Goal: Task Accomplishment & Management: Use online tool/utility

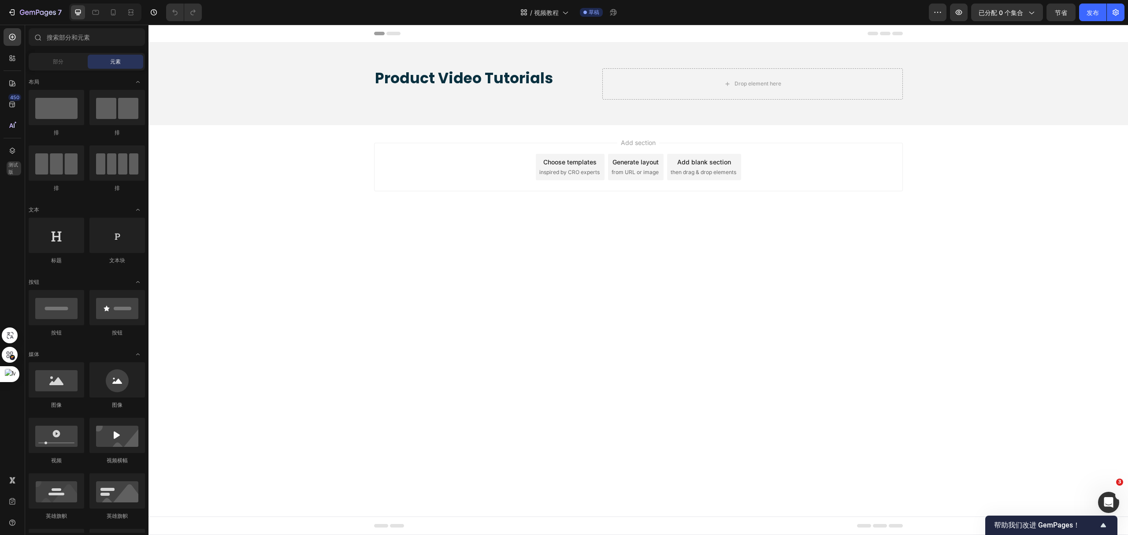
click at [617, 242] on body "标题 Product Video Tutorials Heading Drop element here Hero Banner Section 1 Root…" at bounding box center [639, 280] width 980 height 510
click at [484, 176] on div "Add section Choose templates inspired by CRO experts Generate layout from URL o…" at bounding box center [638, 167] width 529 height 48
click at [709, 170] on span "then drag & drop elements" at bounding box center [704, 172] width 66 height 8
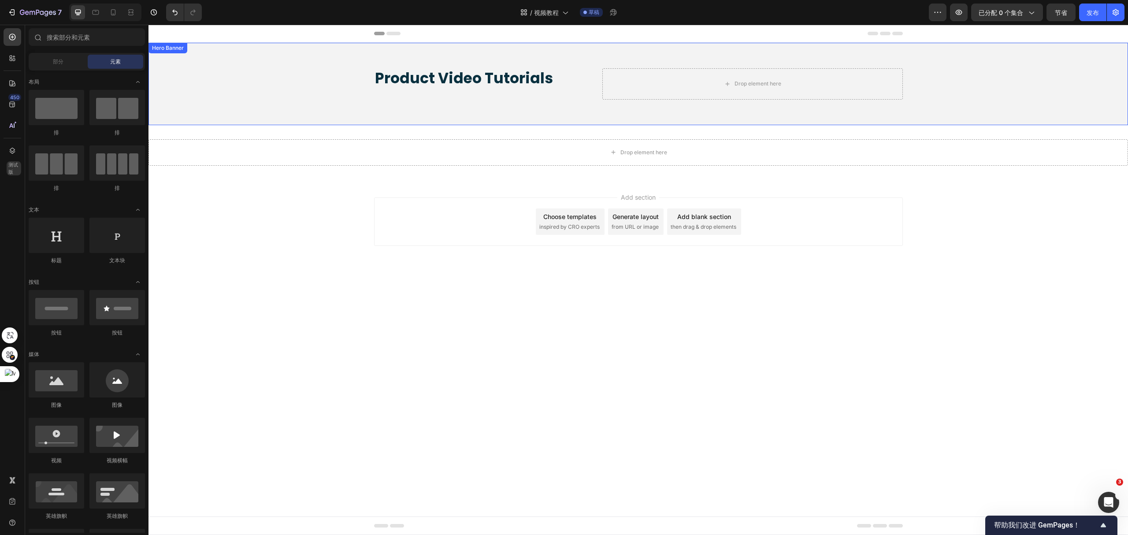
click at [739, 109] on div "Product Video Tutorials Heading Drop element here" at bounding box center [639, 84] width 542 height 82
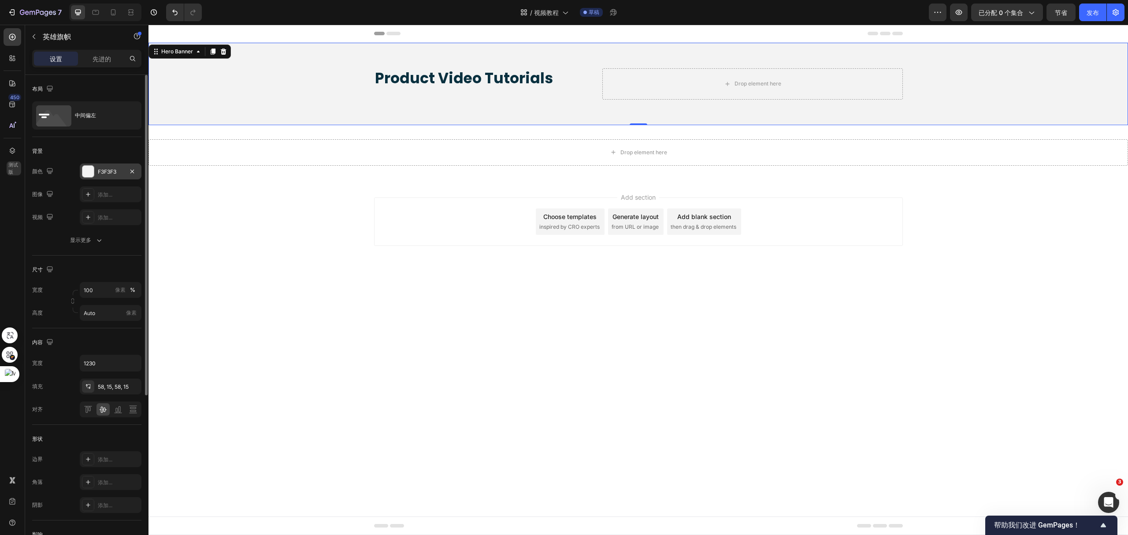
click at [90, 175] on div at bounding box center [87, 171] width 11 height 11
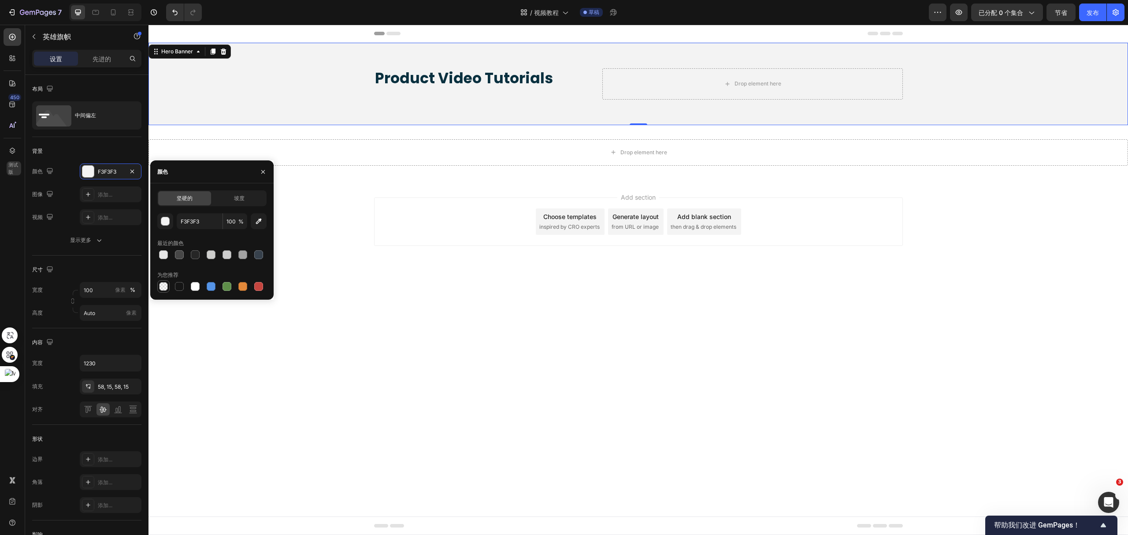
click at [161, 286] on div at bounding box center [163, 286] width 9 height 9
type input "000000"
type input "0"
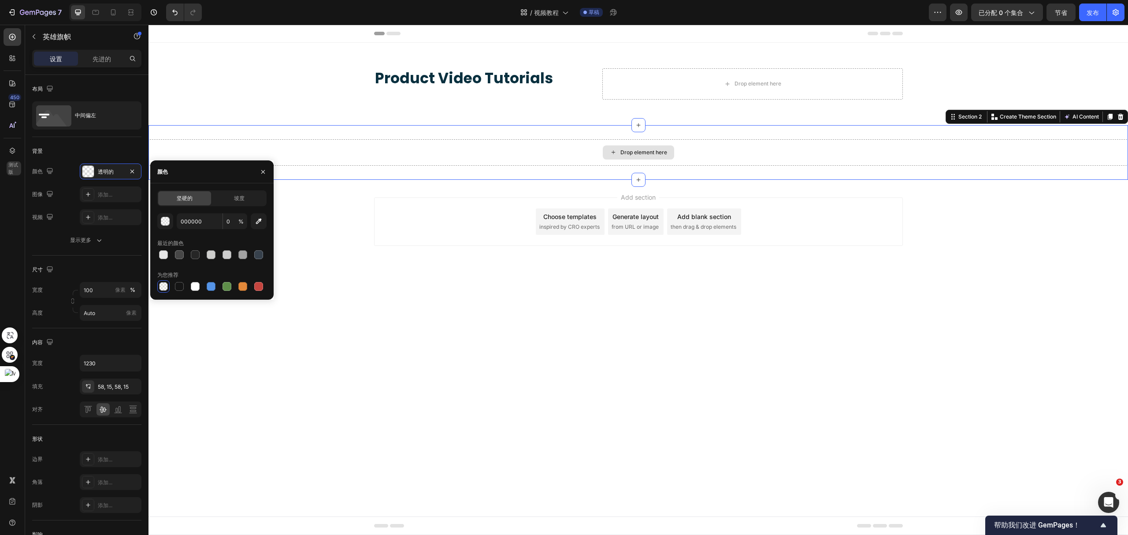
click at [439, 158] on div "Drop element here" at bounding box center [639, 152] width 980 height 26
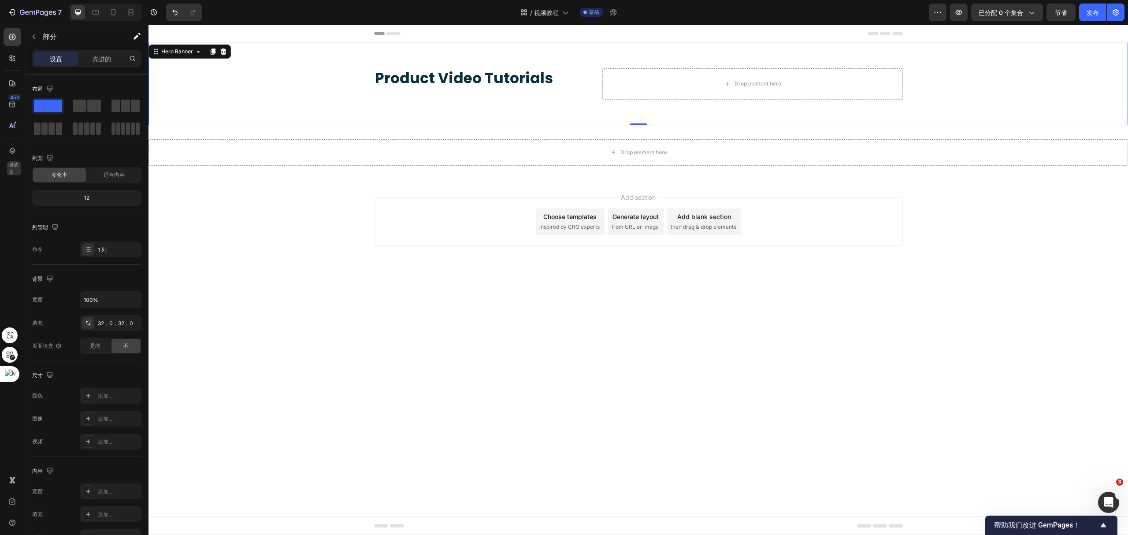
click at [341, 74] on div "Background Image" at bounding box center [639, 84] width 980 height 82
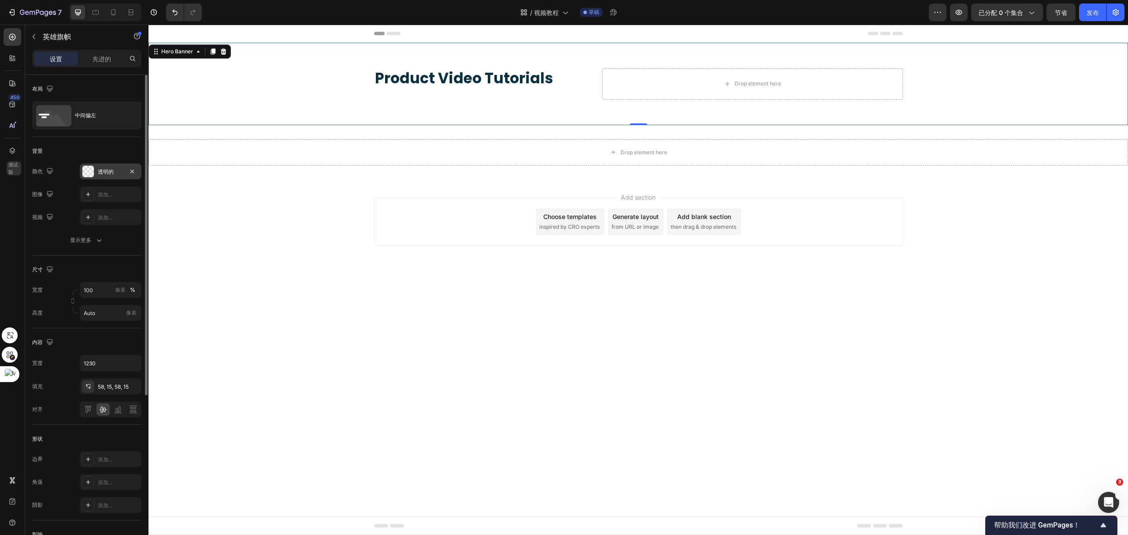
click at [88, 175] on div at bounding box center [87, 171] width 11 height 11
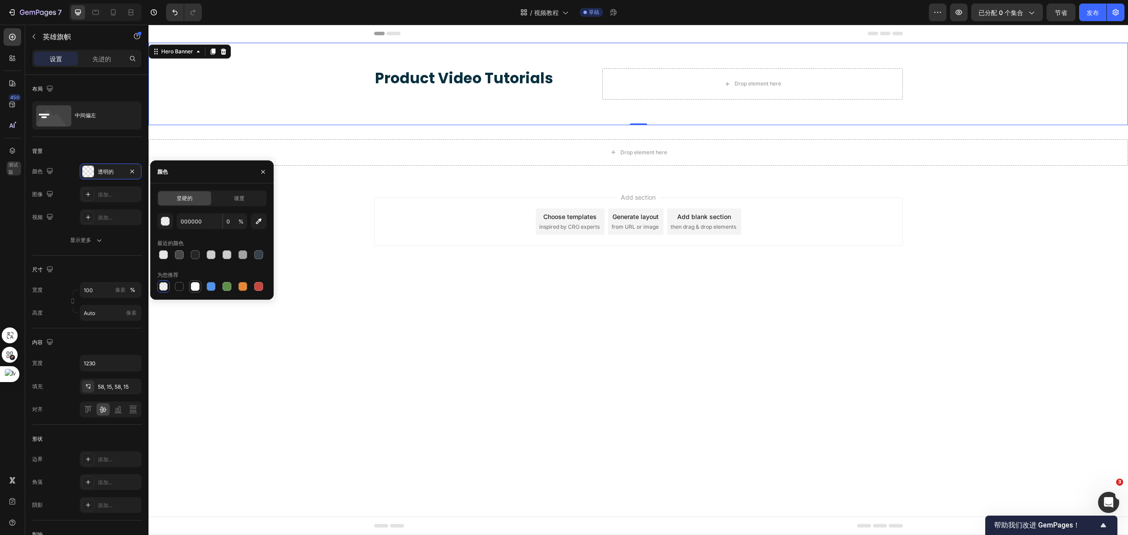
click at [197, 288] on div at bounding box center [195, 286] width 9 height 9
type input "FFFFFF"
type input "100"
click at [160, 257] on div at bounding box center [163, 254] width 9 height 9
type input "E7E7E7"
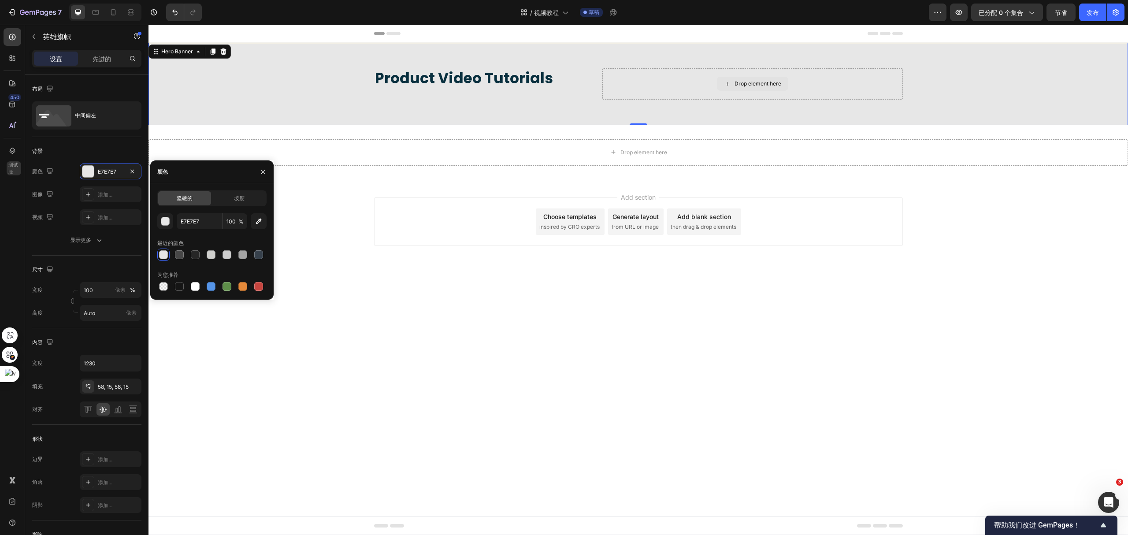
click at [607, 96] on div "Drop element here" at bounding box center [752, 83] width 300 height 31
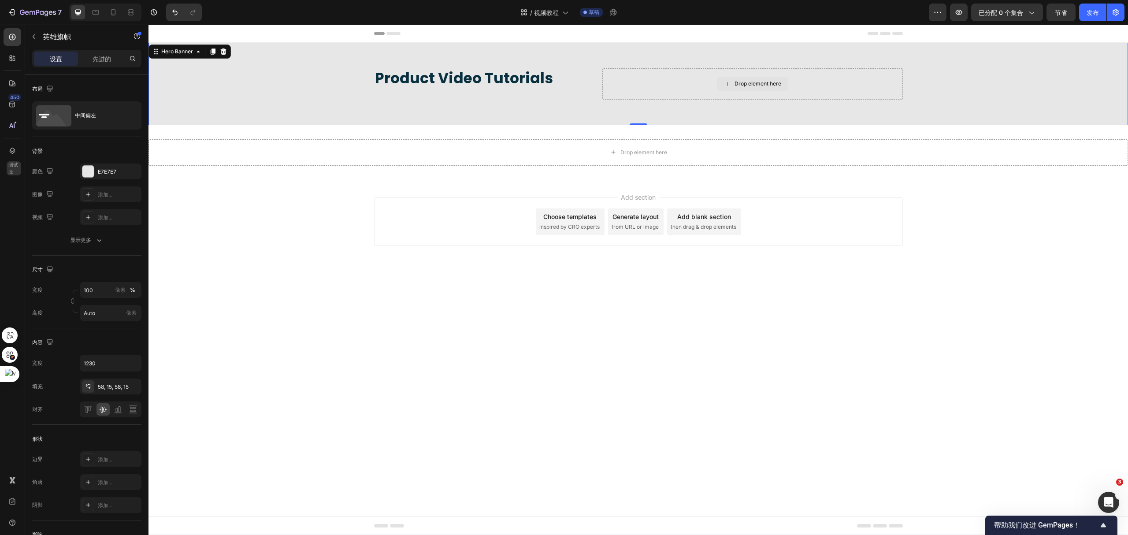
click at [650, 93] on div "Drop element here" at bounding box center [752, 83] width 300 height 31
click at [617, 152] on div "Drop element here" at bounding box center [638, 152] width 71 height 14
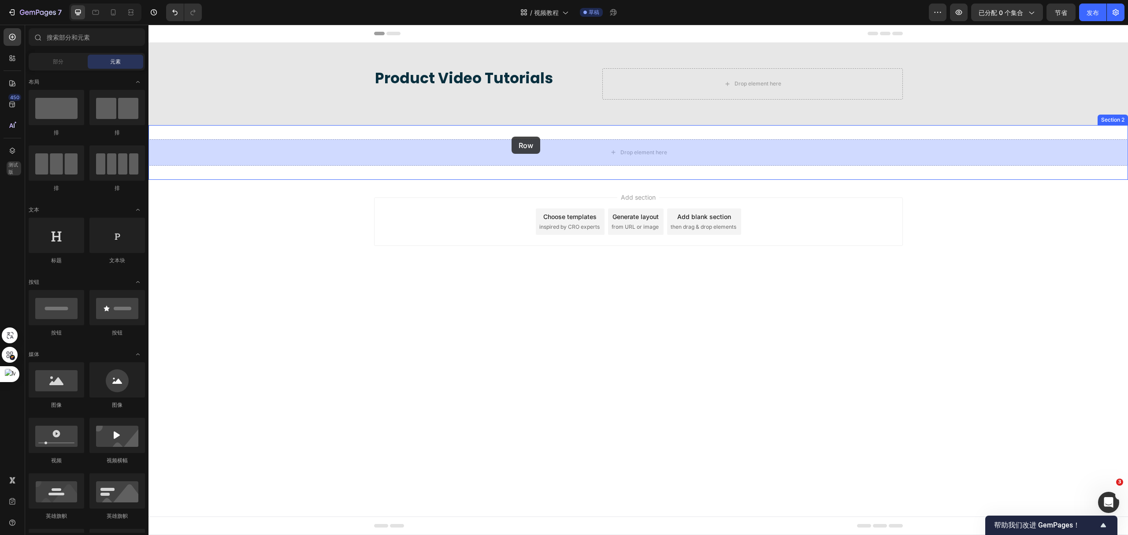
drag, startPoint x: 208, startPoint y: 138, endPoint x: 512, endPoint y: 137, distance: 303.2
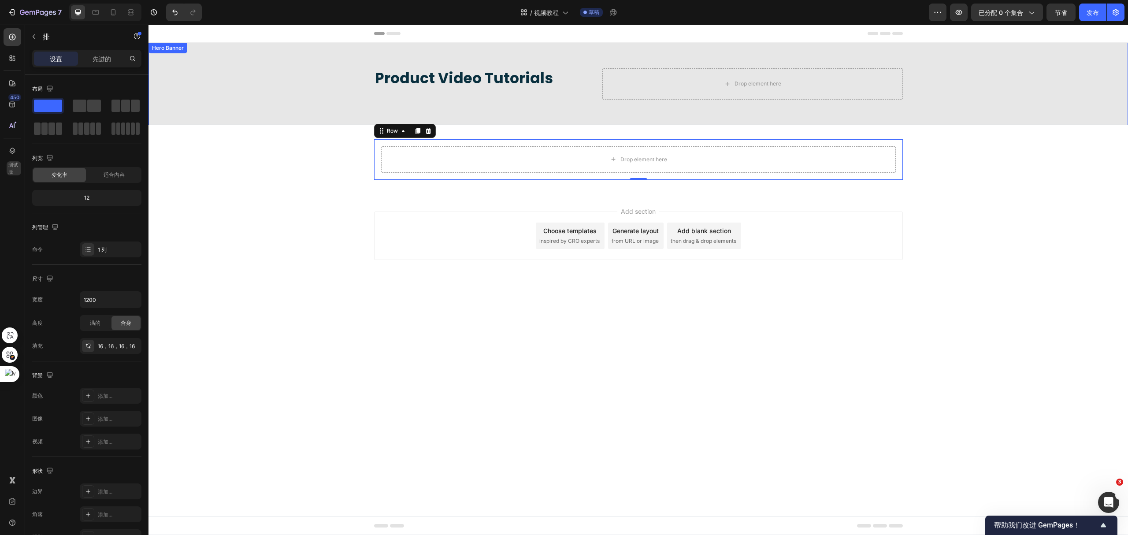
click at [538, 108] on div "Product Video Tutorials Heading Drop element here" at bounding box center [639, 84] width 542 height 82
click at [554, 144] on div "Drop element here Row" at bounding box center [638, 159] width 529 height 41
click at [112, 303] on input "1200" at bounding box center [110, 300] width 61 height 16
click at [134, 301] on icon "button" at bounding box center [133, 299] width 9 height 9
click at [120, 337] on font "100%" at bounding box center [126, 339] width 15 height 7
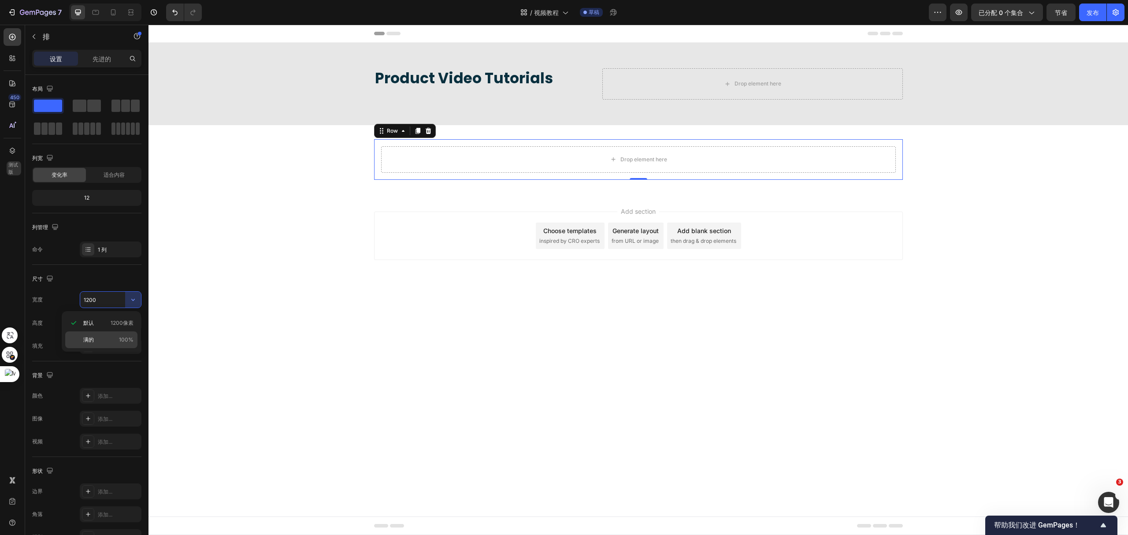
type input "100%"
click at [1057, 232] on div "Add section Choose templates inspired by CRO experts Generate layout from URL o…" at bounding box center [639, 248] width 980 height 108
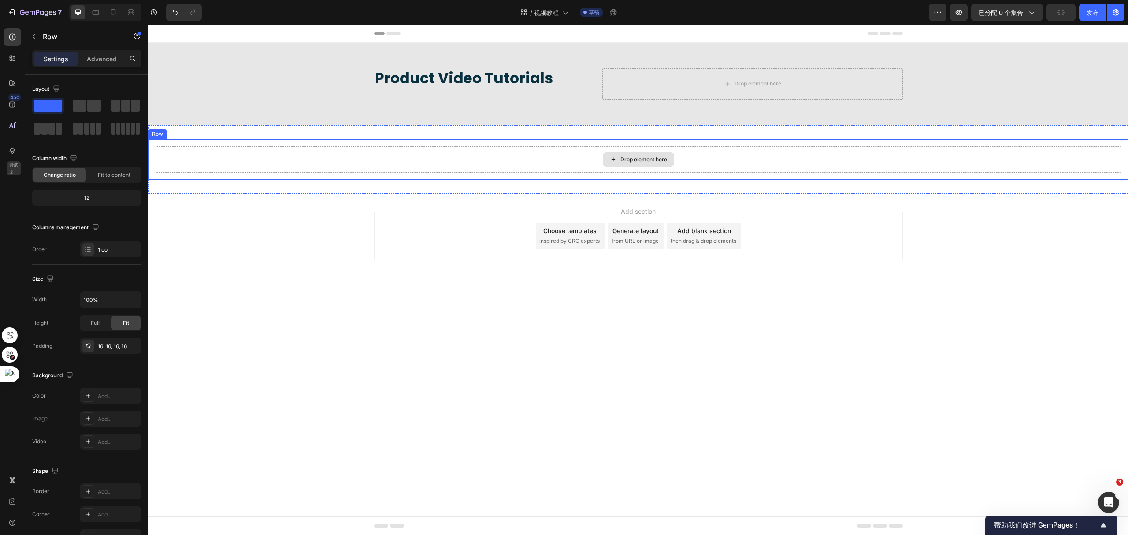
click at [1044, 160] on div "Drop element here" at bounding box center [639, 159] width 966 height 26
click at [37, 39] on button "button" at bounding box center [34, 37] width 14 height 14
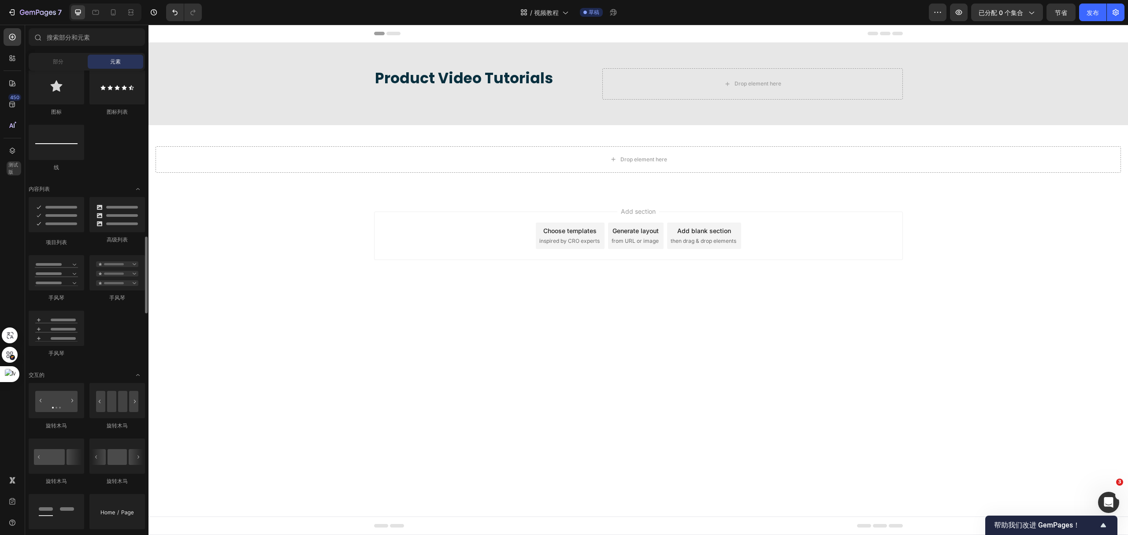
scroll to position [646, 0]
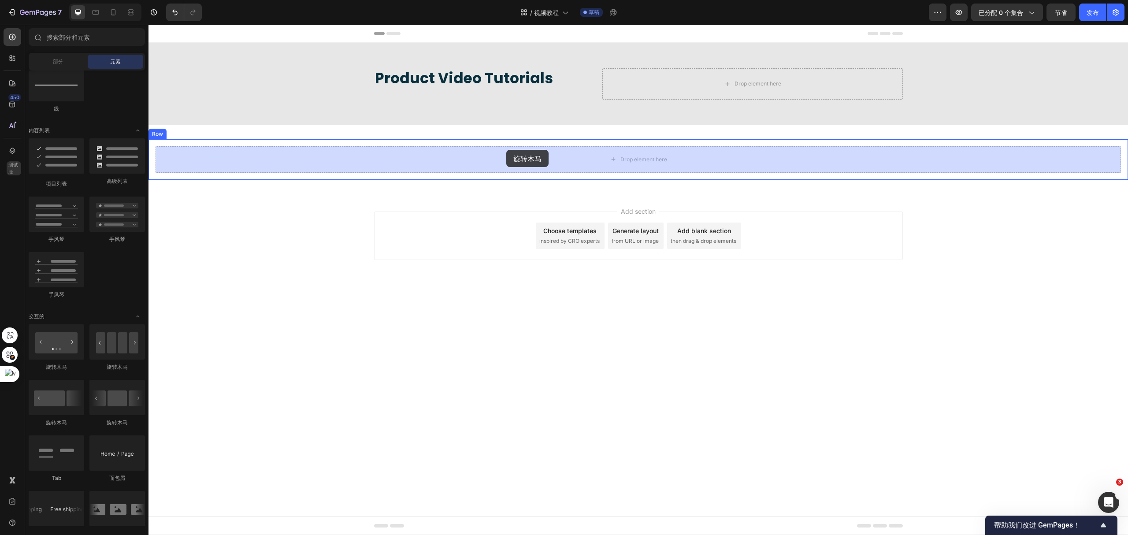
drag, startPoint x: 255, startPoint y: 425, endPoint x: 506, endPoint y: 150, distance: 373.1
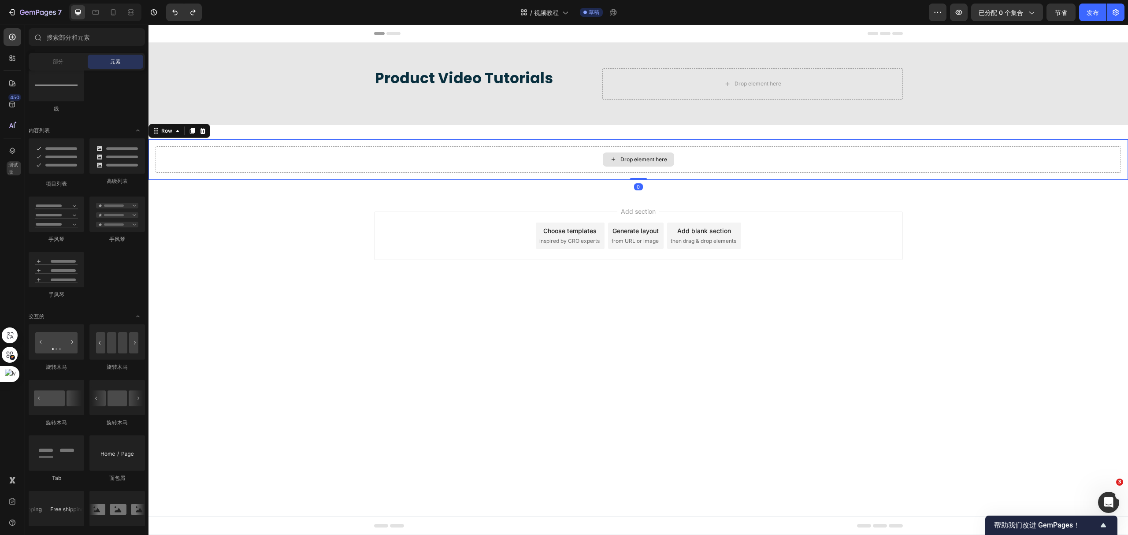
click at [540, 170] on div "Drop element here" at bounding box center [639, 159] width 966 height 26
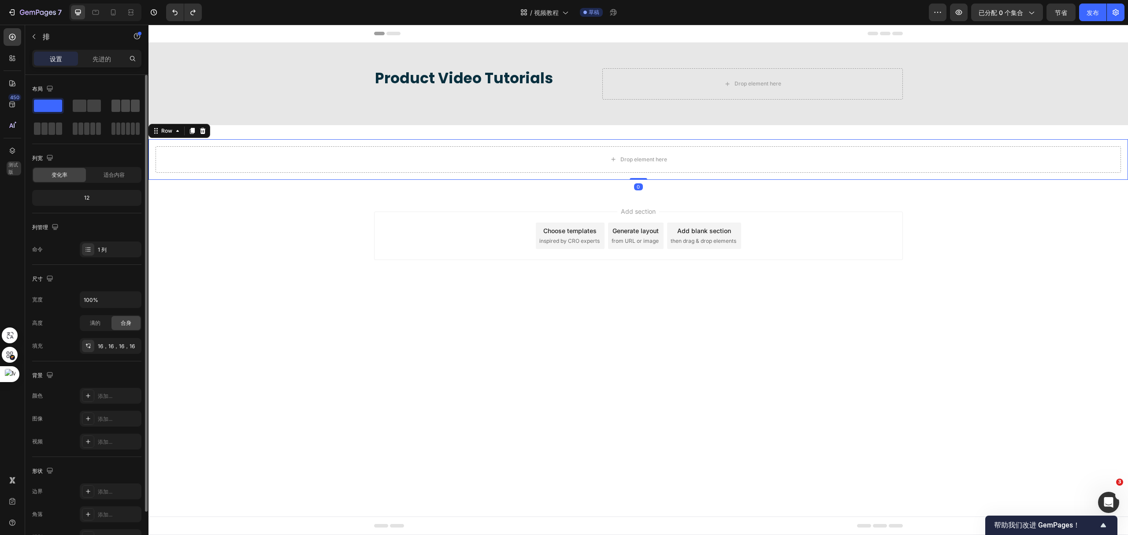
click at [123, 108] on span at bounding box center [125, 106] width 9 height 12
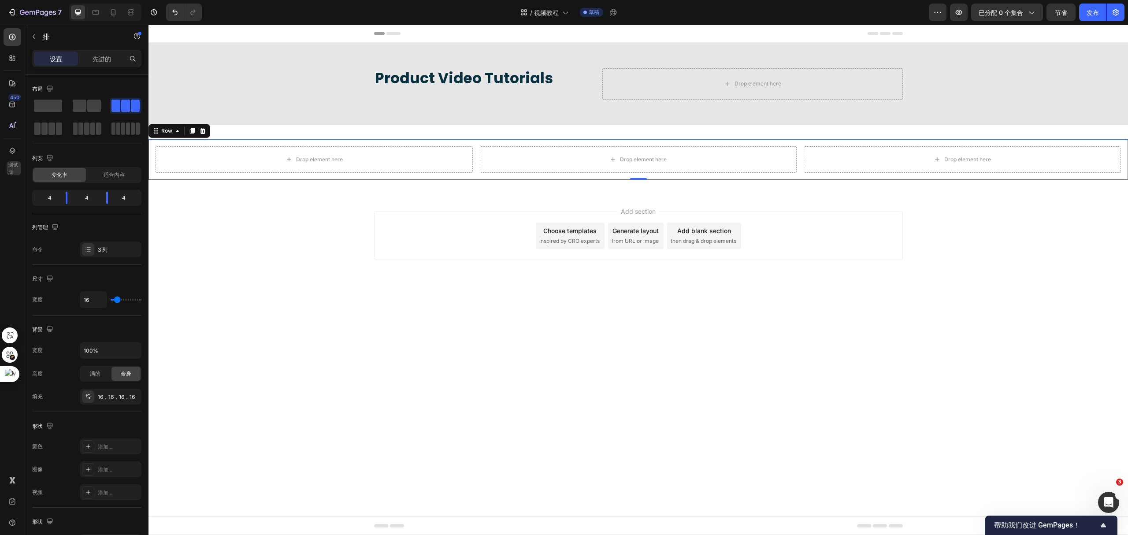
click at [476, 172] on div "Drop element here Drop element here Drop element here Row 0" at bounding box center [639, 159] width 980 height 41
click at [115, 355] on input "100%" at bounding box center [110, 350] width 61 height 16
click at [135, 353] on icon "button" at bounding box center [133, 350] width 9 height 9
click at [108, 353] on input "100%" at bounding box center [110, 350] width 61 height 16
drag, startPoint x: 108, startPoint y: 353, endPoint x: 78, endPoint y: 350, distance: 30.6
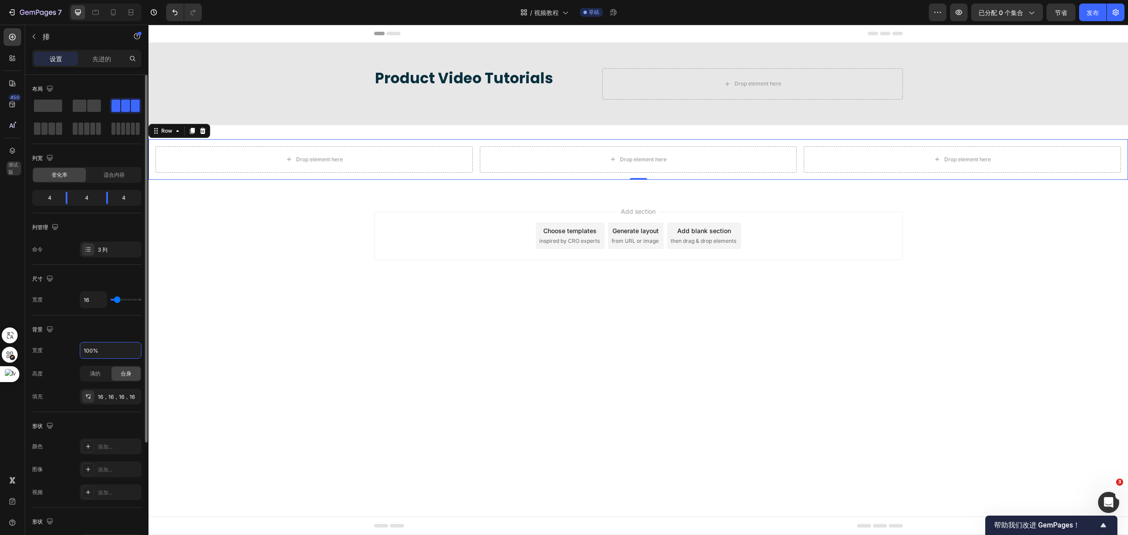
click at [78, 350] on div "宽度 100%" at bounding box center [86, 350] width 109 height 17
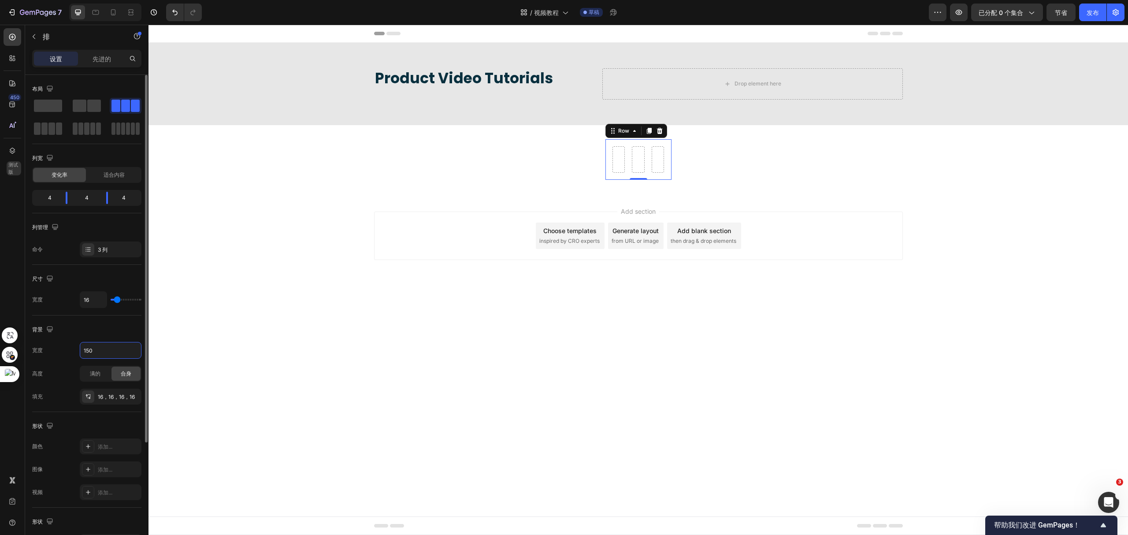
type input "1500"
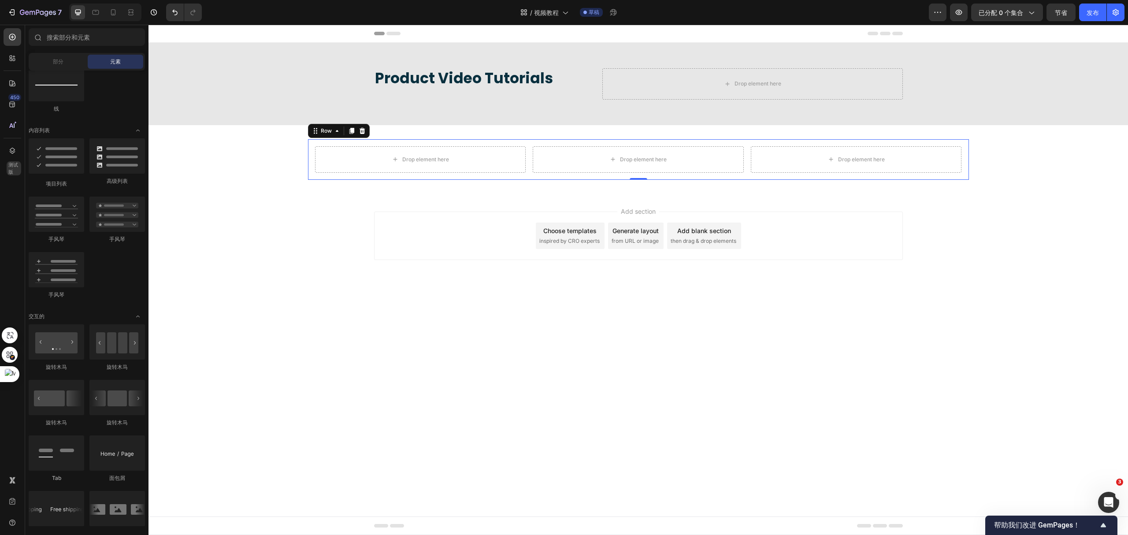
click at [539, 205] on div "Add section Choose templates inspired by CRO experts Generate layout from URL o…" at bounding box center [639, 248] width 980 height 108
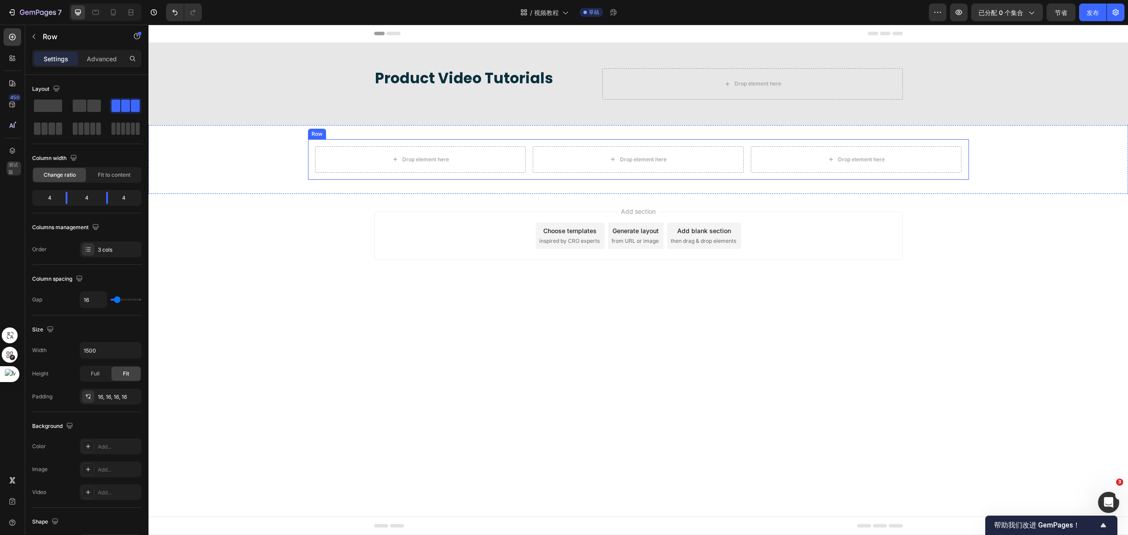
click at [528, 170] on div "Drop element here Drop element here Drop element here Row" at bounding box center [638, 159] width 661 height 41
click at [41, 37] on div "排" at bounding box center [75, 36] width 100 height 23
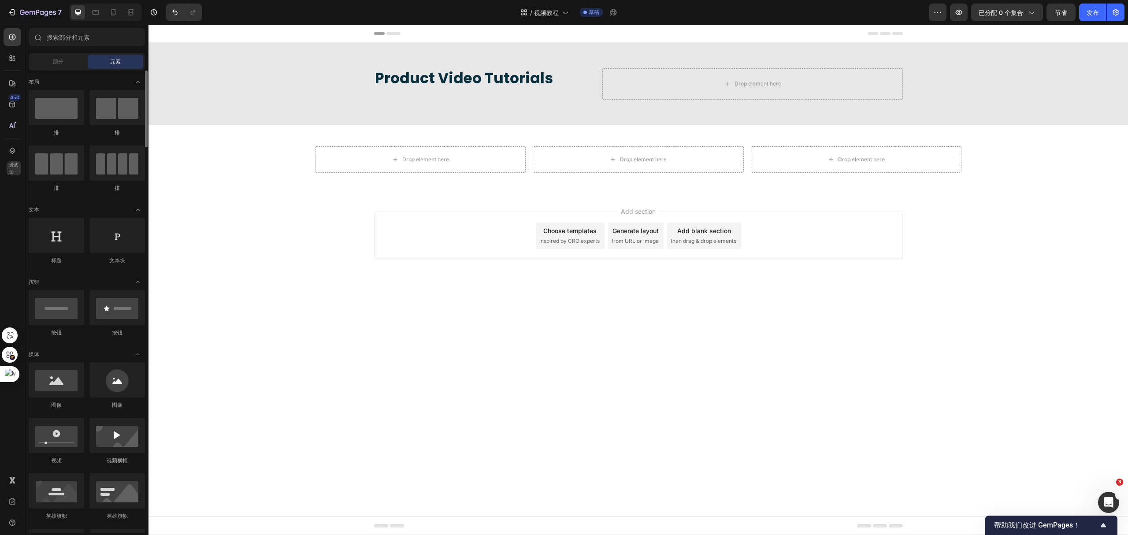
scroll to position [117, 0]
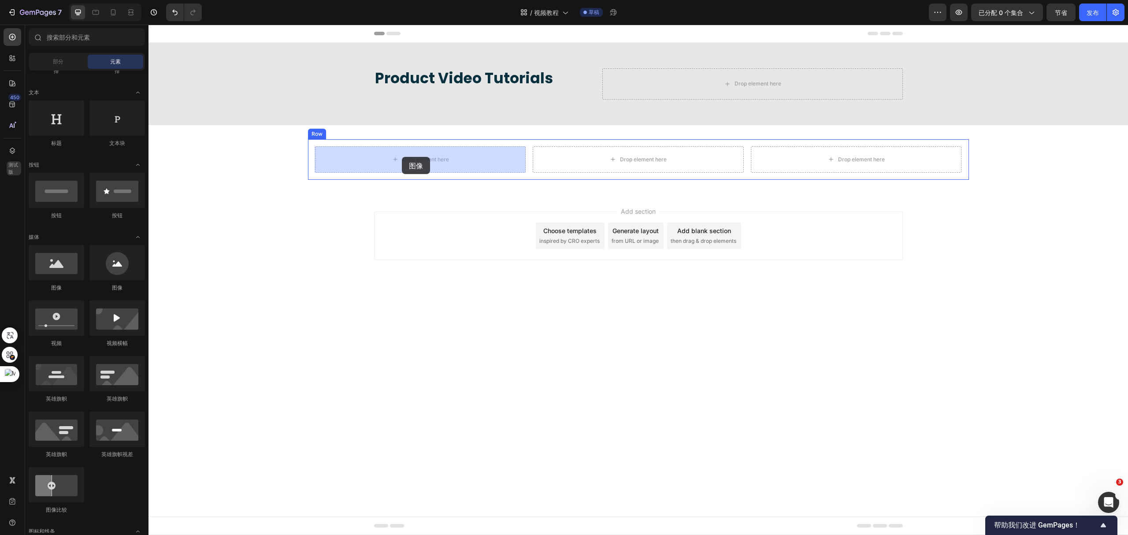
drag, startPoint x: 204, startPoint y: 295, endPoint x: 402, endPoint y: 157, distance: 241.6
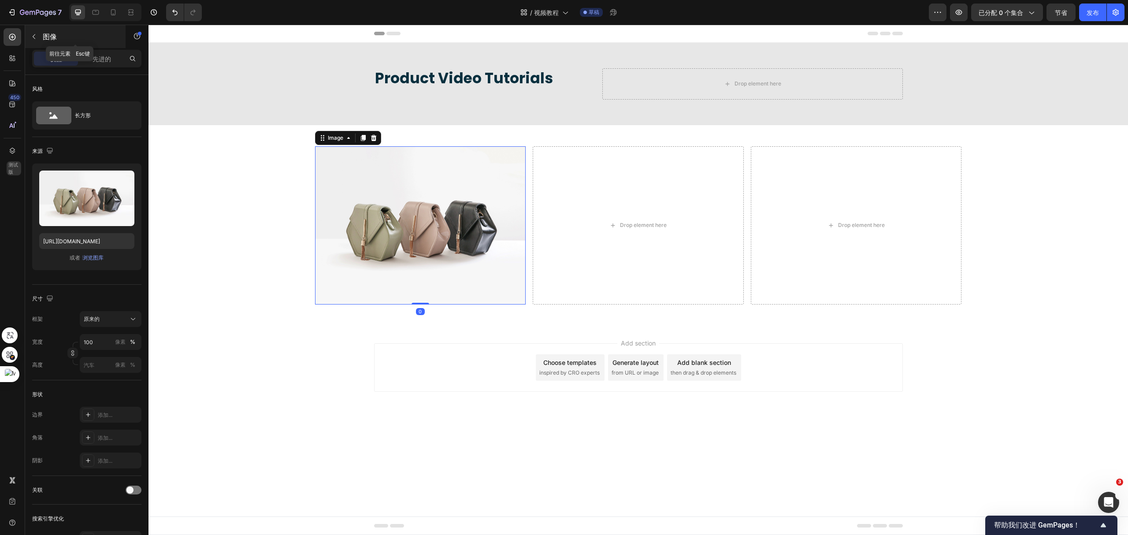
click at [37, 38] on button "button" at bounding box center [34, 37] width 14 height 14
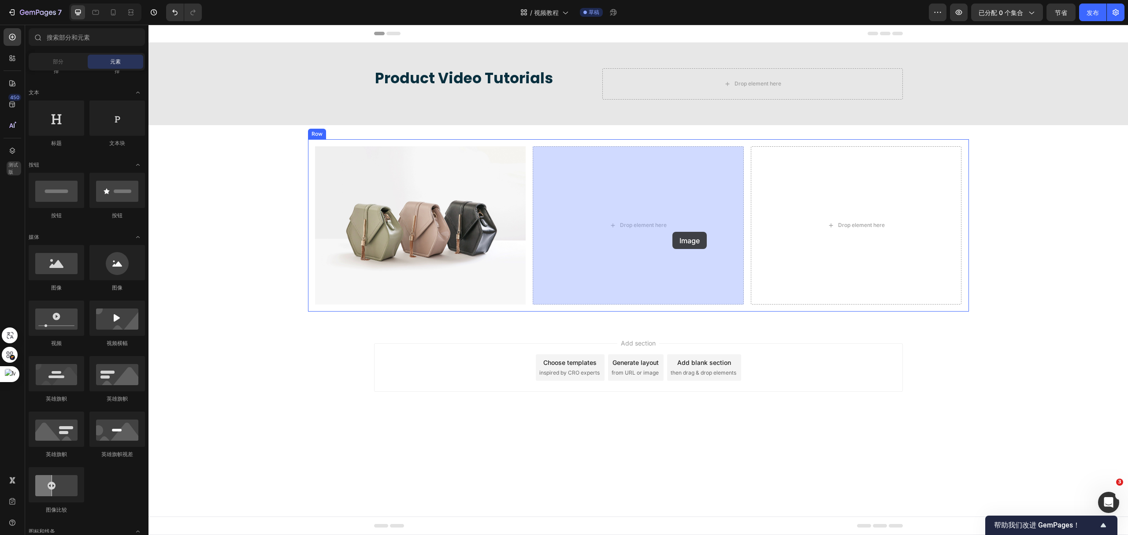
drag, startPoint x: 204, startPoint y: 300, endPoint x: 555, endPoint y: 232, distance: 358.2
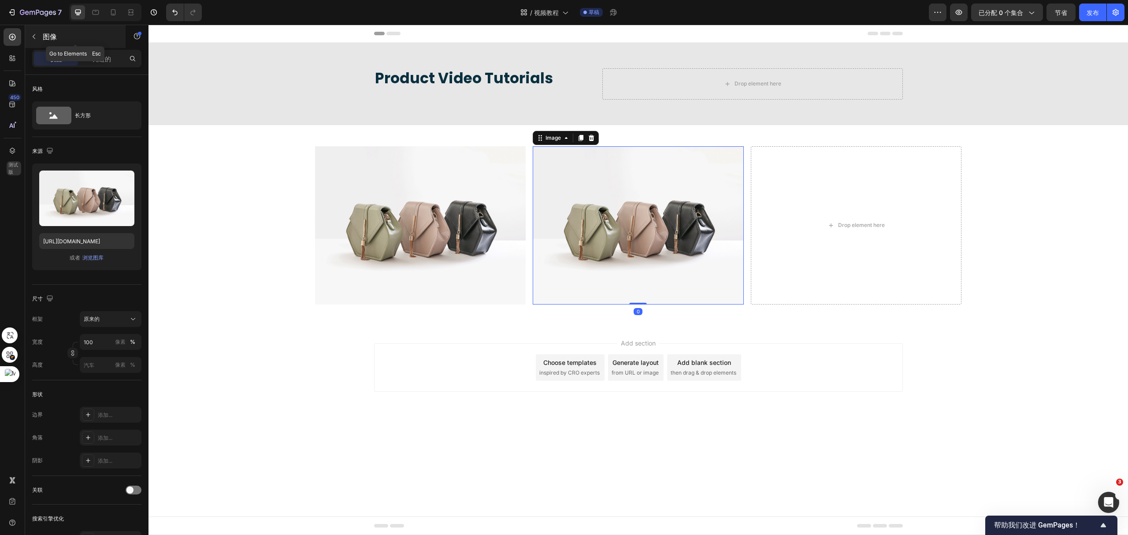
click at [48, 32] on font "图像" at bounding box center [50, 36] width 14 height 9
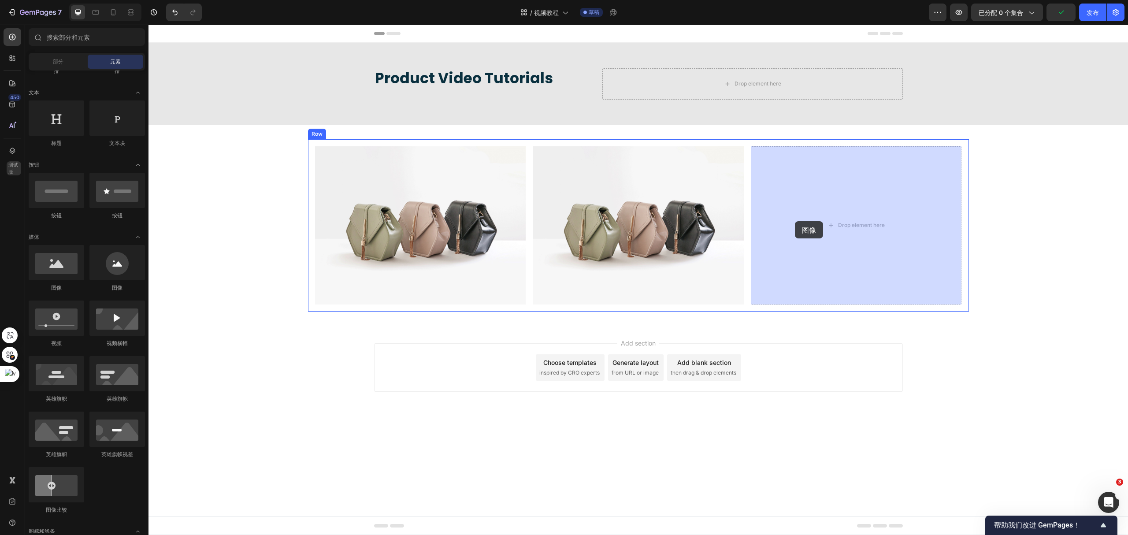
drag, startPoint x: 207, startPoint y: 301, endPoint x: 795, endPoint y: 221, distance: 593.3
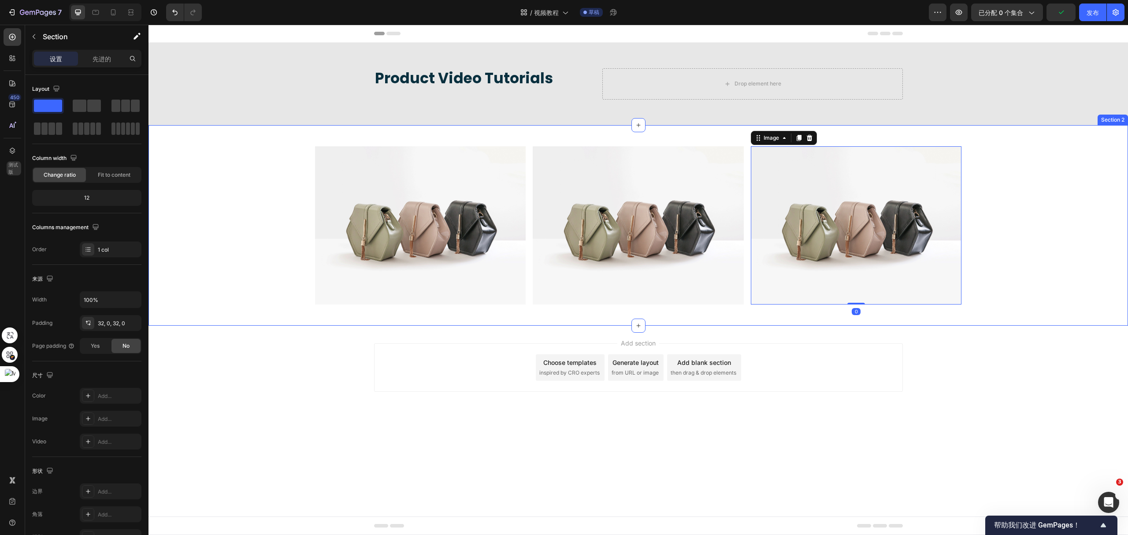
click at [1026, 193] on div "Image Image Image 0 Row" at bounding box center [639, 225] width 980 height 172
click at [466, 247] on img at bounding box center [420, 225] width 211 height 158
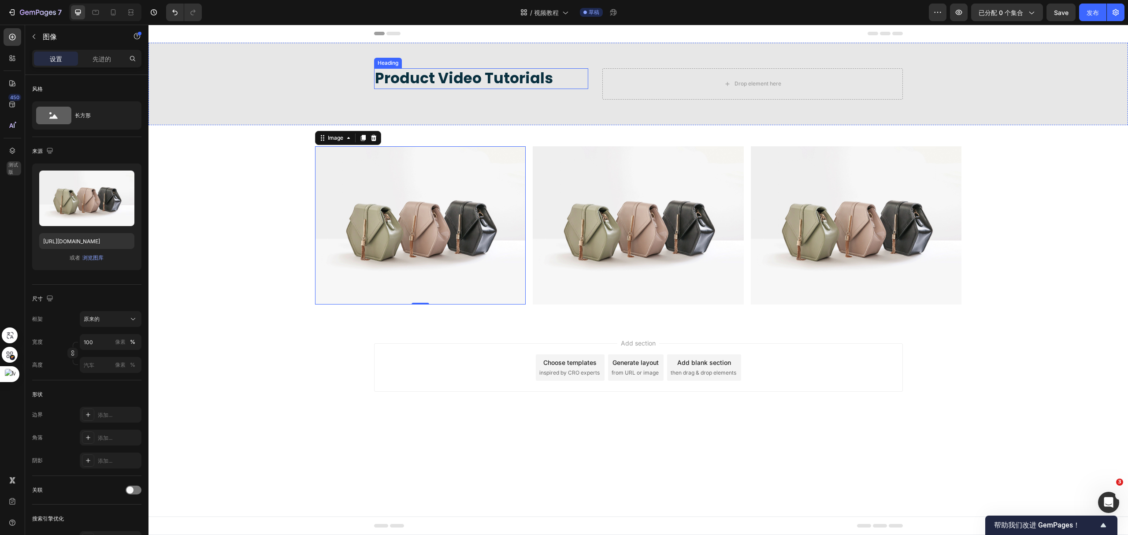
click at [531, 70] on h2 "Product Video Tutorials" at bounding box center [481, 78] width 215 height 21
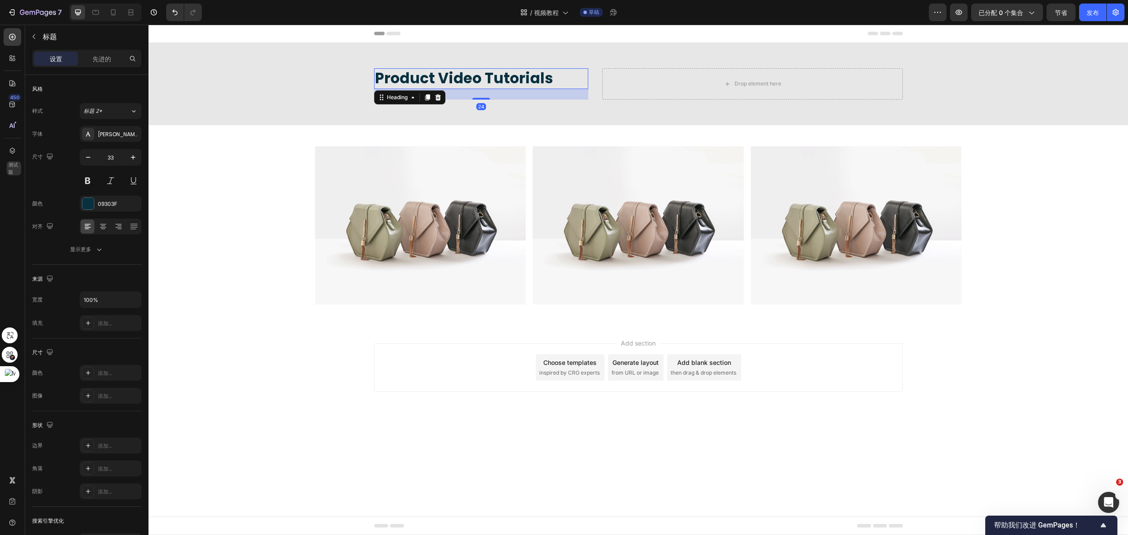
click at [524, 80] on h2 "Product Video Tutorials" at bounding box center [481, 78] width 215 height 21
click at [524, 80] on p "Product Video Tutorials" at bounding box center [481, 78] width 213 height 19
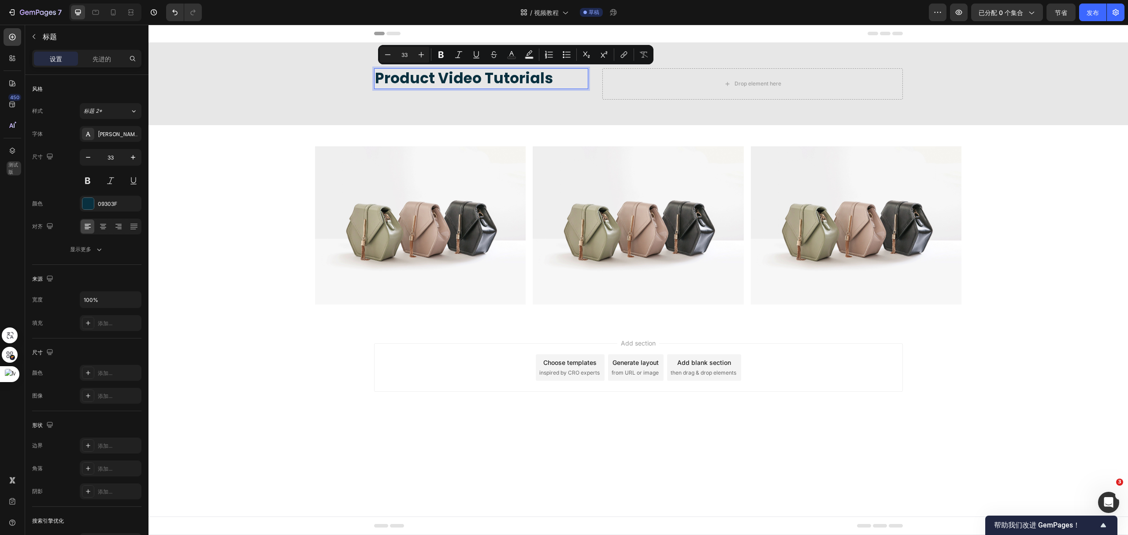
click at [549, 81] on p "Product Video Tutorials" at bounding box center [481, 78] width 213 height 19
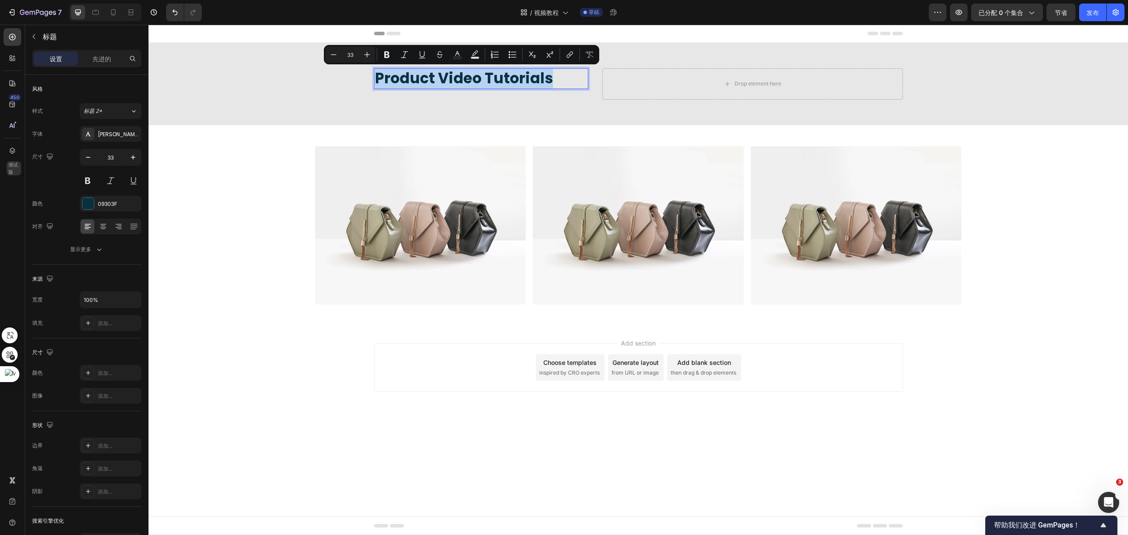
drag, startPoint x: 531, startPoint y: 74, endPoint x: 375, endPoint y: 73, distance: 156.5
click at [375, 73] on p "Product Video Tutorials" at bounding box center [481, 78] width 213 height 19
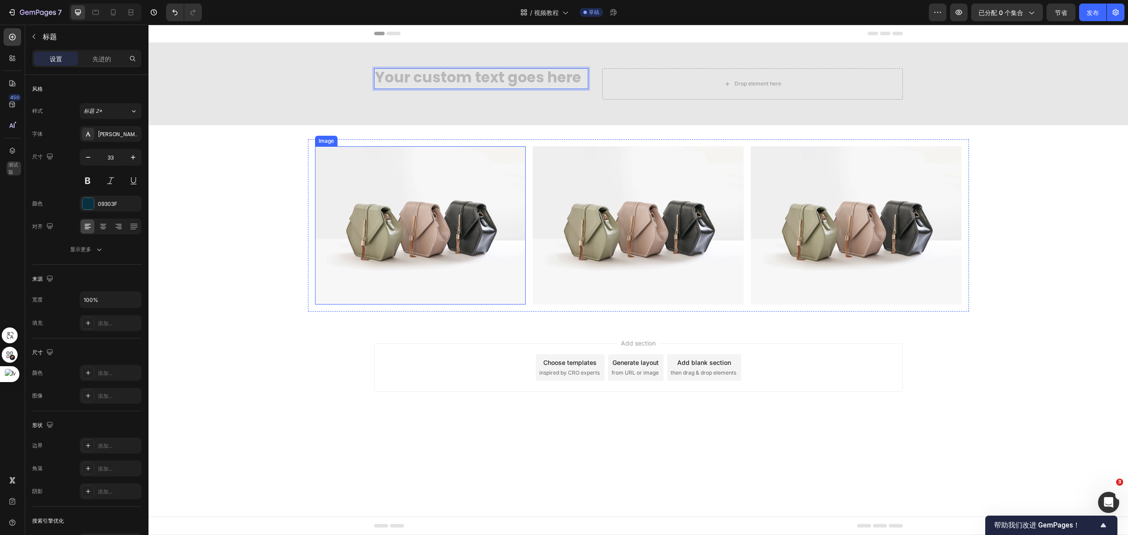
click at [423, 191] on img at bounding box center [420, 225] width 211 height 158
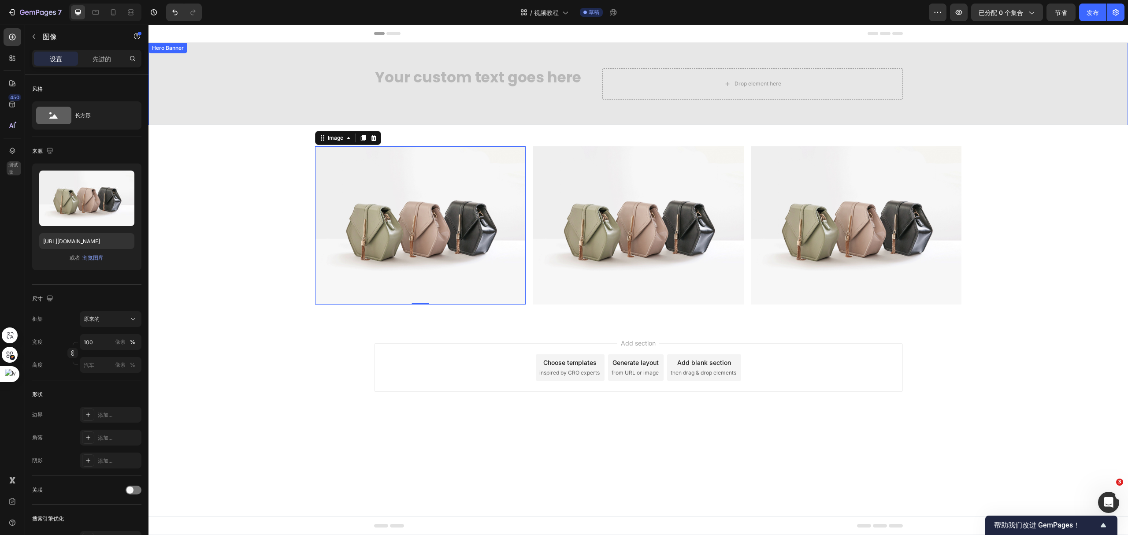
click at [506, 90] on div "Heading" at bounding box center [481, 83] width 215 height 31
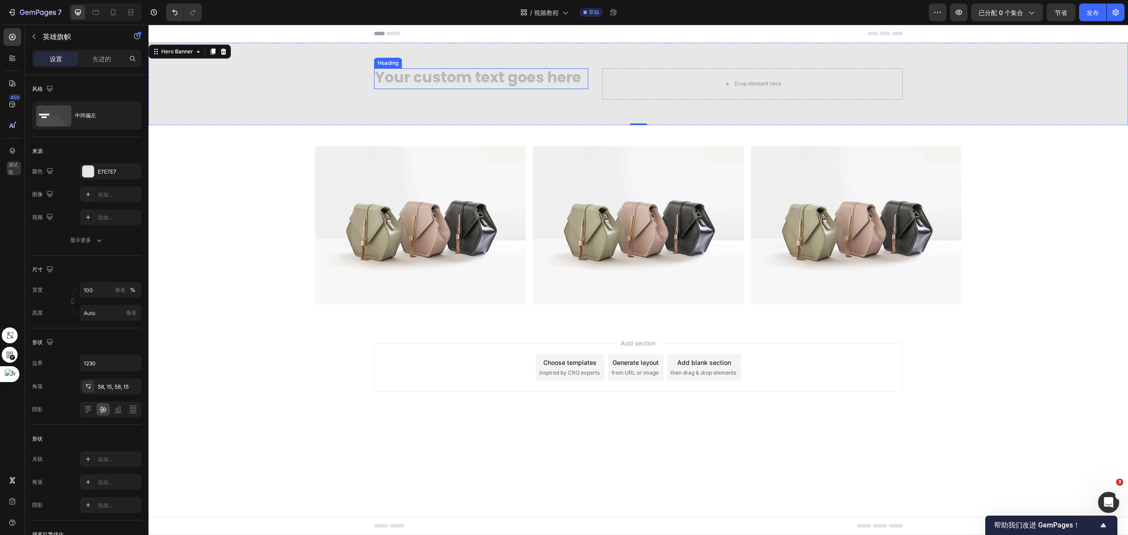
click at [513, 73] on h2 "Rich Text Editor. Editing area: main" at bounding box center [481, 78] width 215 height 21
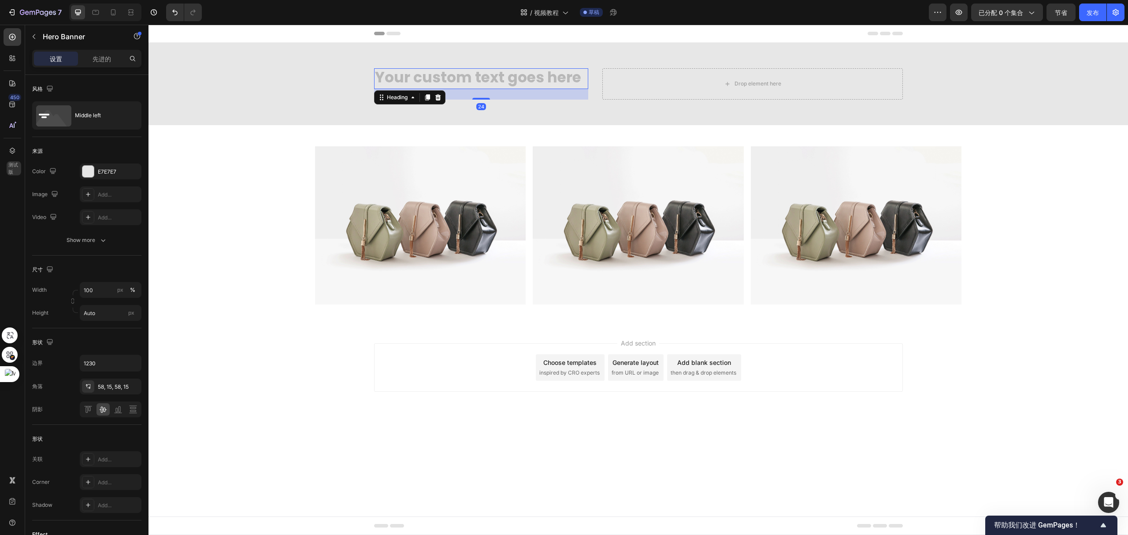
click at [631, 45] on div "Heading 24 Drop element here" at bounding box center [639, 84] width 542 height 82
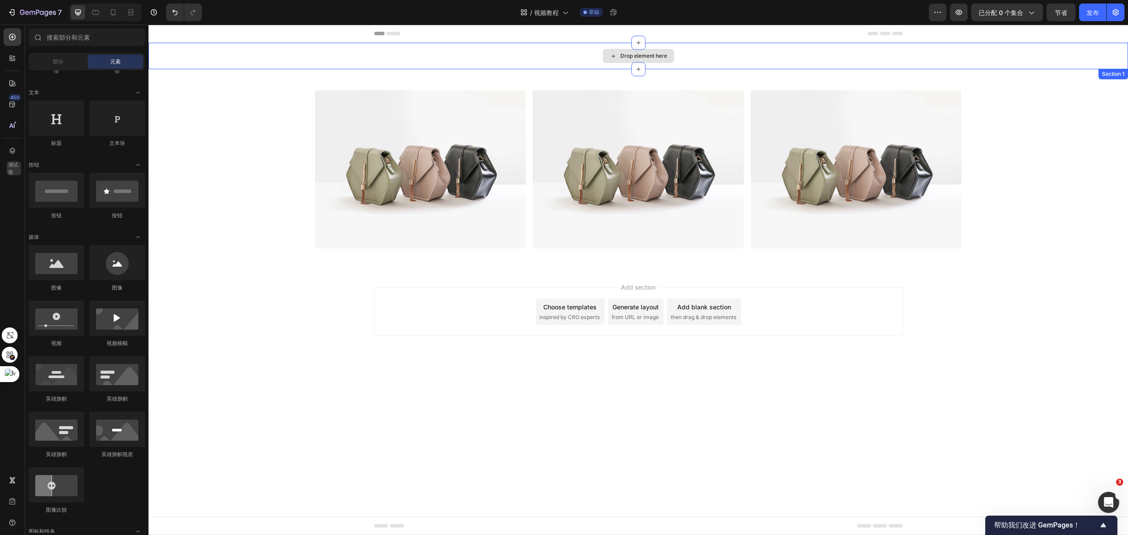
click at [622, 57] on div "Drop element here" at bounding box center [644, 55] width 47 height 7
click at [660, 57] on div "Drop element here" at bounding box center [644, 55] width 47 height 7
click at [658, 55] on div "Drop element here" at bounding box center [644, 55] width 47 height 7
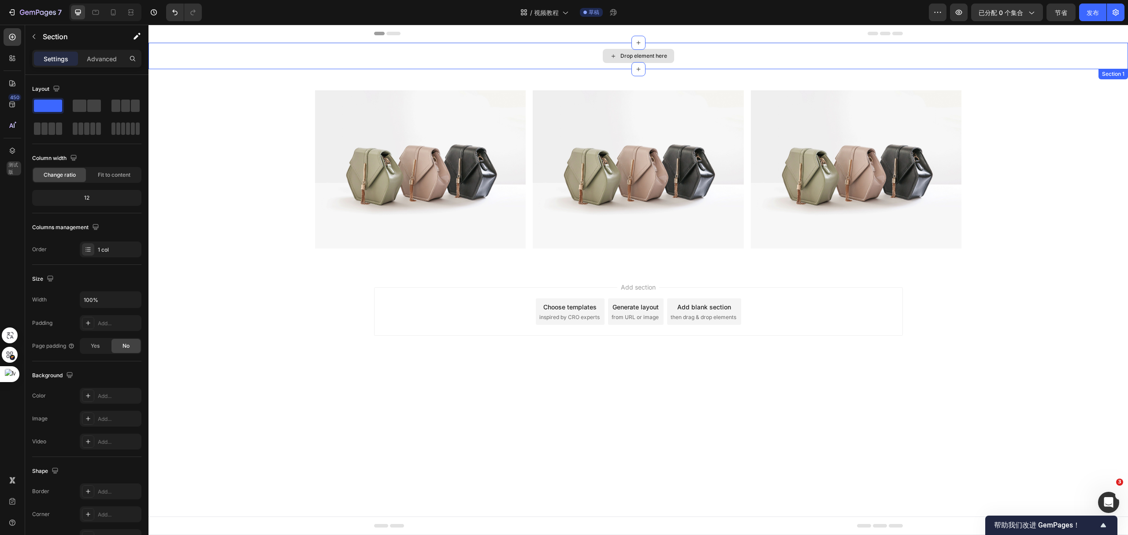
click at [744, 54] on div "Drop element here" at bounding box center [639, 56] width 980 height 26
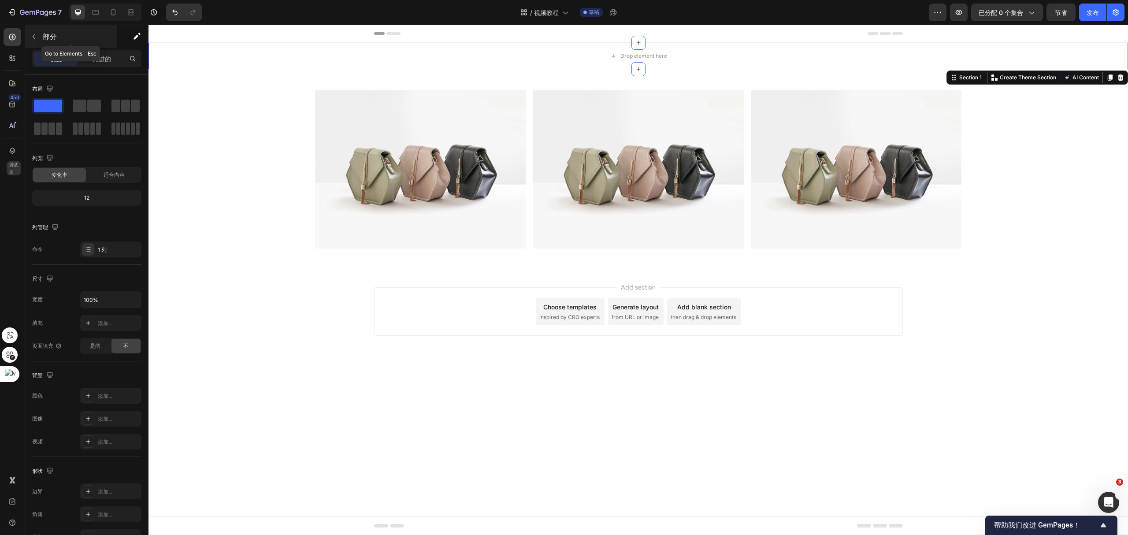
click at [40, 41] on button "button" at bounding box center [34, 37] width 14 height 14
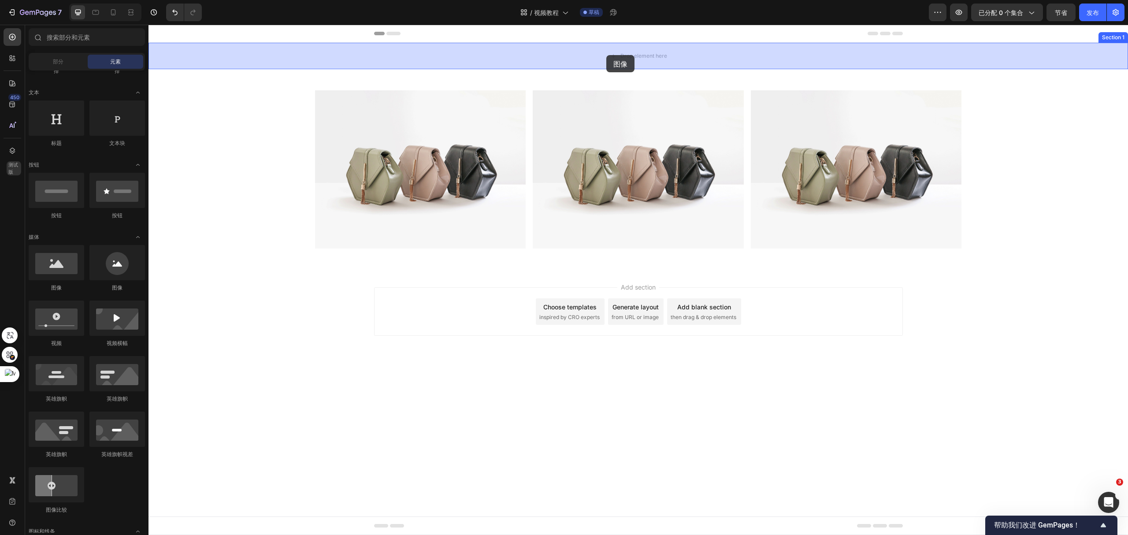
drag, startPoint x: 208, startPoint y: 288, endPoint x: 607, endPoint y: 48, distance: 466.1
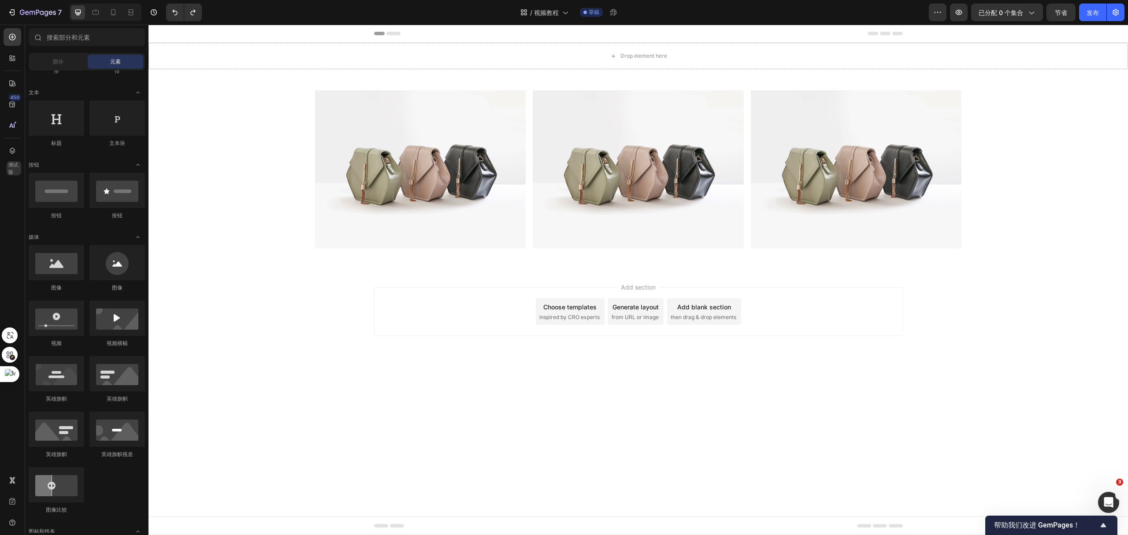
scroll to position [0, 0]
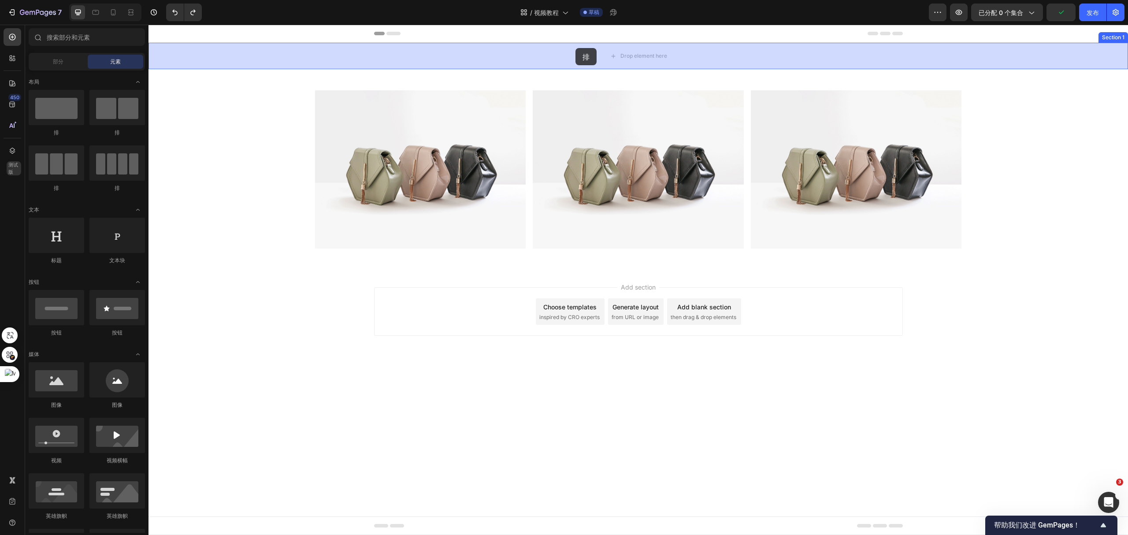
drag, startPoint x: 214, startPoint y: 149, endPoint x: 439, endPoint y: 65, distance: 240.1
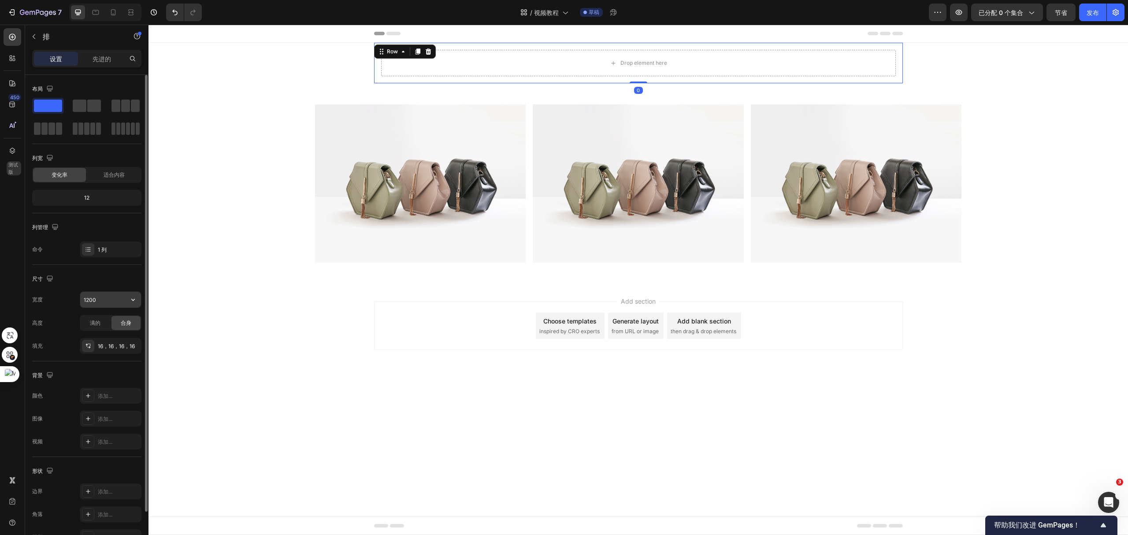
click at [100, 300] on input "1200" at bounding box center [110, 300] width 61 height 16
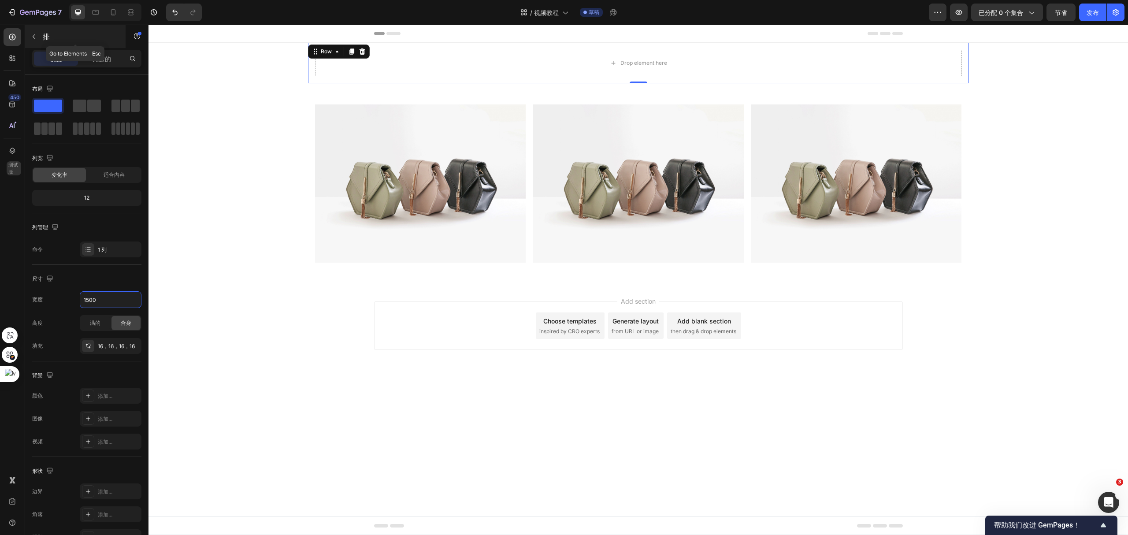
type input "1500"
click at [36, 35] on icon "button" at bounding box center [33, 36] width 7 height 7
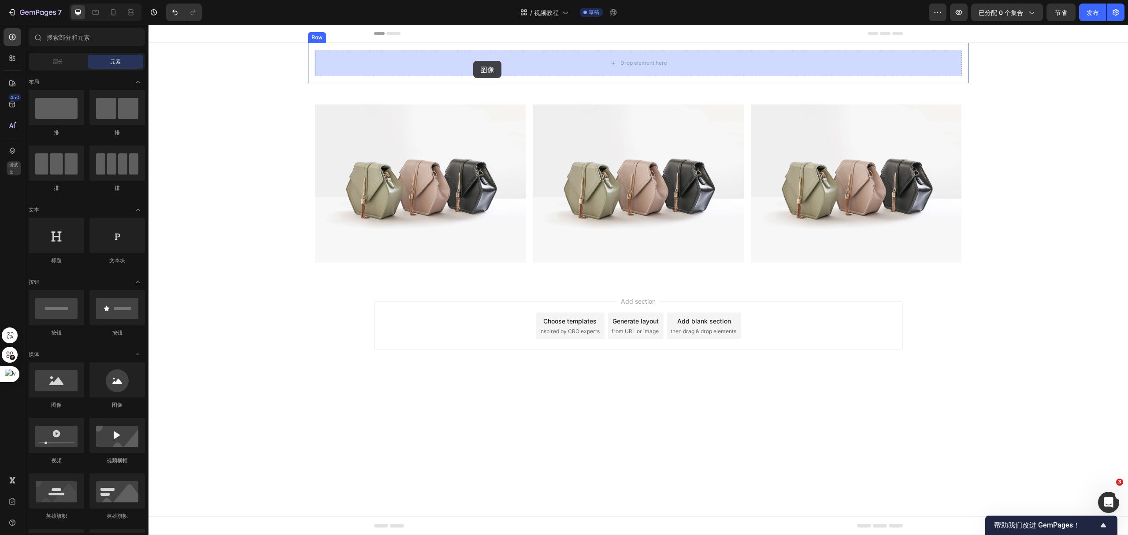
drag, startPoint x: 209, startPoint y: 401, endPoint x: 473, endPoint y: 61, distance: 430.6
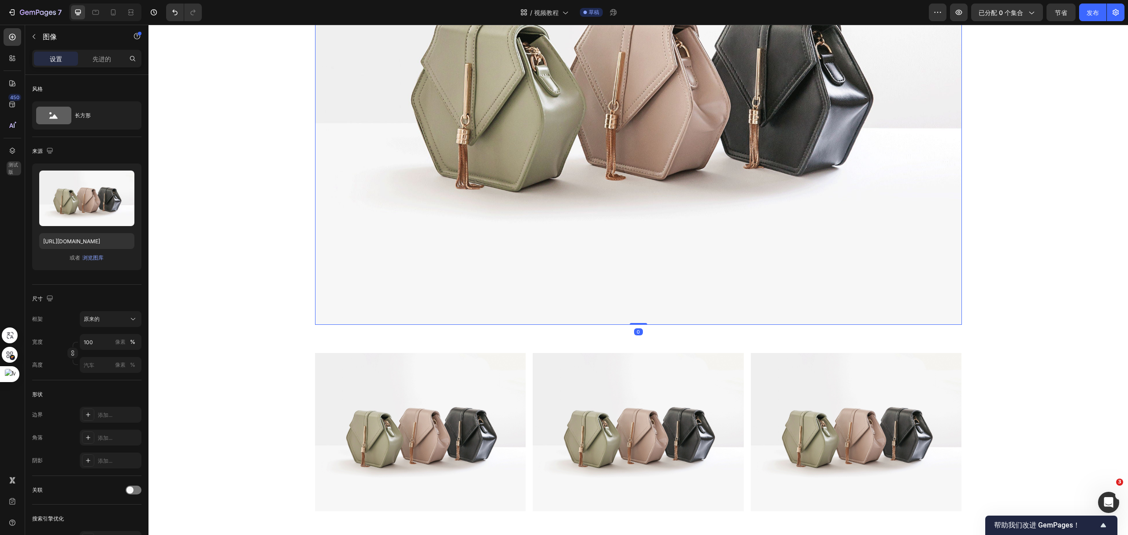
scroll to position [294, 0]
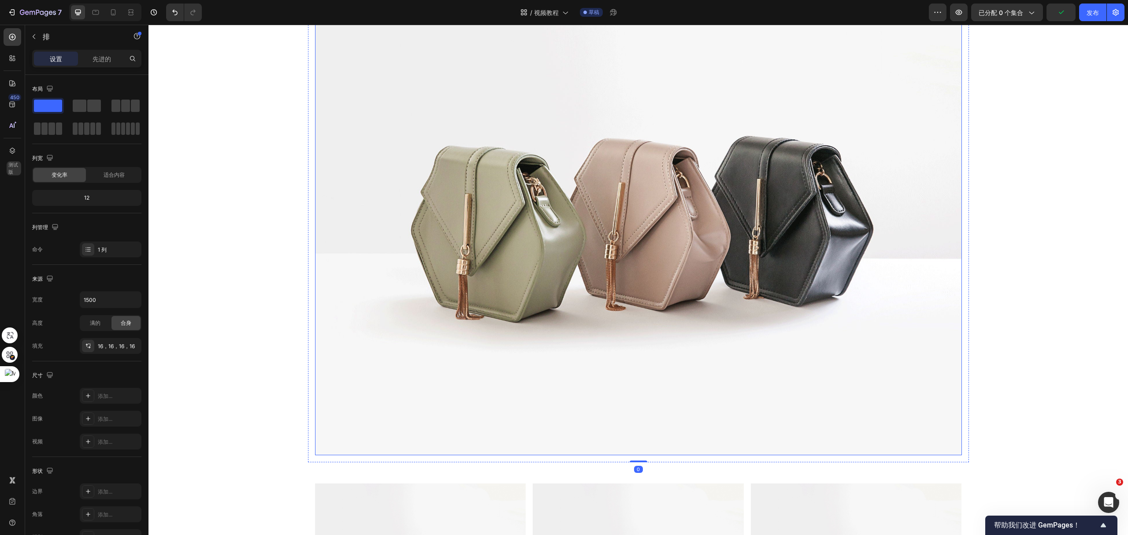
scroll to position [59, 0]
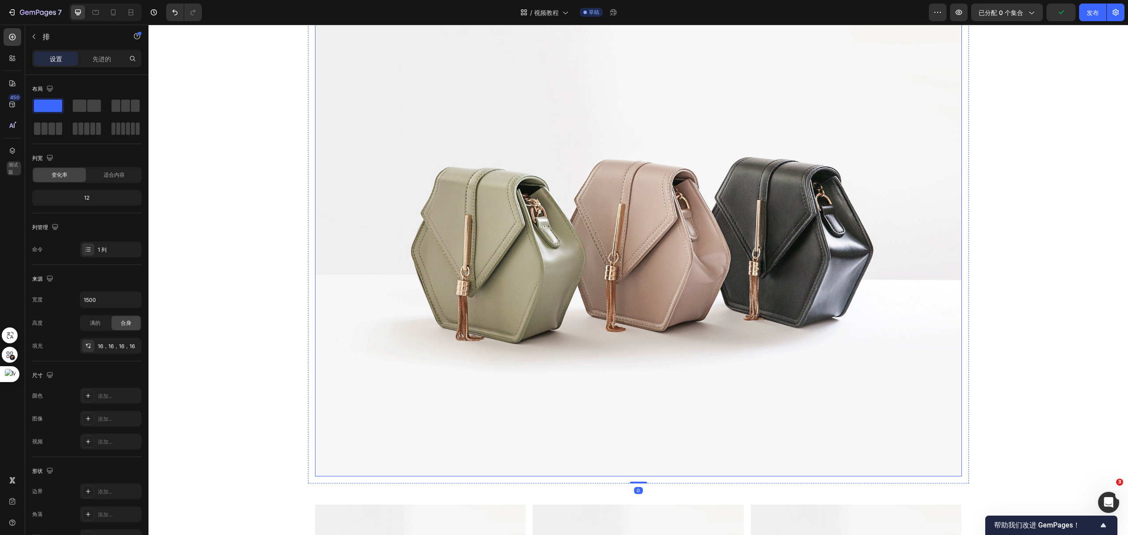
click at [376, 228] on img at bounding box center [638, 233] width 647 height 485
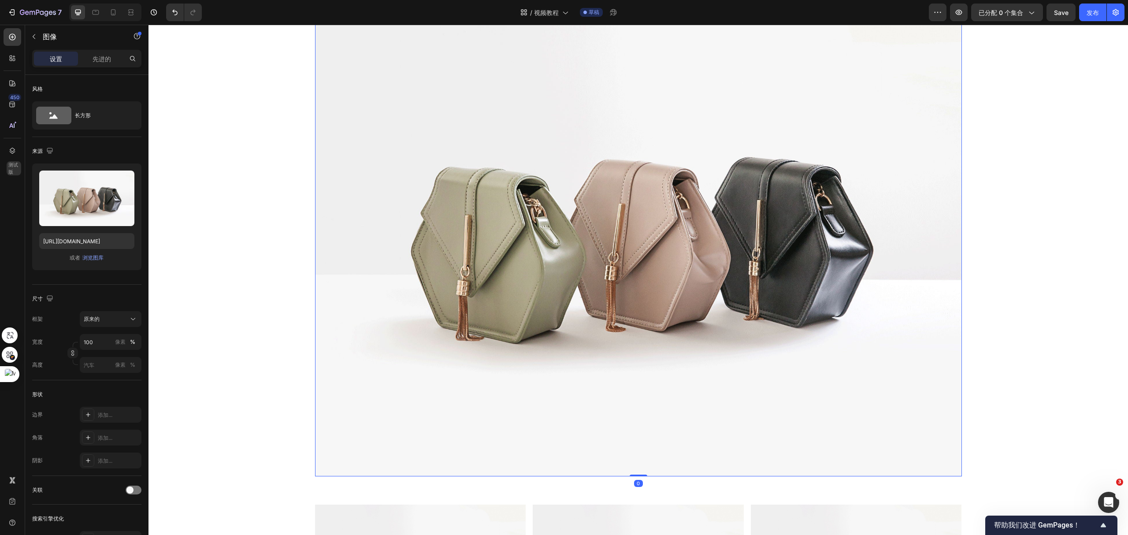
scroll to position [0, 0]
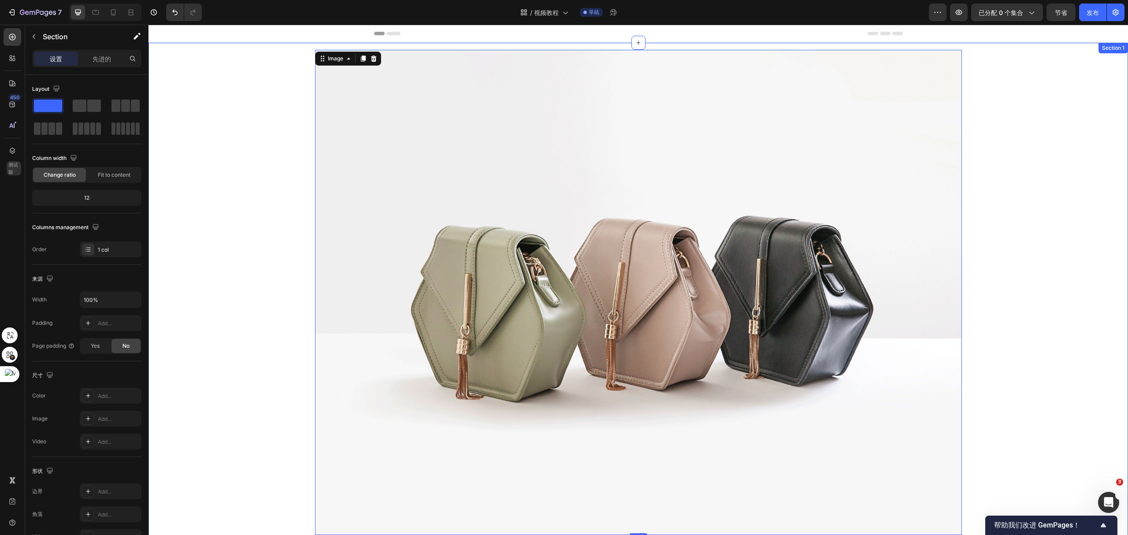
click at [1032, 155] on div "Image 0 Row" at bounding box center [639, 292] width 980 height 499
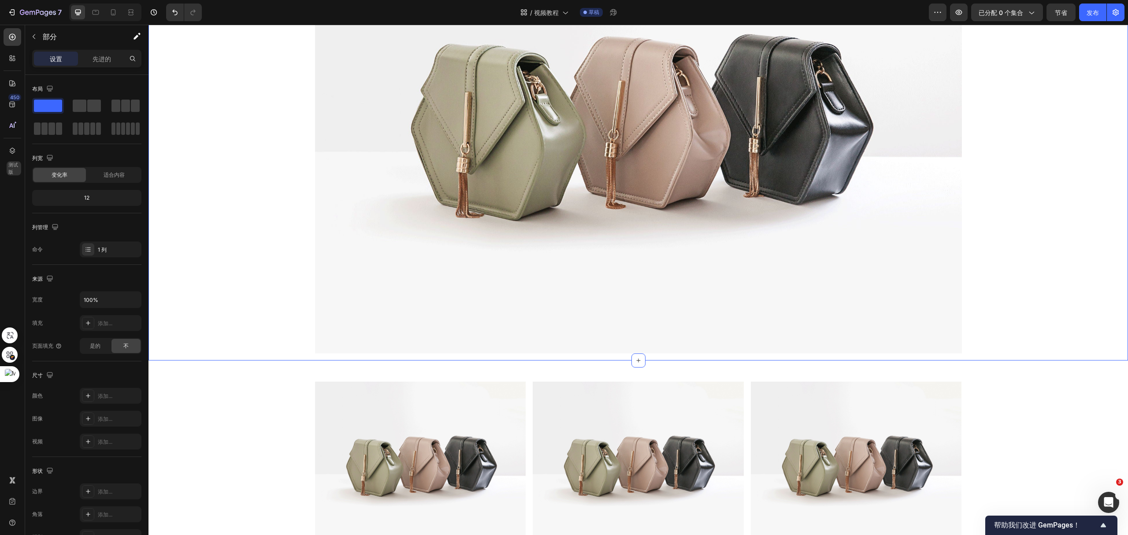
scroll to position [335, 0]
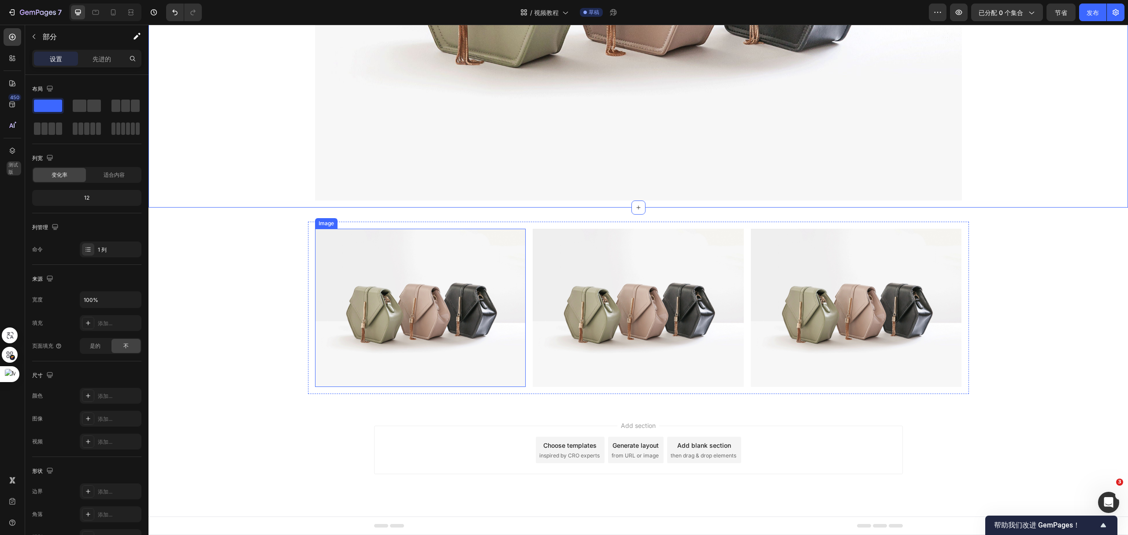
click at [458, 317] on img at bounding box center [420, 308] width 211 height 158
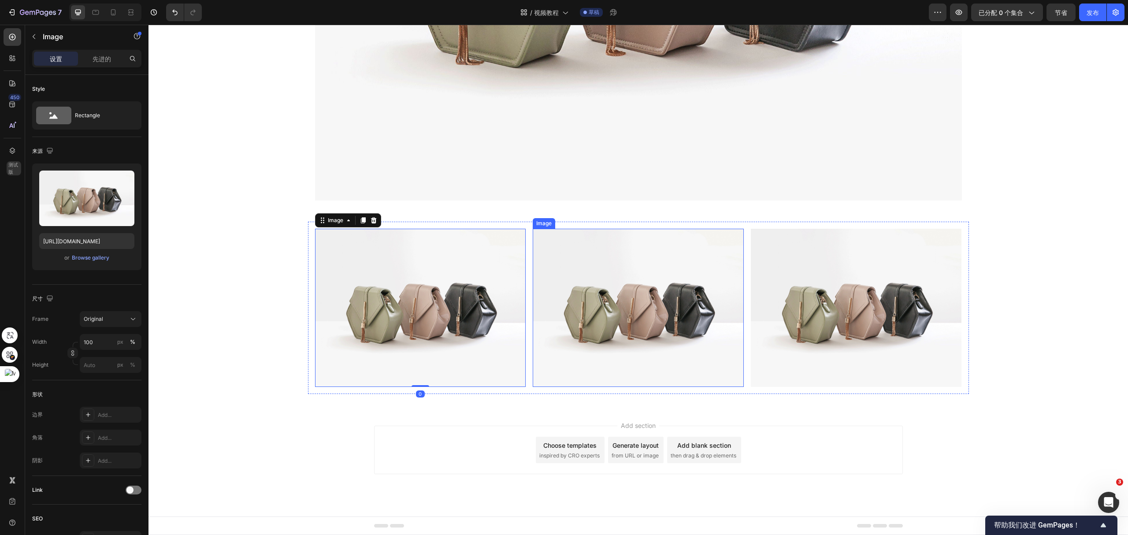
click at [679, 305] on img at bounding box center [638, 308] width 211 height 158
click at [813, 300] on img at bounding box center [856, 308] width 211 height 158
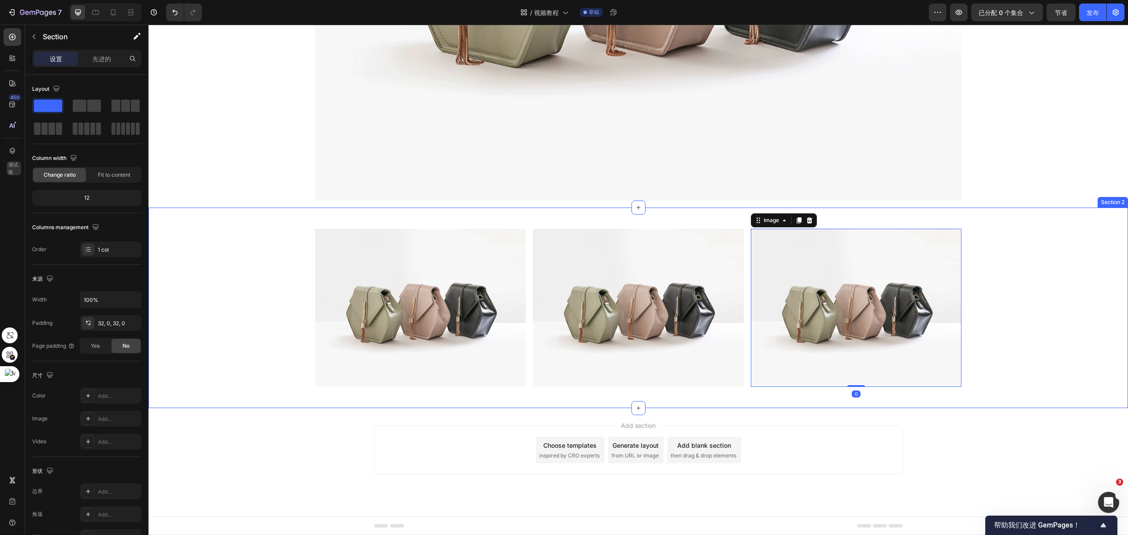
click at [1012, 253] on div "Image Image Image 0 Row" at bounding box center [639, 308] width 980 height 172
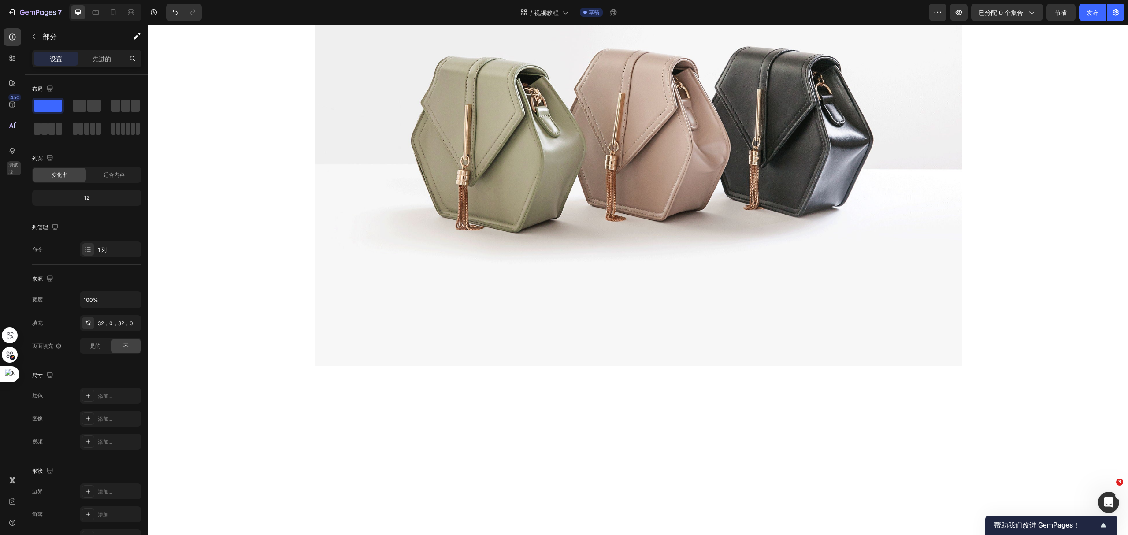
scroll to position [0, 0]
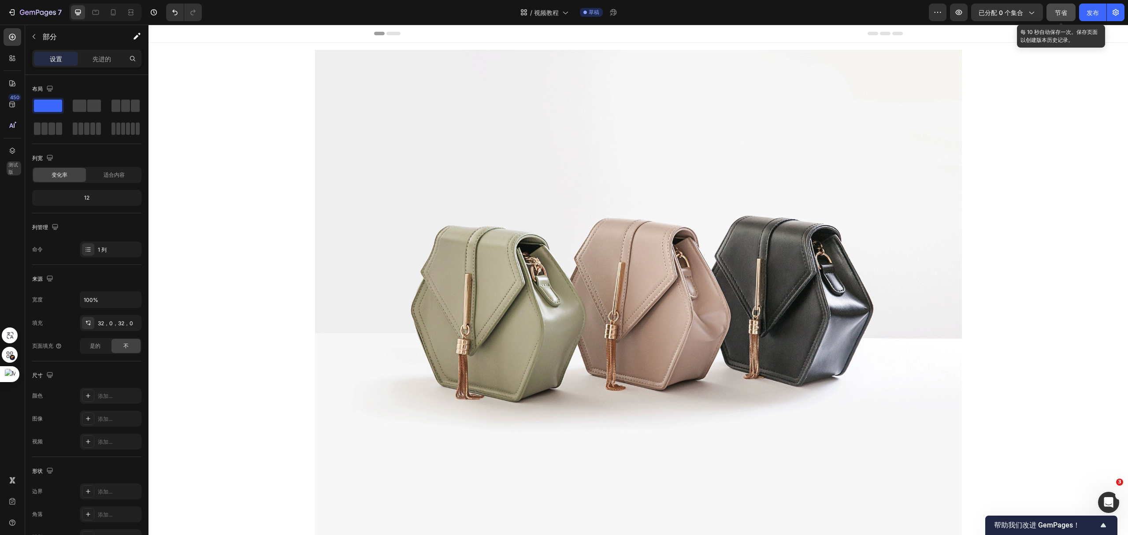
click at [1067, 11] on font "节省" at bounding box center [1061, 12] width 12 height 7
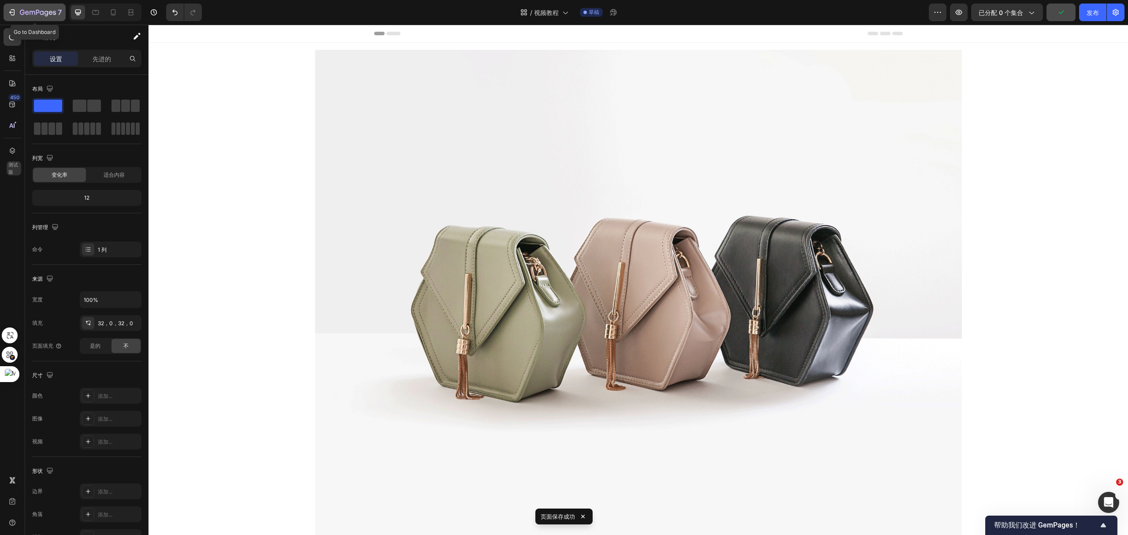
click at [22, 18] on button "7" at bounding box center [35, 13] width 62 height 18
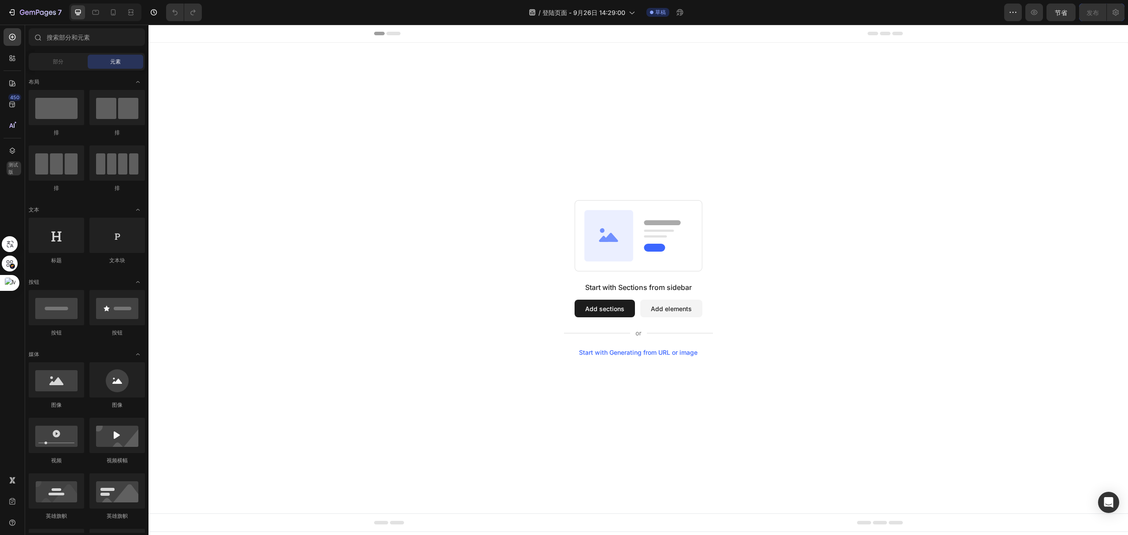
click at [611, 309] on button "Add sections" at bounding box center [605, 309] width 60 height 18
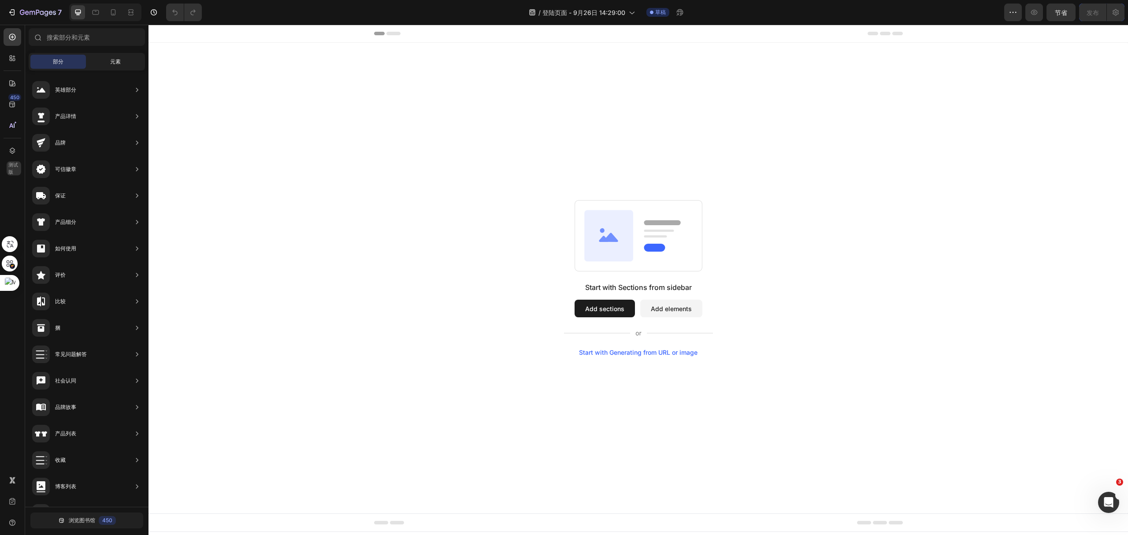
click at [108, 59] on div "元素" at bounding box center [116, 62] width 56 height 14
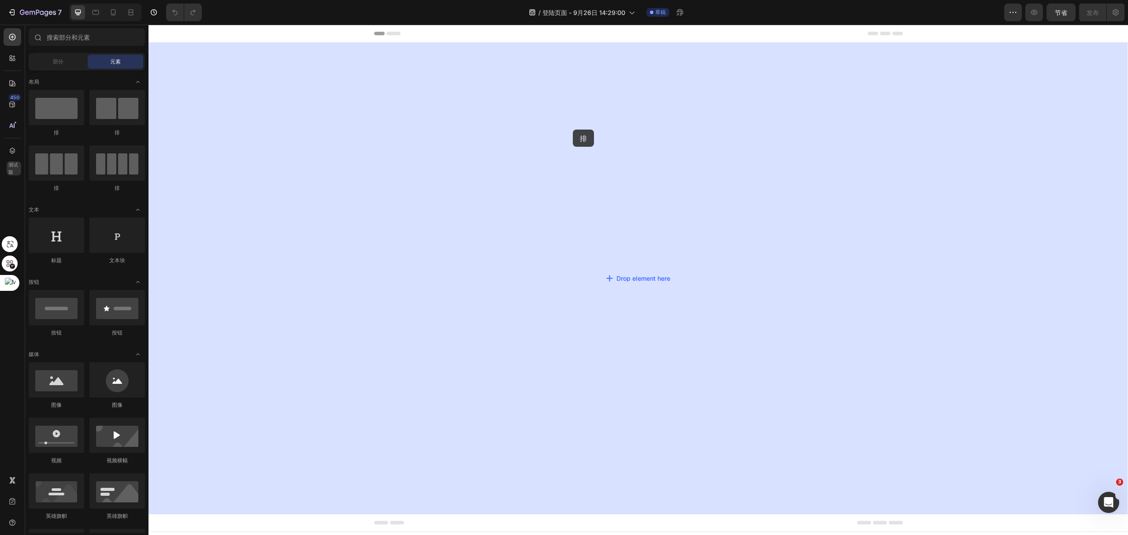
drag, startPoint x: 221, startPoint y: 145, endPoint x: 575, endPoint y: 129, distance: 354.3
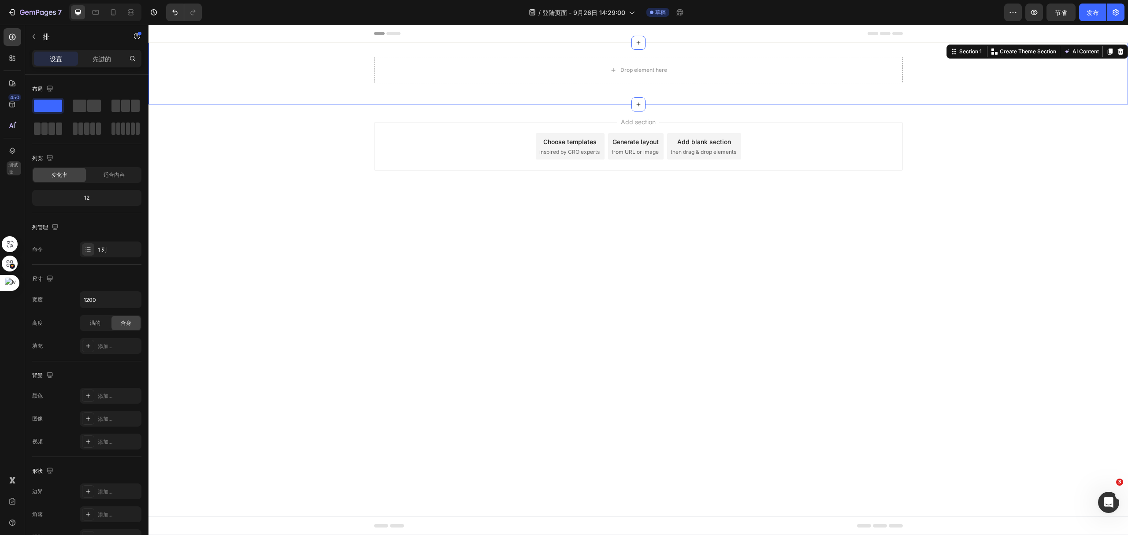
click at [307, 73] on div "Drop element here Row" at bounding box center [639, 73] width 980 height 33
click at [496, 66] on div "Drop element here" at bounding box center [638, 70] width 529 height 26
click at [409, 103] on div "Drop element here Row Section 1 Create Theme Section AI Content Write with GemA…" at bounding box center [639, 74] width 980 height 62
click at [704, 76] on div "Drop element here" at bounding box center [638, 70] width 529 height 26
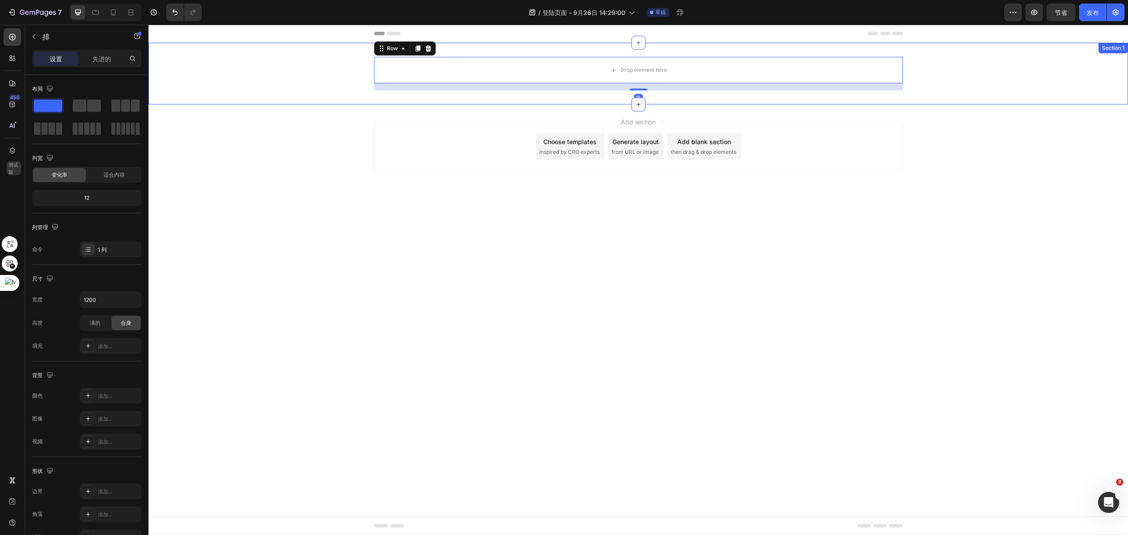
click at [639, 106] on icon at bounding box center [638, 104] width 7 height 7
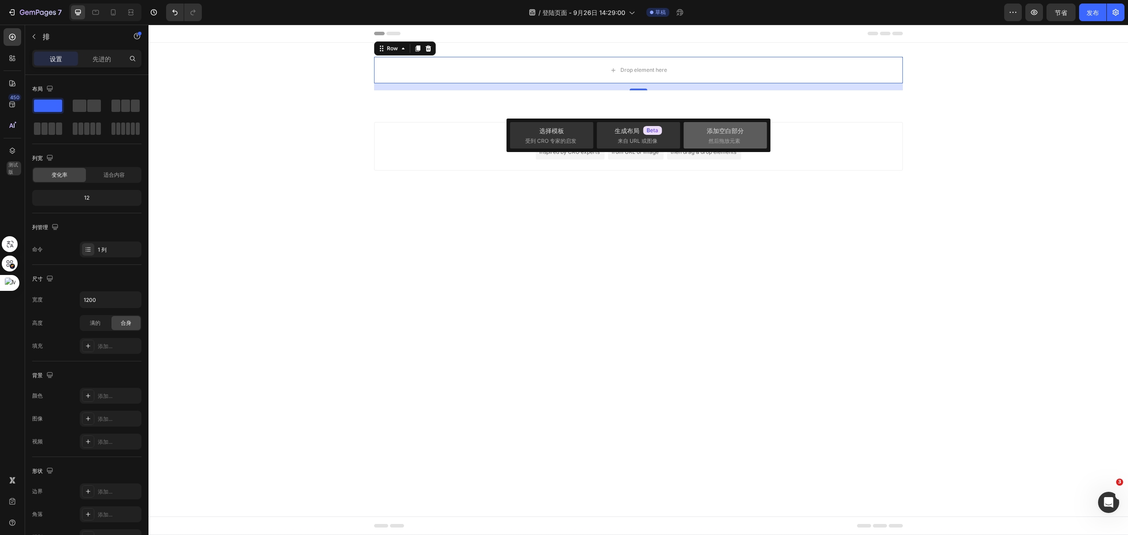
click at [723, 133] on font "添加空白部分" at bounding box center [725, 130] width 37 height 7
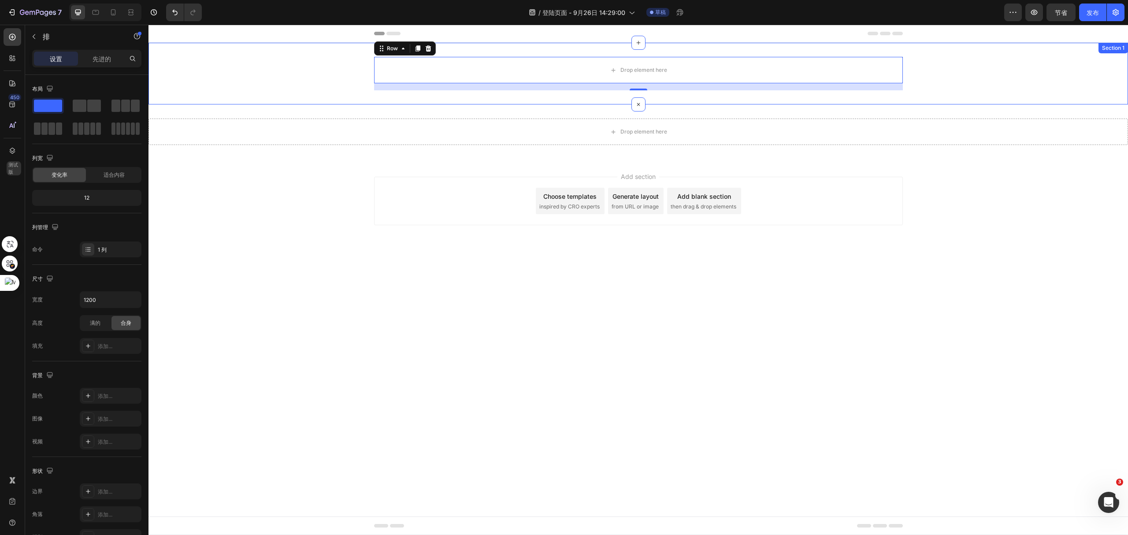
click at [961, 72] on div "Drop element here Row 16" at bounding box center [639, 73] width 980 height 33
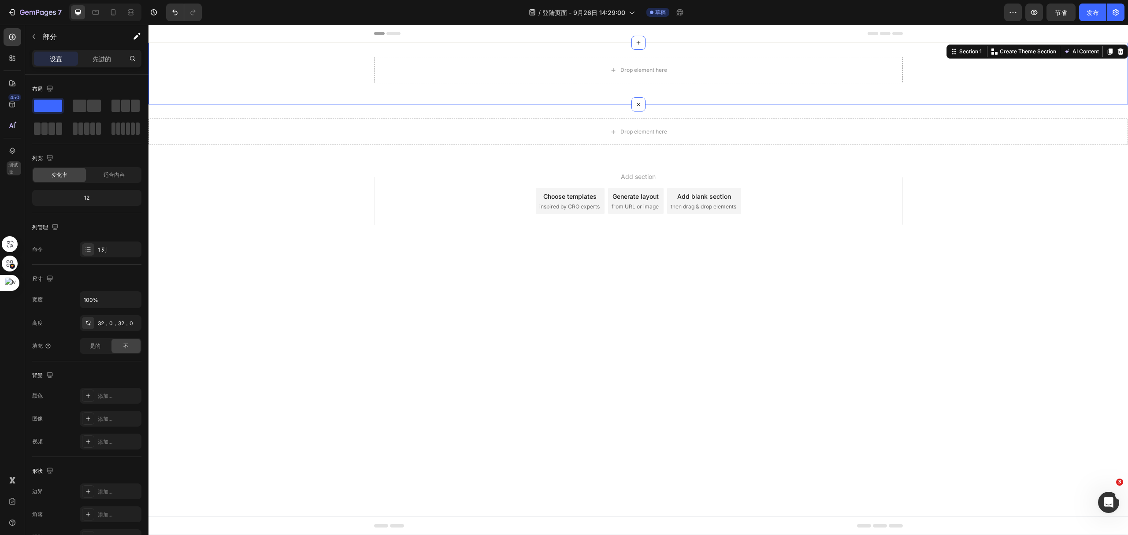
click at [815, 55] on div "Drop element here Row Section 1 Create Theme Section AI Content Write with GemA…" at bounding box center [639, 74] width 980 height 62
click at [692, 83] on div "Drop element here Row" at bounding box center [639, 73] width 980 height 33
click at [339, 80] on div "Drop element here Row" at bounding box center [639, 73] width 980 height 33
click at [338, 78] on div "Drop element here Row" at bounding box center [639, 73] width 980 height 33
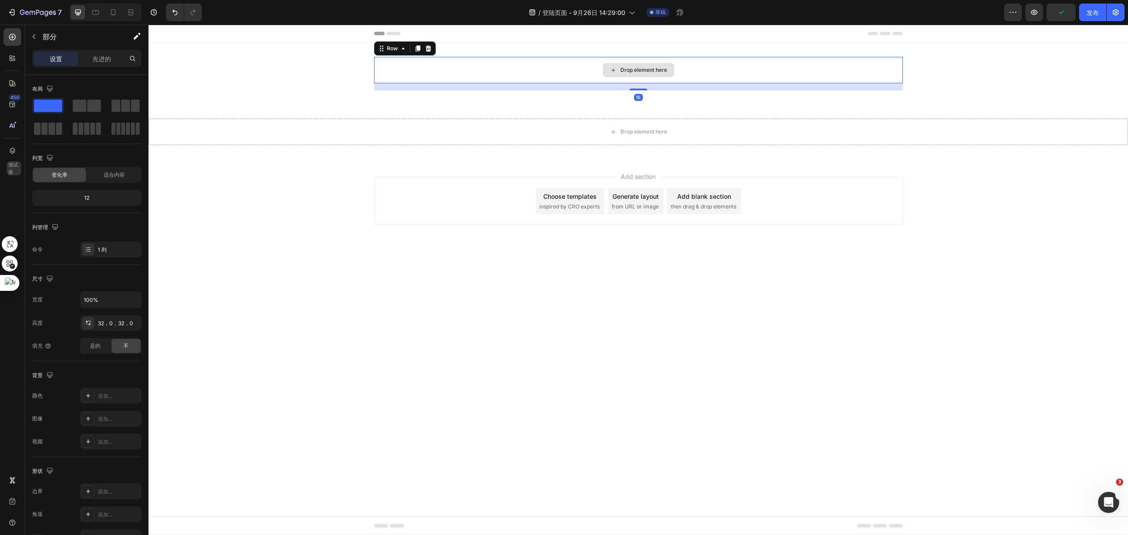
click at [420, 71] on div "Drop element here" at bounding box center [638, 70] width 529 height 26
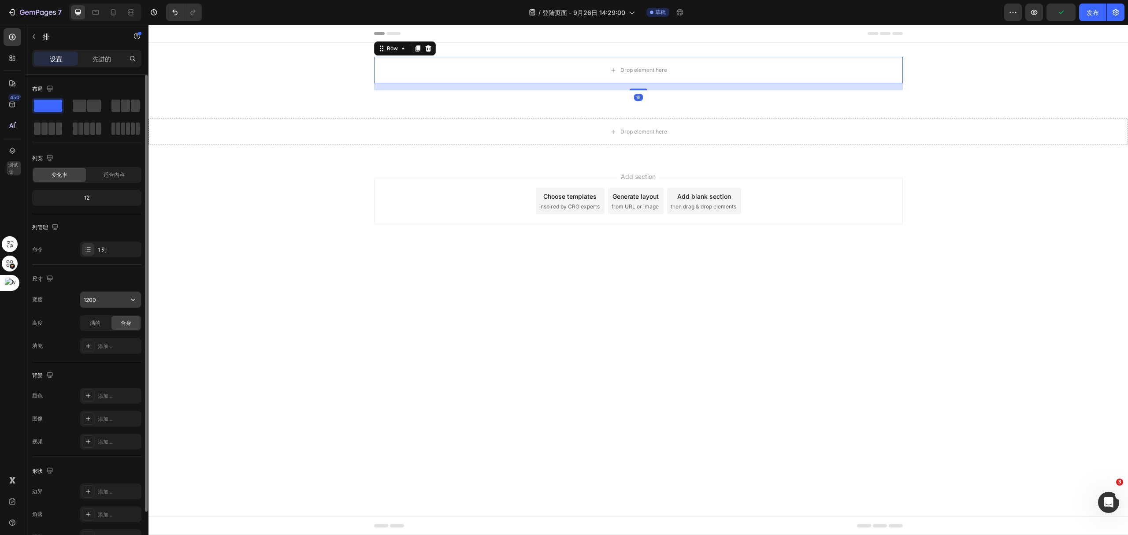
click at [124, 305] on input "1200" at bounding box center [110, 300] width 61 height 16
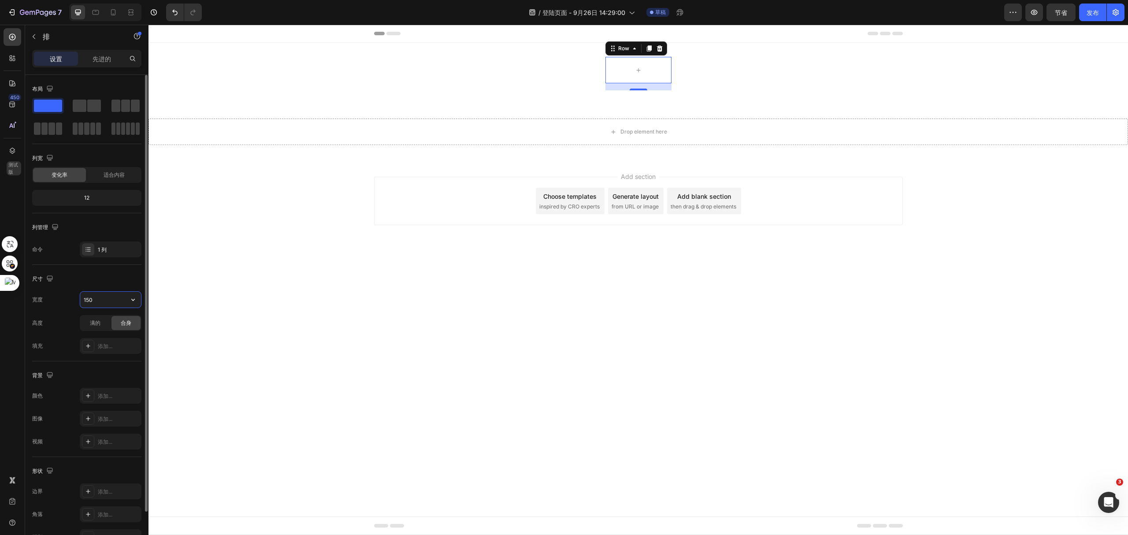
type input "1500"
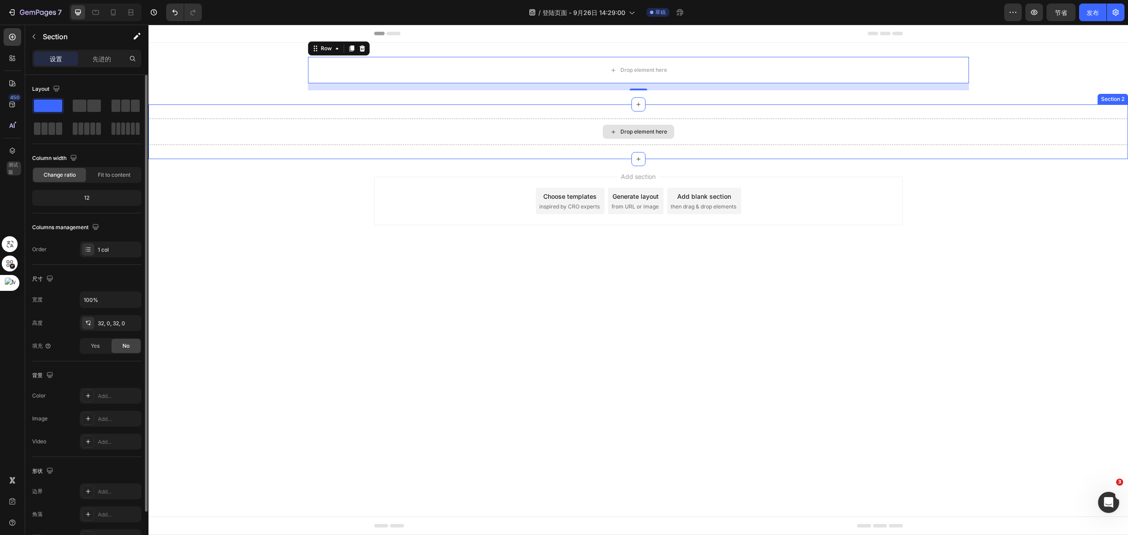
click at [589, 130] on div "Drop element here" at bounding box center [639, 132] width 980 height 26
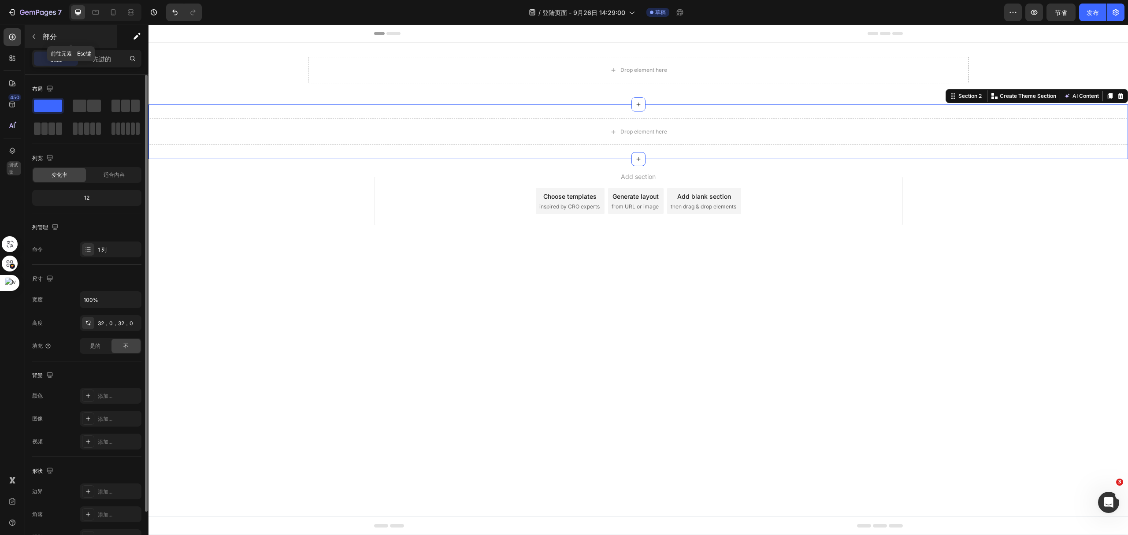
click at [32, 39] on icon "button" at bounding box center [33, 36] width 7 height 7
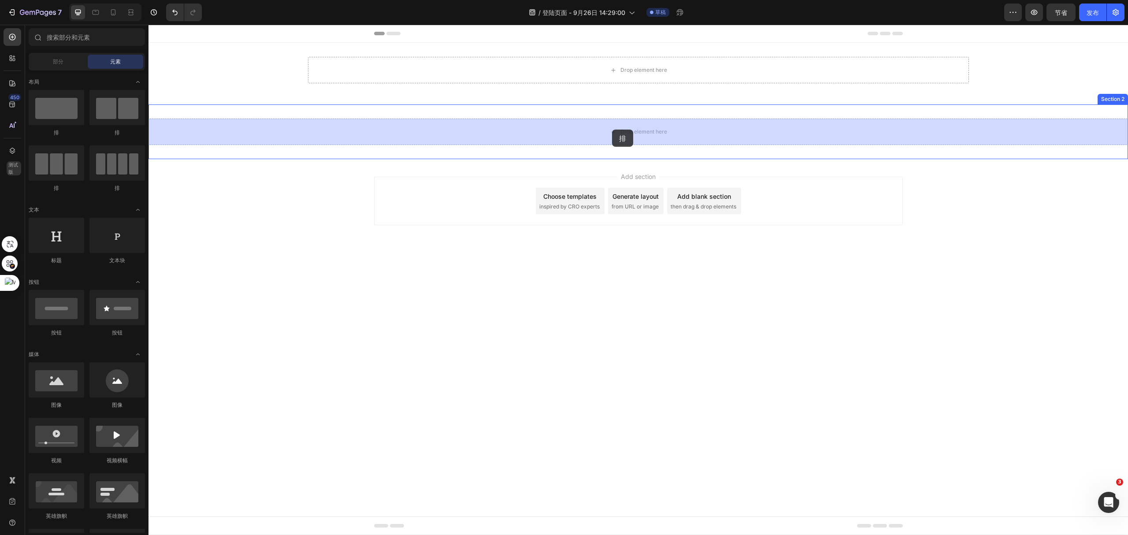
drag, startPoint x: 203, startPoint y: 140, endPoint x: 612, endPoint y: 130, distance: 409.1
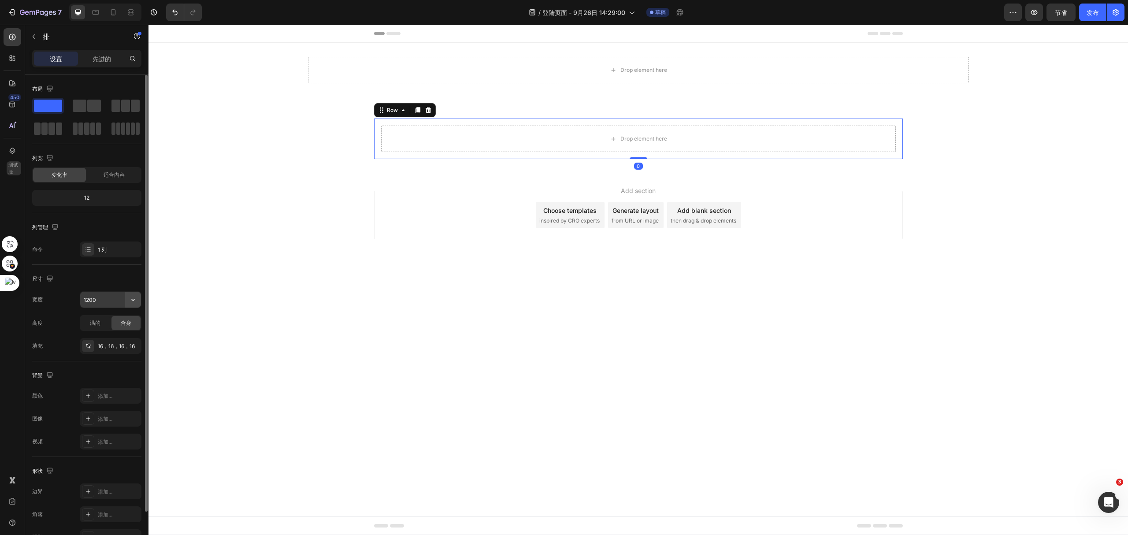
click at [134, 301] on icon "button" at bounding box center [133, 300] width 4 height 2
click at [104, 300] on input "1200" at bounding box center [110, 300] width 61 height 16
type input "1500"
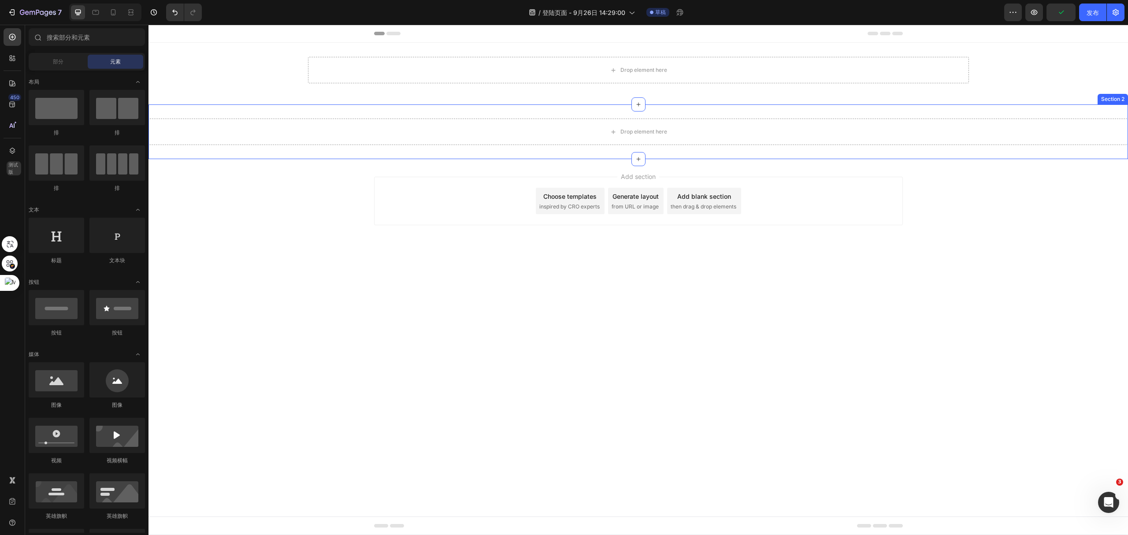
click at [1014, 113] on div "Drop element here Section 2" at bounding box center [639, 131] width 980 height 55
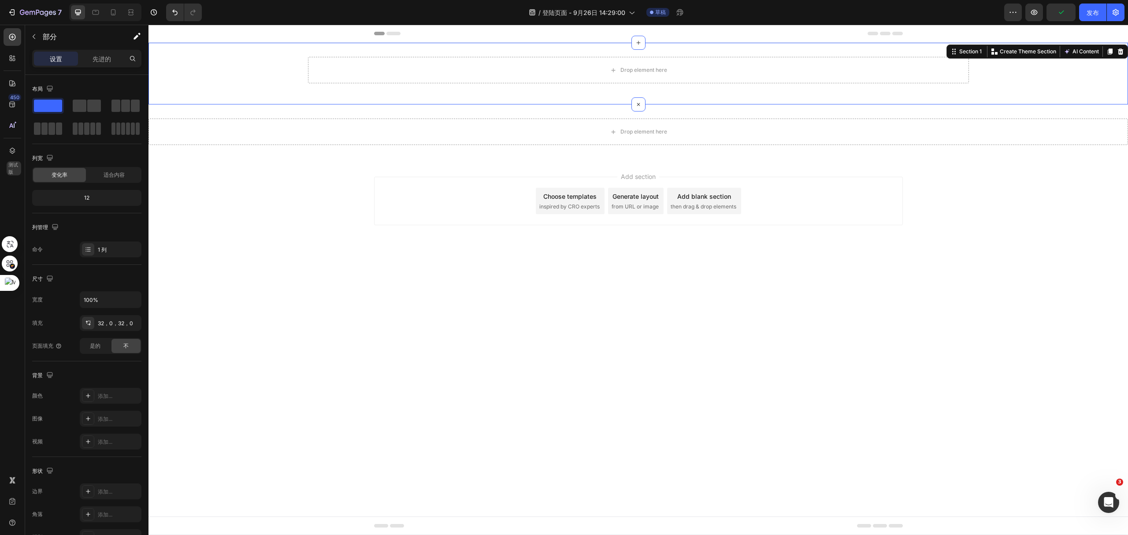
click at [904, 97] on div "Drop element here Row Section 1 Create Theme Section AI Content Write with GemA…" at bounding box center [639, 74] width 980 height 62
click at [711, 111] on div "Drop element here Section 2" at bounding box center [639, 131] width 980 height 55
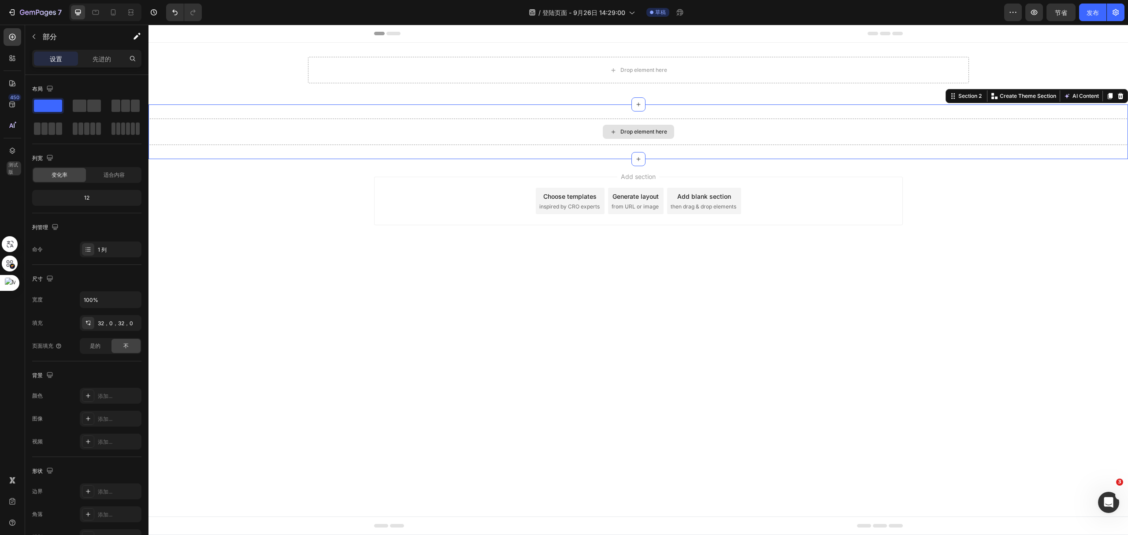
drag, startPoint x: 272, startPoint y: 134, endPoint x: 260, endPoint y: 100, distance: 36.4
click at [358, 110] on div "Drop element here Section 2 Create Theme Section AI Content Write with GemAI Wh…" at bounding box center [639, 131] width 980 height 55
click at [43, 34] on font "部分" at bounding box center [50, 36] width 14 height 9
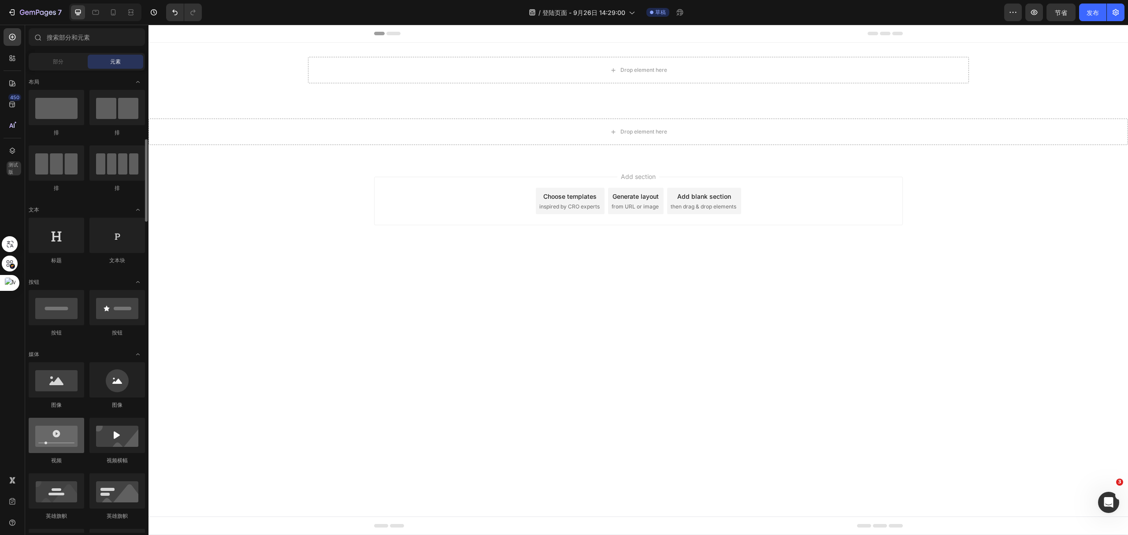
scroll to position [59, 0]
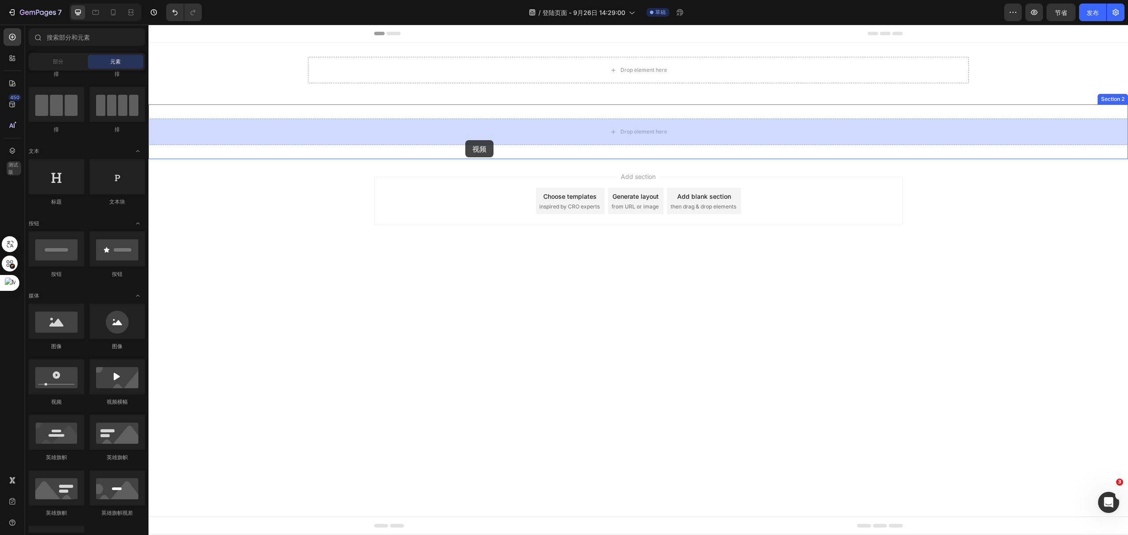
drag, startPoint x: 209, startPoint y: 413, endPoint x: 457, endPoint y: 147, distance: 363.6
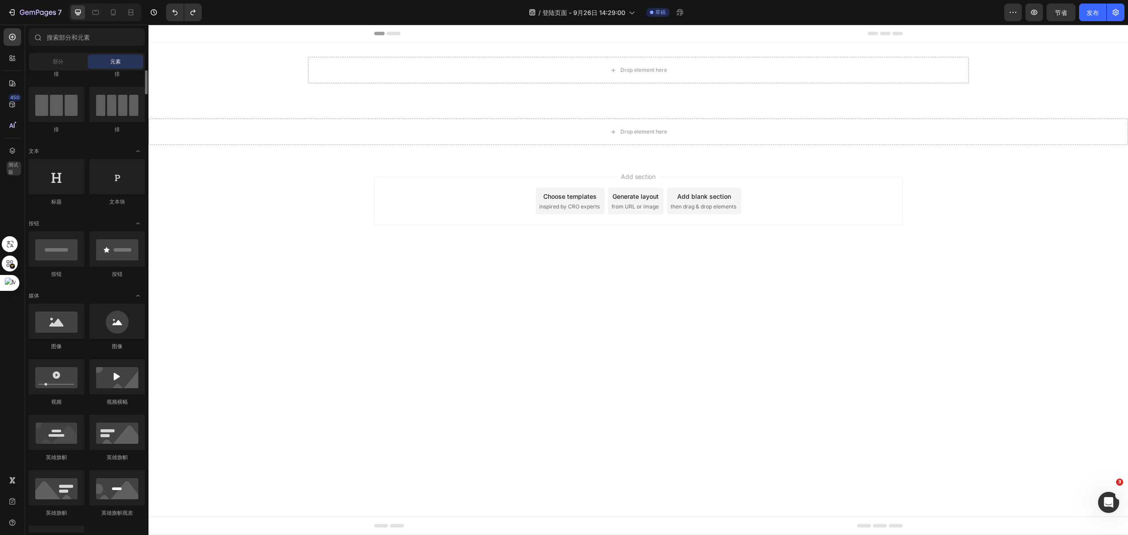
scroll to position [0, 0]
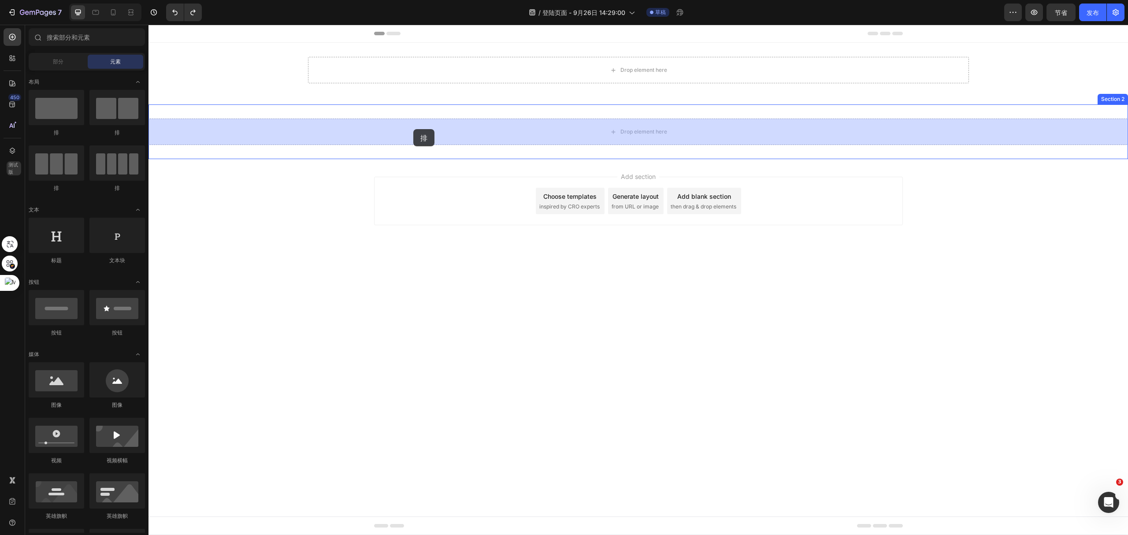
drag, startPoint x: 279, startPoint y: 134, endPoint x: 413, endPoint y: 129, distance: 134.1
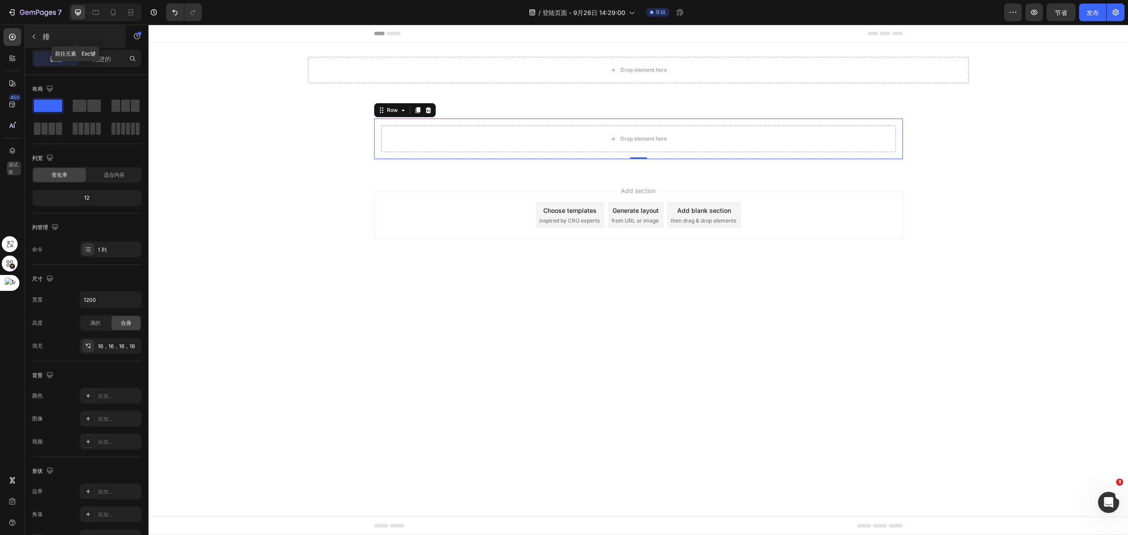
click at [41, 36] on button "button" at bounding box center [34, 37] width 14 height 14
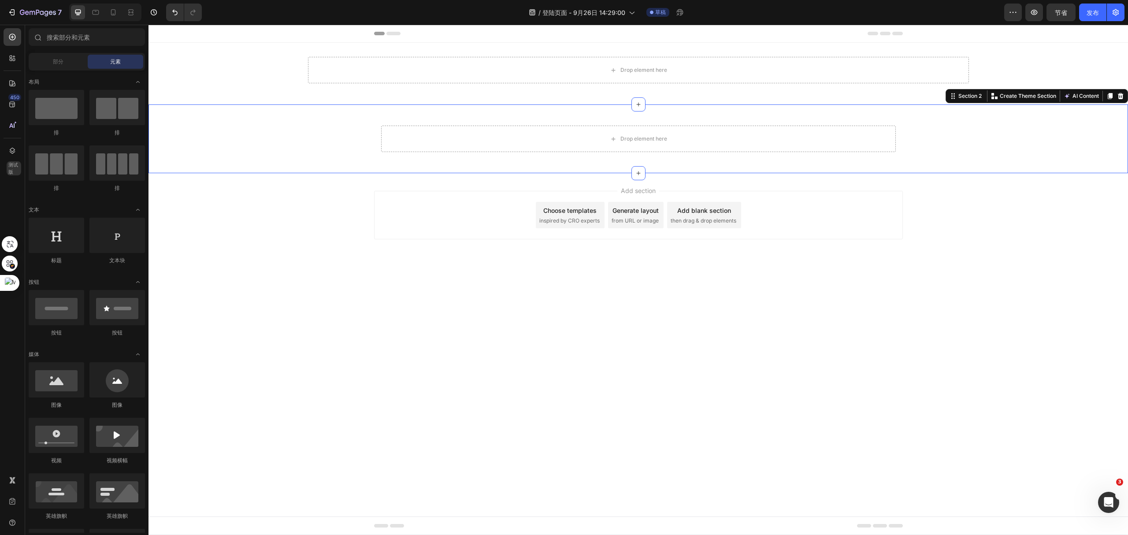
click at [354, 132] on div "Drop element here Row" at bounding box center [639, 139] width 980 height 41
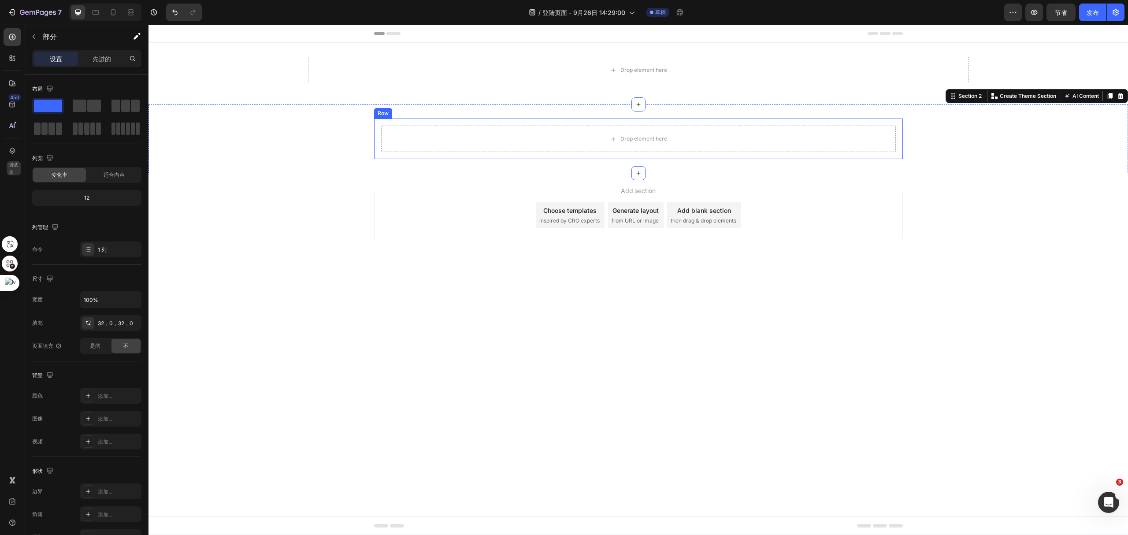
click at [436, 119] on div "Drop element here Row" at bounding box center [638, 139] width 529 height 41
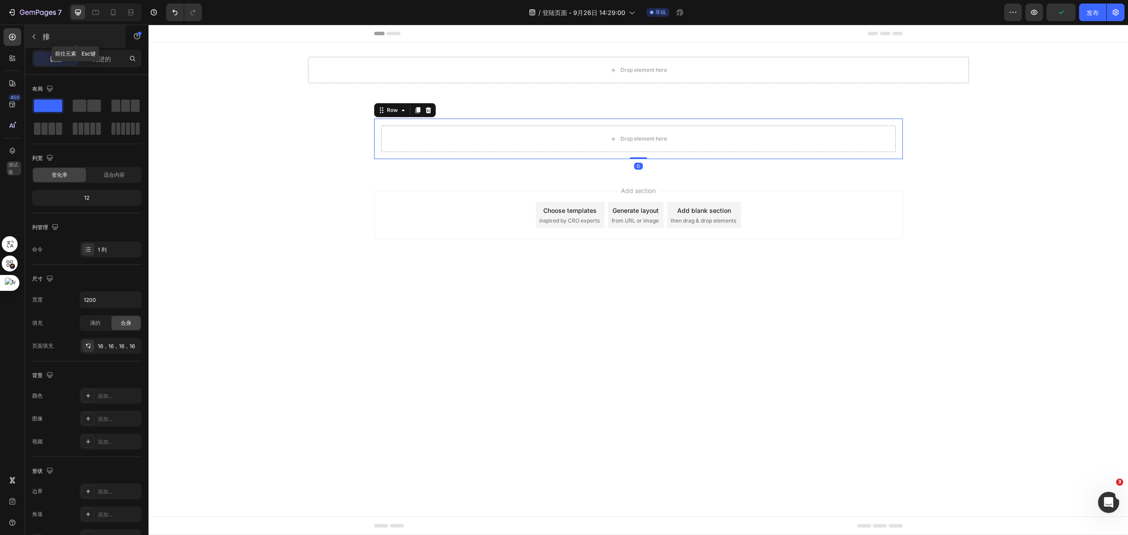
click at [33, 36] on icon "button" at bounding box center [34, 36] width 3 height 5
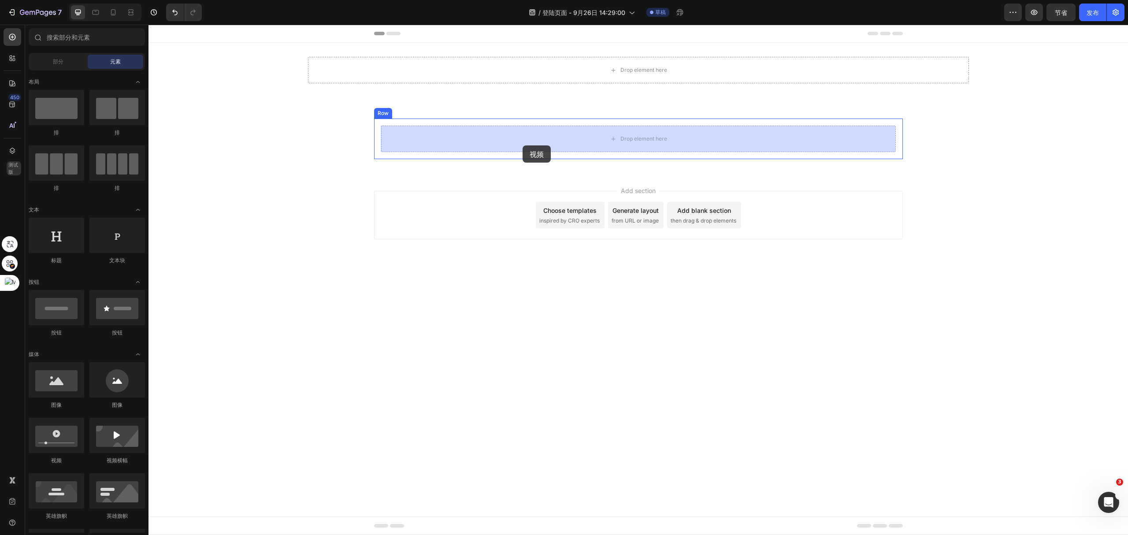
drag, startPoint x: 205, startPoint y: 468, endPoint x: 523, endPoint y: 145, distance: 452.5
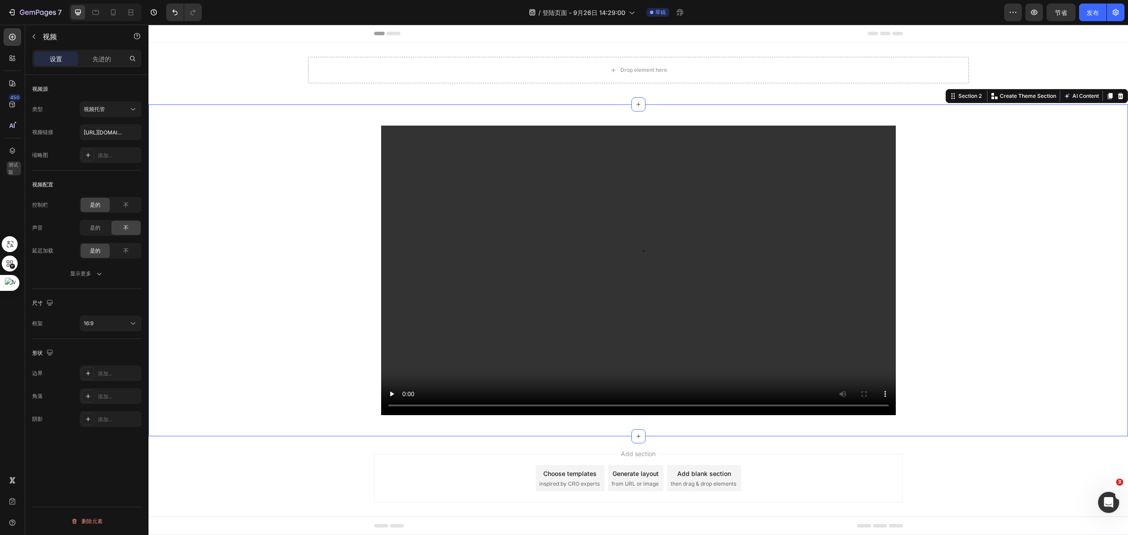
click at [910, 187] on div "Video Row" at bounding box center [639, 271] width 980 height 304
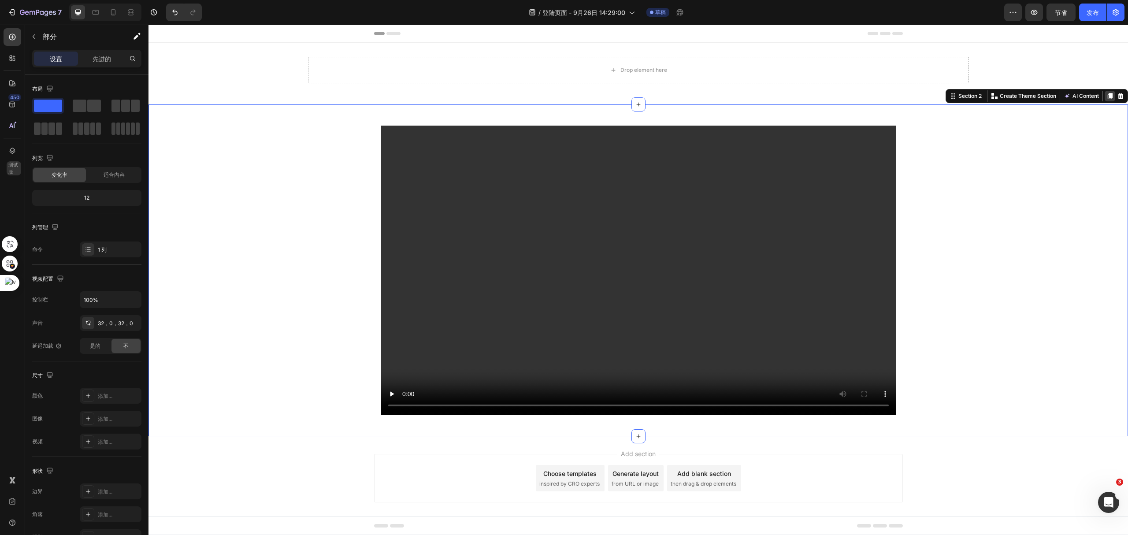
click at [1107, 96] on icon at bounding box center [1110, 96] width 7 height 7
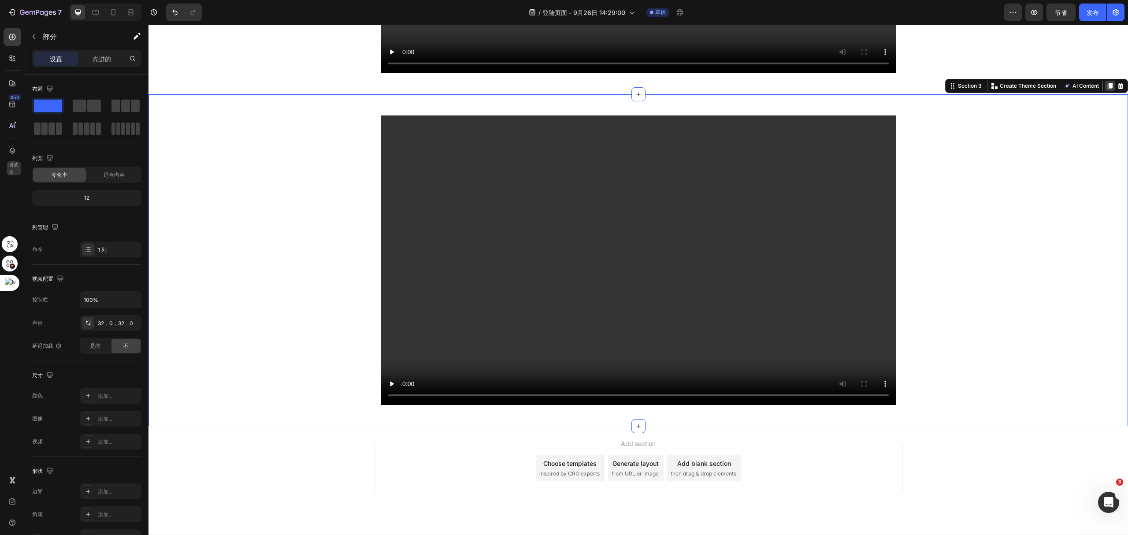
click at [1107, 89] on icon at bounding box center [1110, 85] width 7 height 7
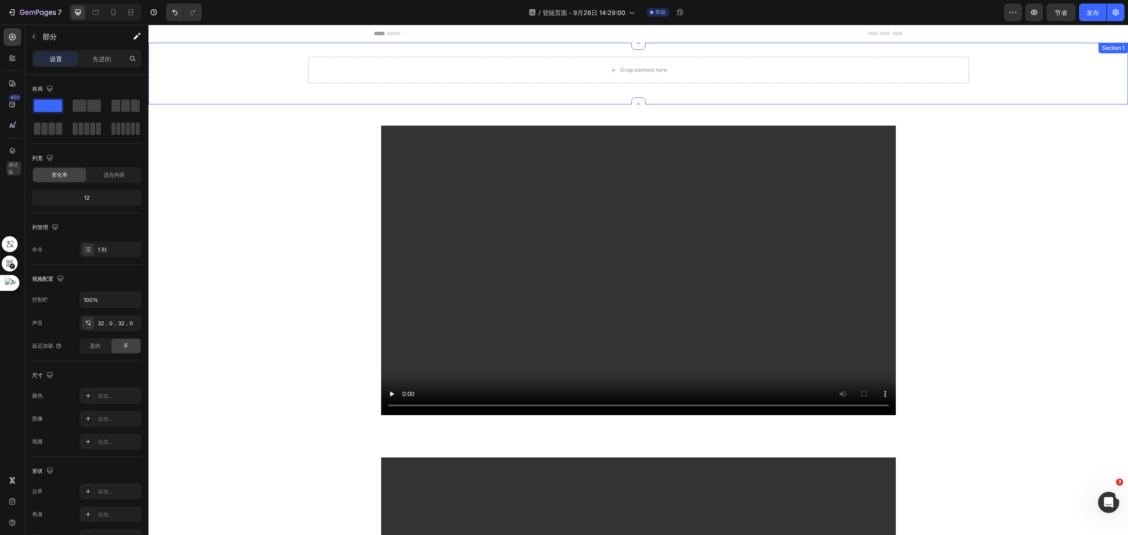
click at [1021, 74] on div "Drop element here Row" at bounding box center [639, 73] width 980 height 33
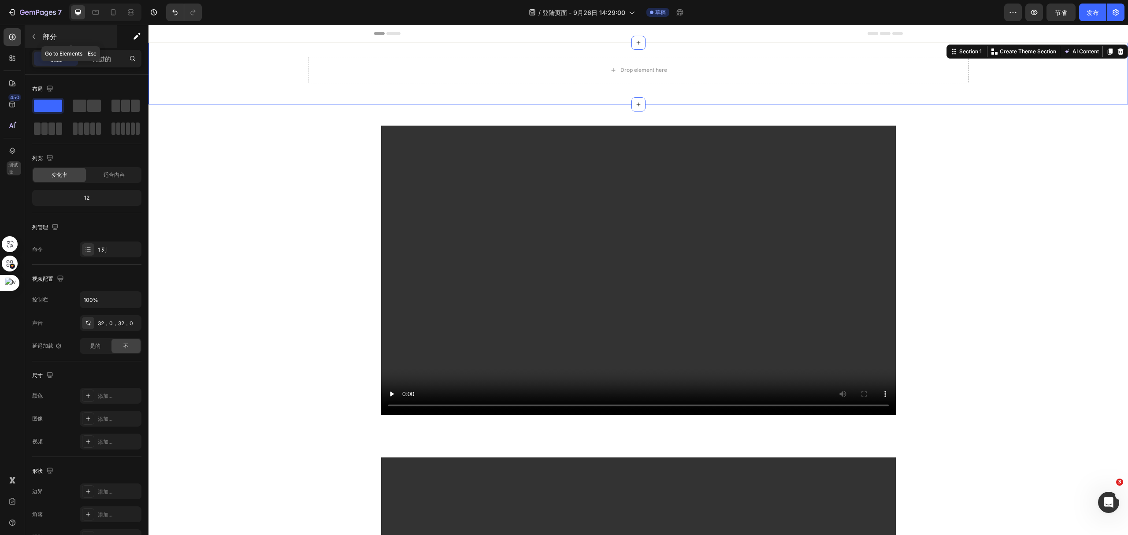
click at [37, 33] on icon "button" at bounding box center [33, 36] width 7 height 7
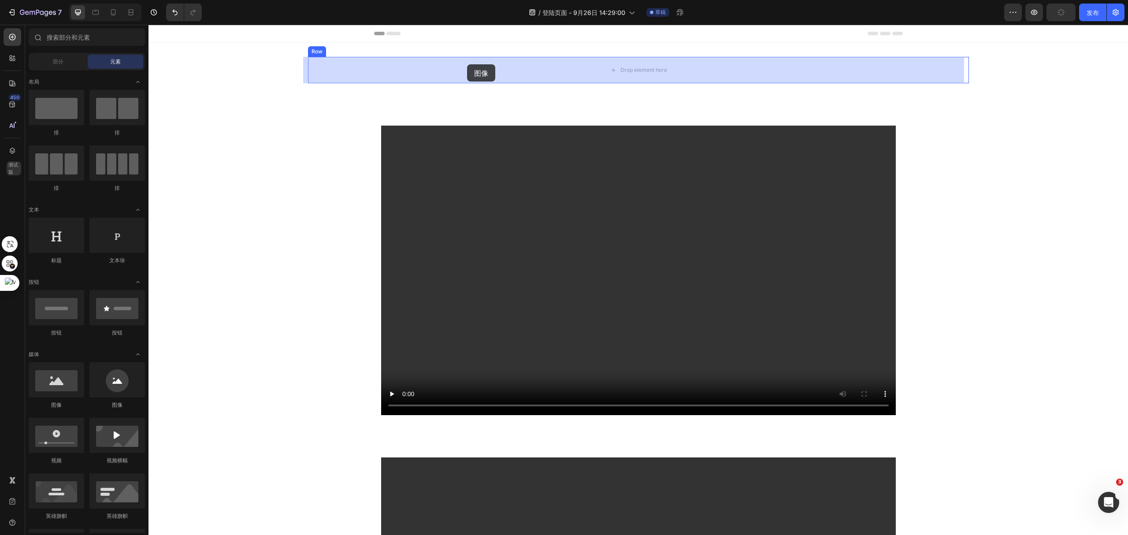
drag, startPoint x: 208, startPoint y: 412, endPoint x: 468, endPoint y: 64, distance: 433.3
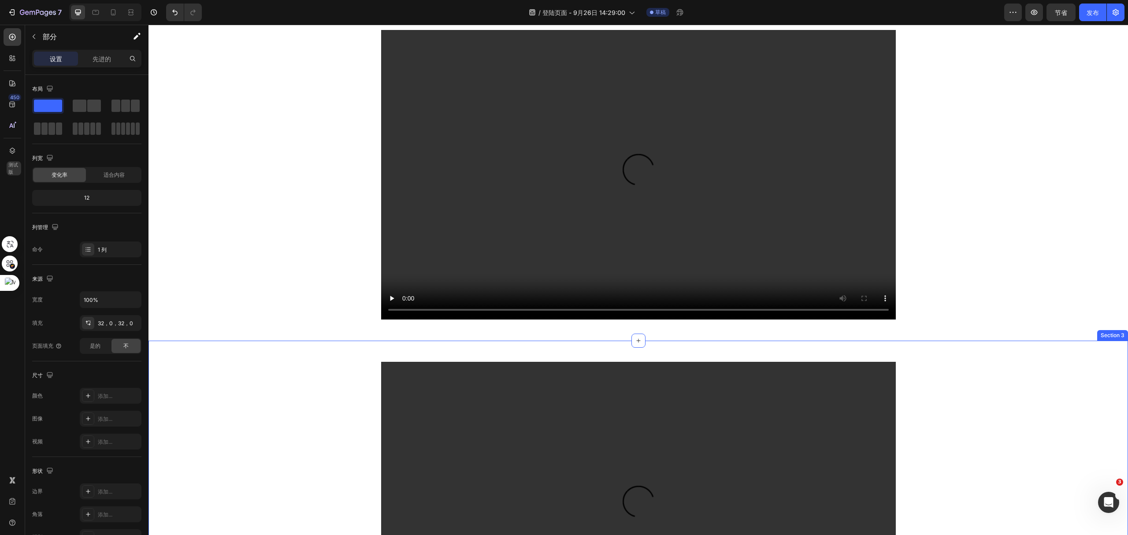
scroll to position [398, 0]
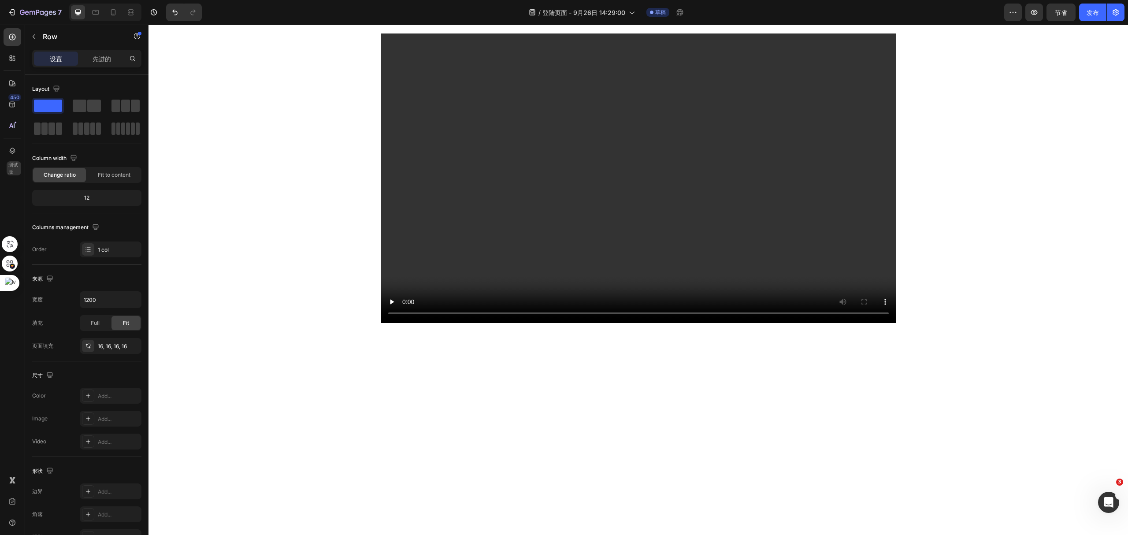
click at [33, 41] on button "button" at bounding box center [34, 37] width 14 height 14
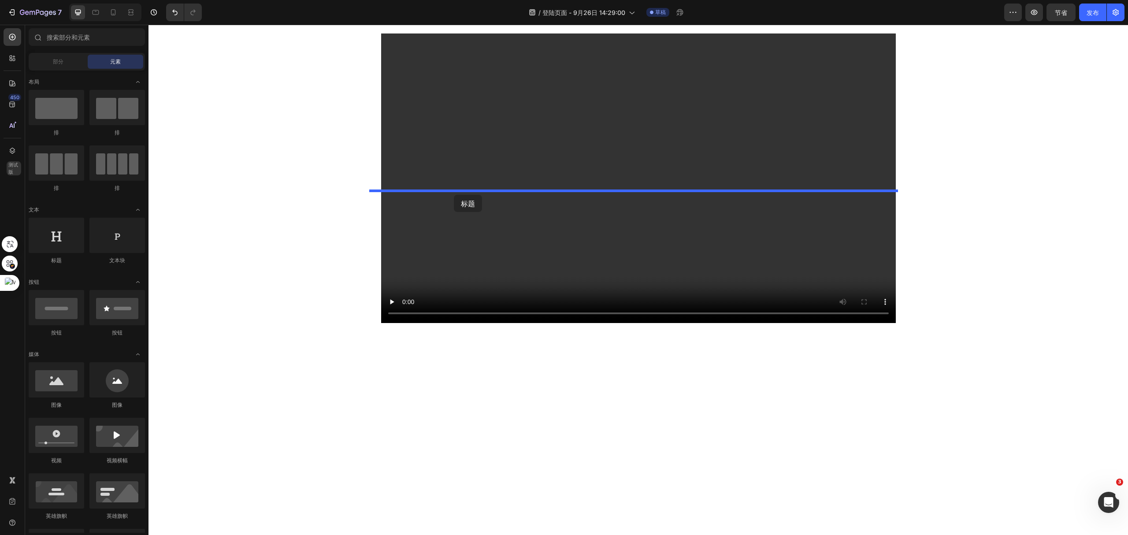
drag, startPoint x: 209, startPoint y: 265, endPoint x: 454, endPoint y: 195, distance: 254.4
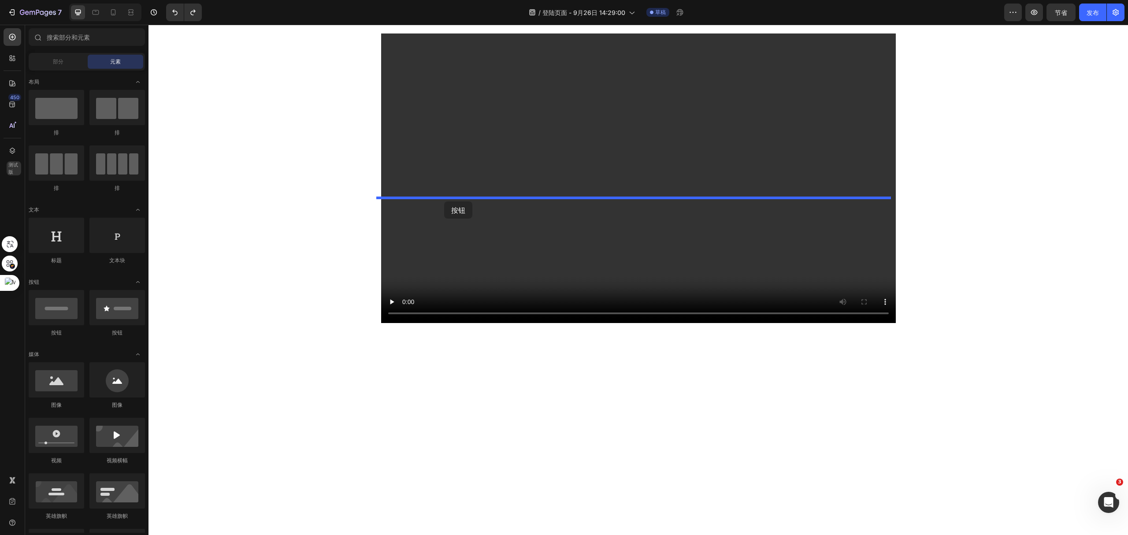
drag, startPoint x: 204, startPoint y: 336, endPoint x: 444, endPoint y: 201, distance: 275.6
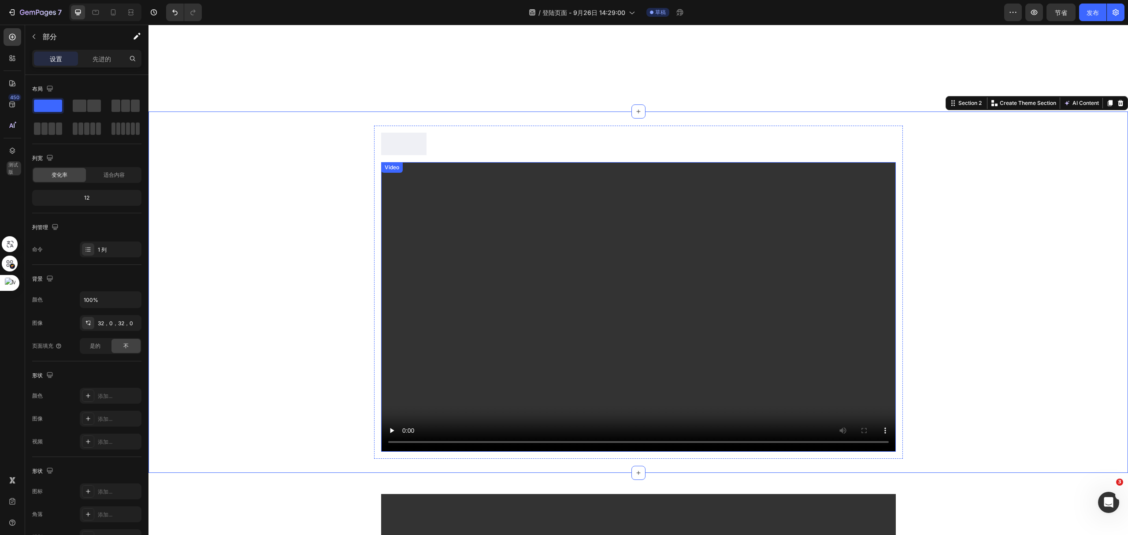
scroll to position [457, 0]
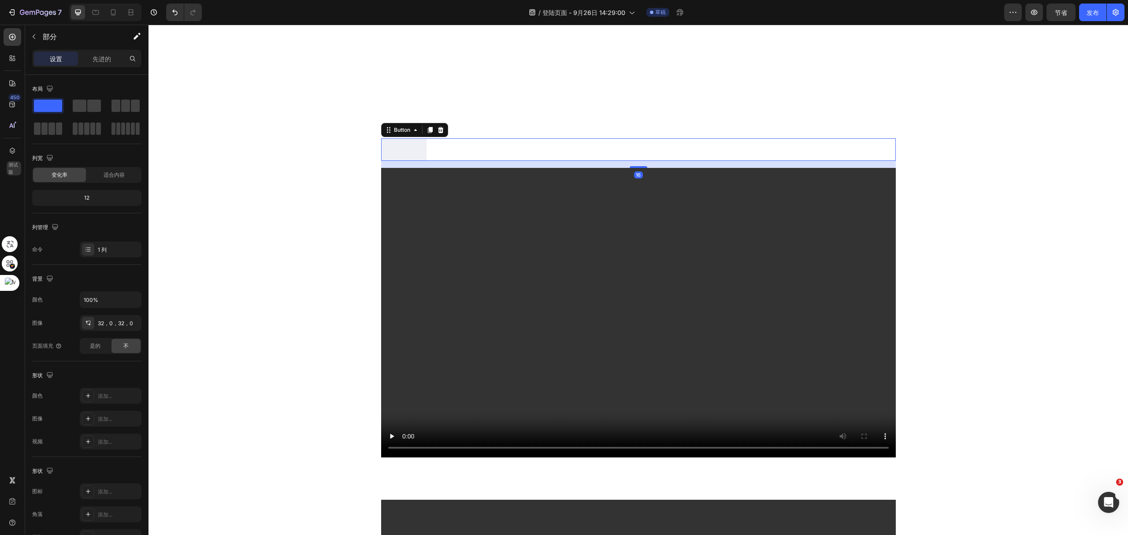
click at [695, 145] on div "Button Button 16" at bounding box center [638, 149] width 515 height 22
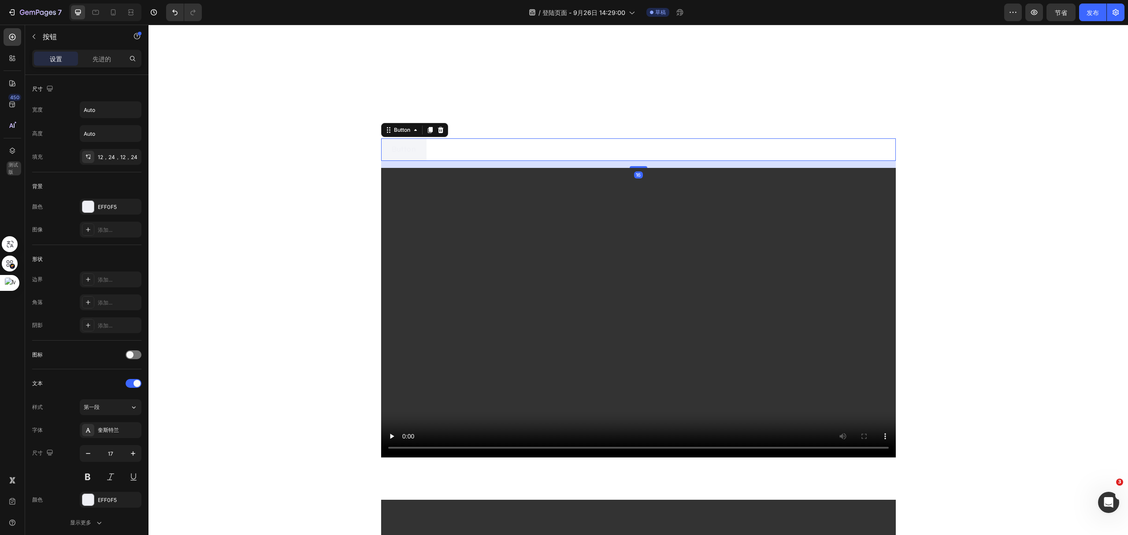
click at [392, 157] on button "Button" at bounding box center [404, 149] width 46 height 22
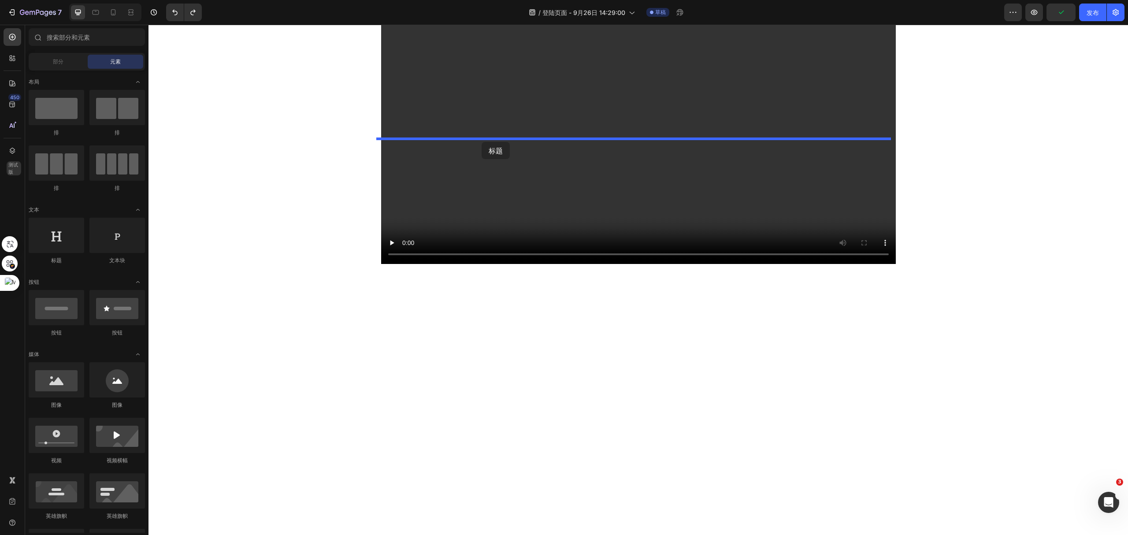
drag, startPoint x: 193, startPoint y: 264, endPoint x: 482, endPoint y: 142, distance: 312.9
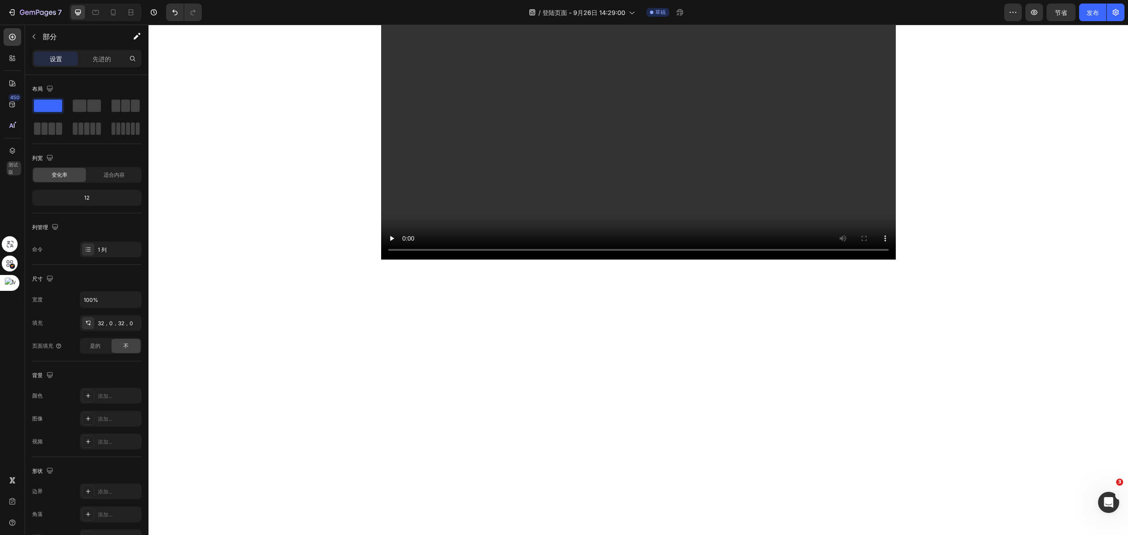
scroll to position [633, 0]
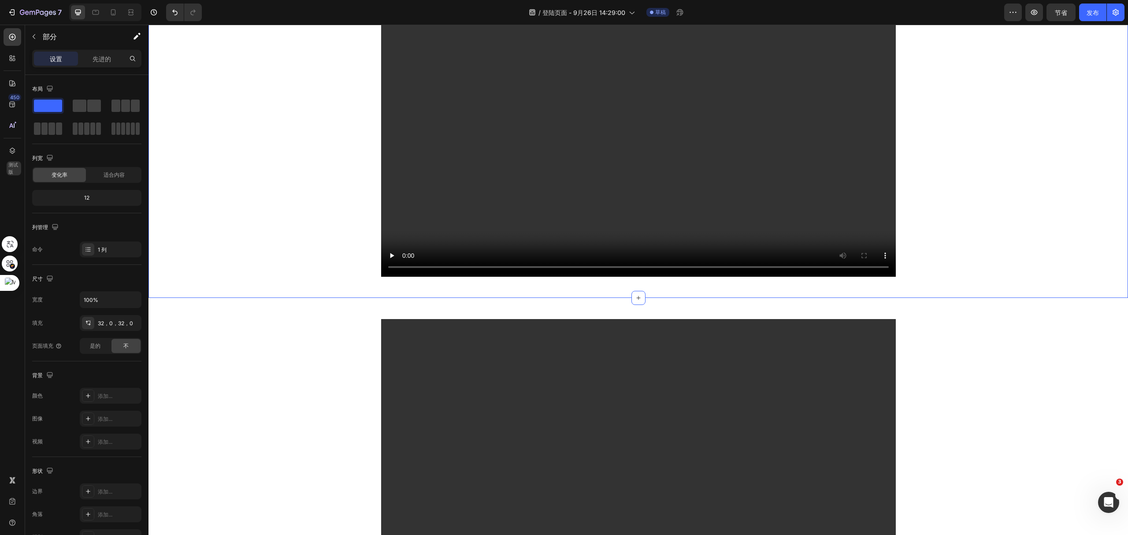
click at [976, 322] on div "Video Row" at bounding box center [639, 464] width 980 height 304
click at [1117, 290] on icon at bounding box center [1120, 289] width 7 height 7
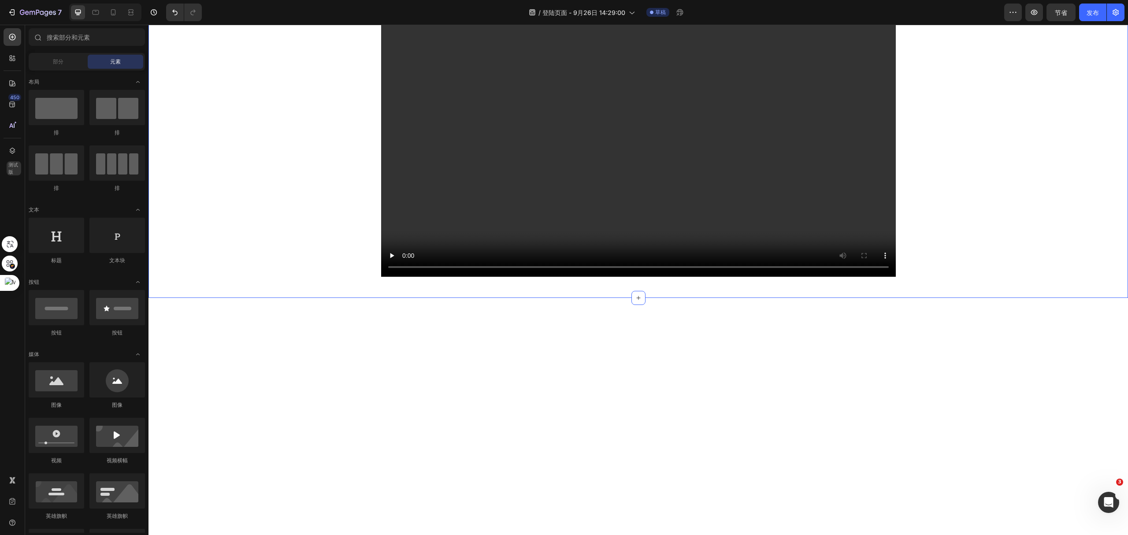
click at [1062, 327] on div at bounding box center [639, 464] width 980 height 332
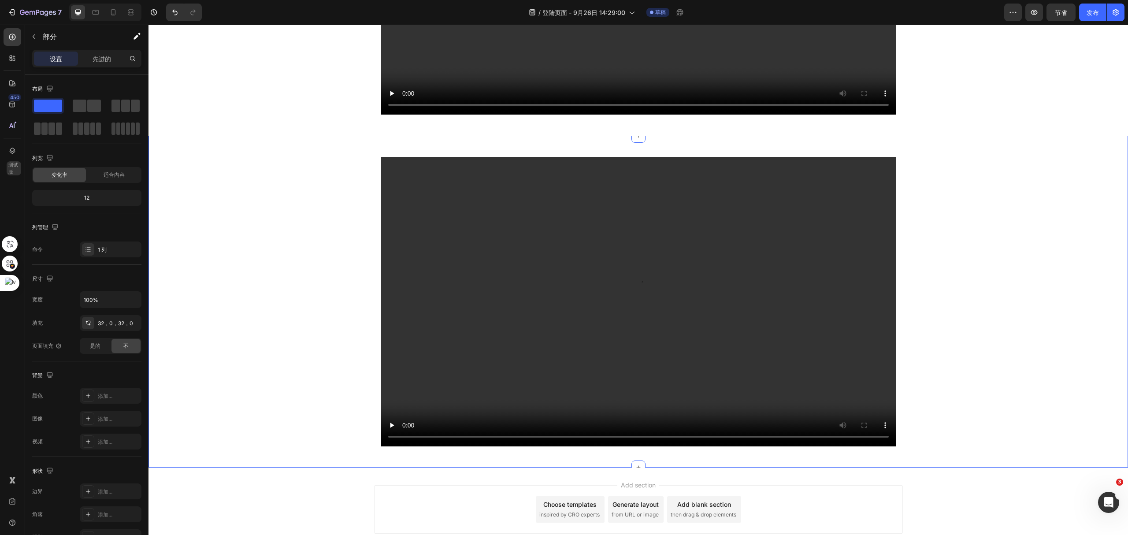
scroll to position [737, 0]
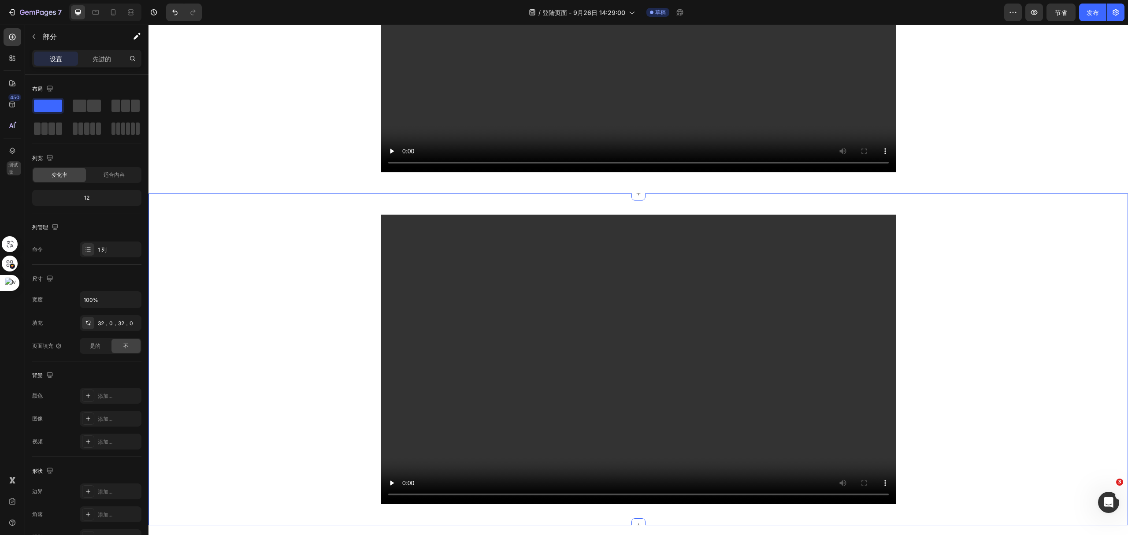
click at [1086, 235] on div "Video Row" at bounding box center [639, 360] width 980 height 304
drag, startPoint x: 1097, startPoint y: 209, endPoint x: 1106, endPoint y: 200, distance: 12.8
click at [1097, 210] on div "Video Row" at bounding box center [639, 360] width 980 height 304
click at [899, 186] on div "Your heading text goes here Heading Video Row Section 2" at bounding box center [639, 14] width 980 height 357
click at [815, 205] on div "Video Row Section 3 Create Theme Section AI Content Write with GemAI What would…" at bounding box center [639, 359] width 980 height 332
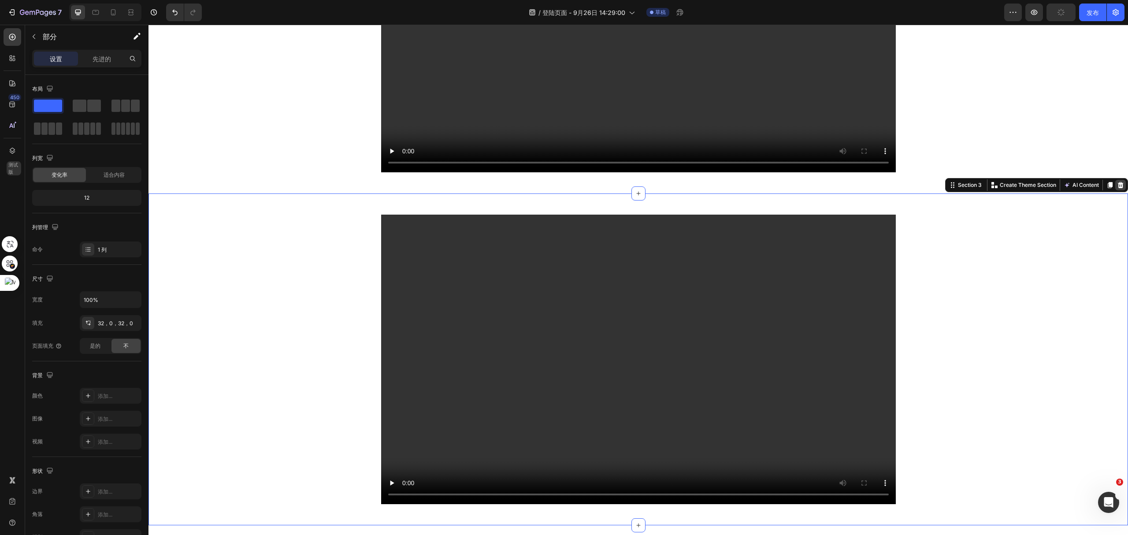
click at [1116, 185] on div at bounding box center [1121, 185] width 11 height 11
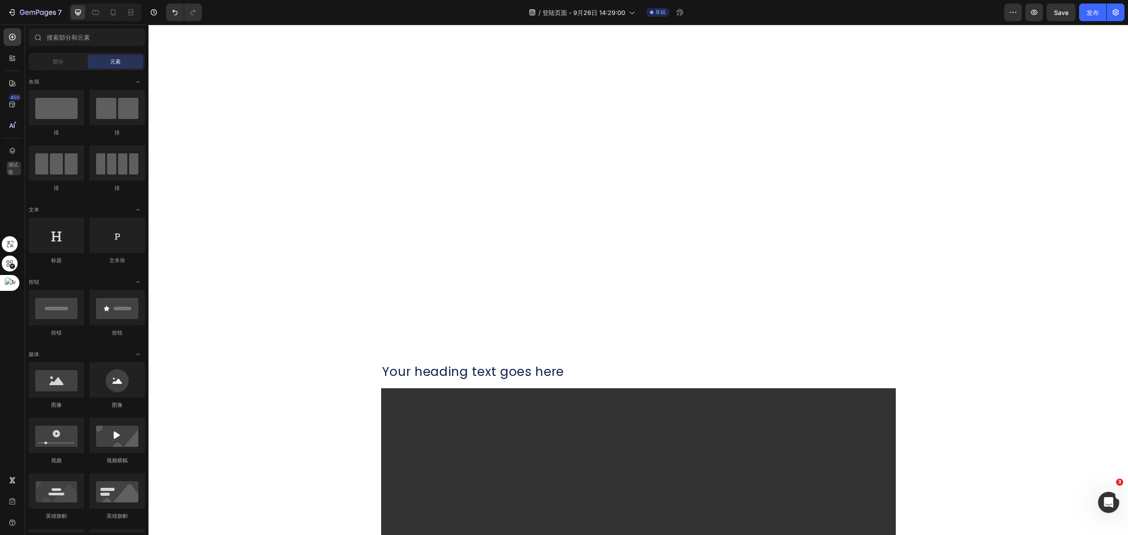
scroll to position [405, 0]
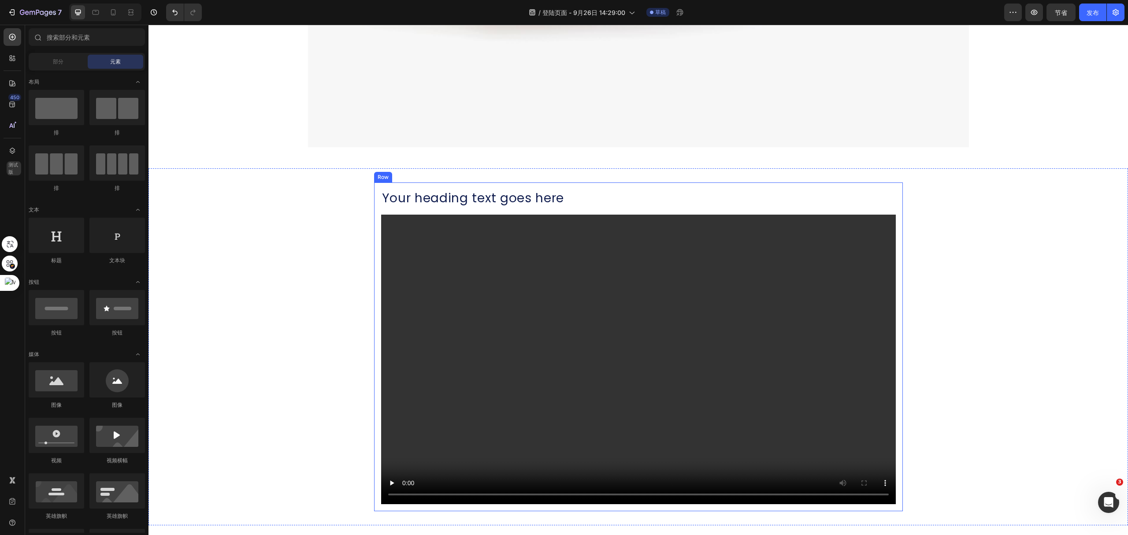
click at [894, 190] on div "Your heading text goes here Heading Video Row" at bounding box center [638, 346] width 529 height 328
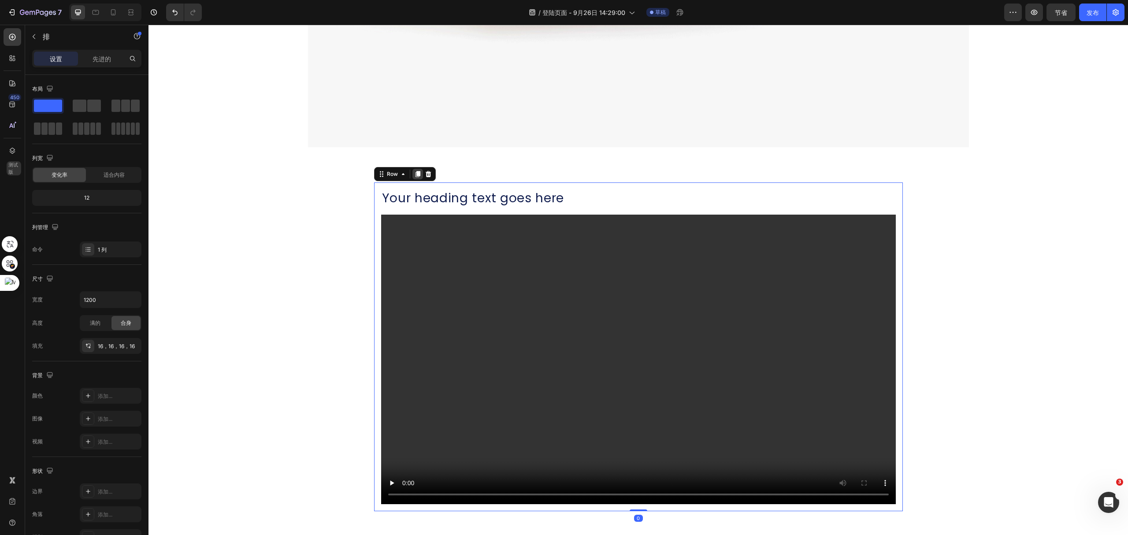
click at [415, 174] on icon at bounding box center [417, 174] width 5 height 6
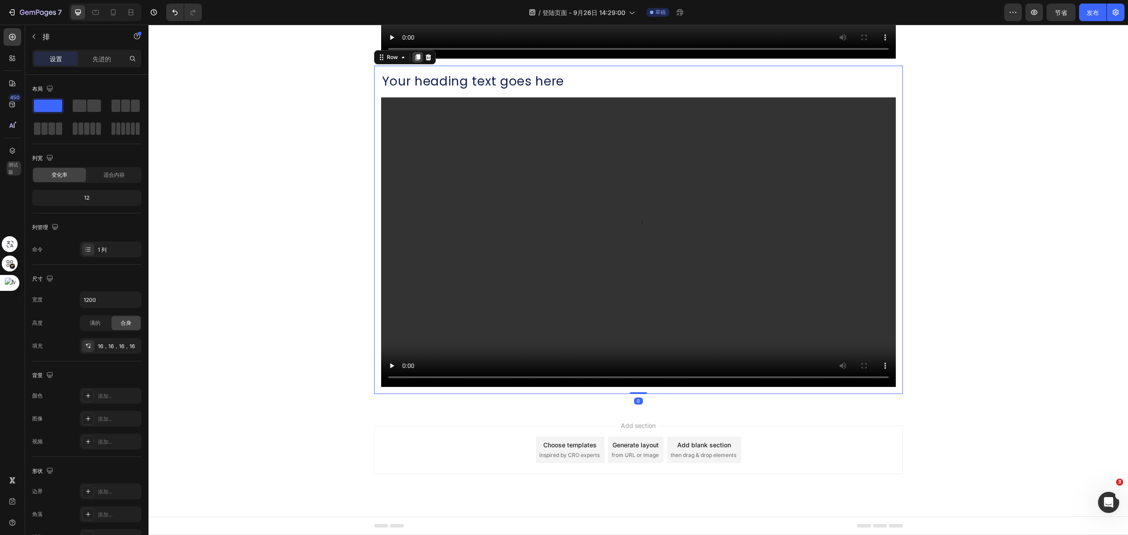
click at [415, 55] on icon at bounding box center [417, 57] width 5 height 6
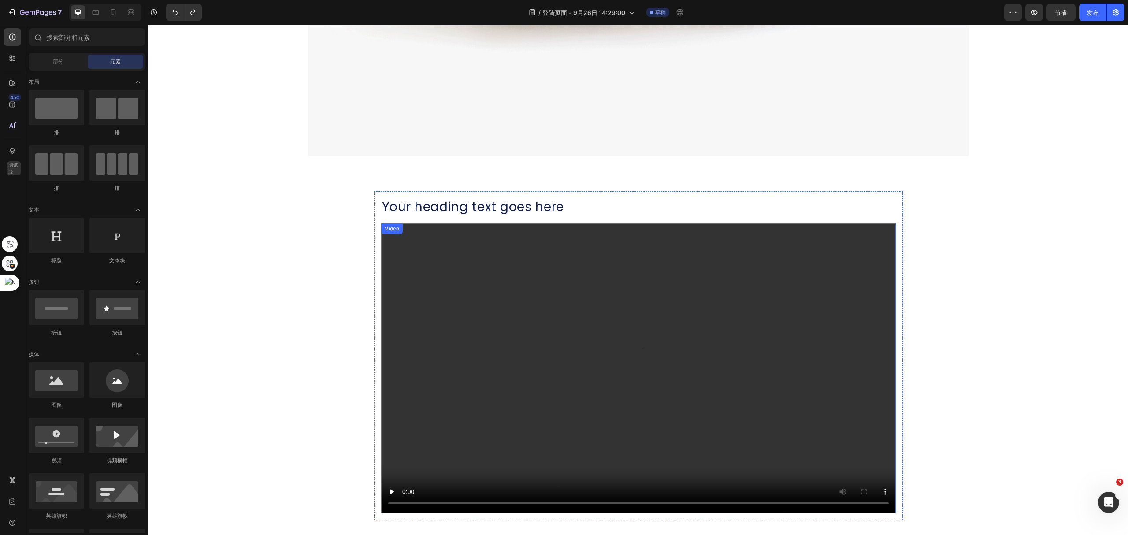
scroll to position [470, 0]
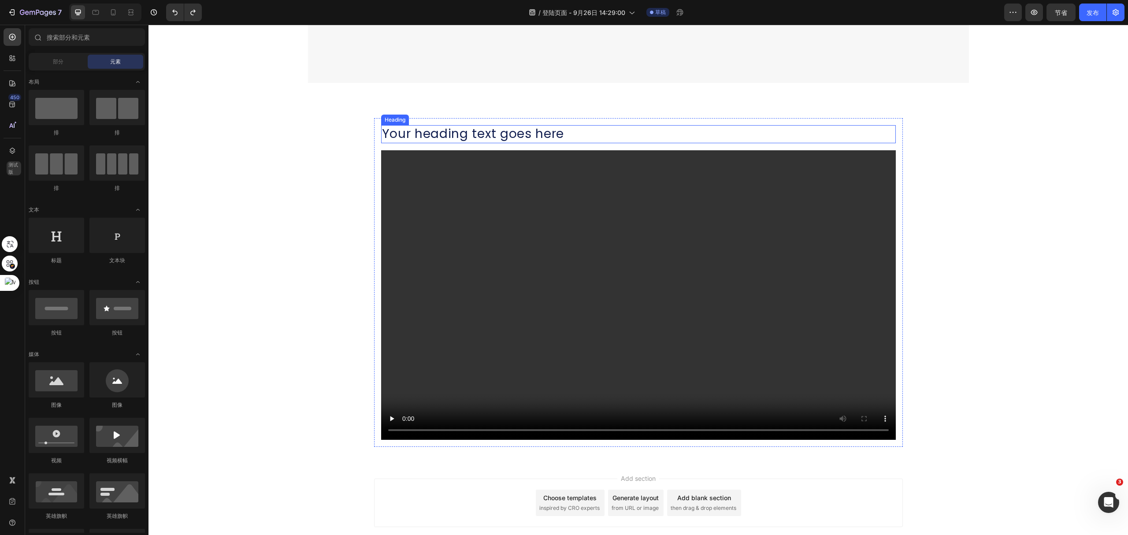
click at [501, 142] on h2 "Your heading text goes here" at bounding box center [638, 134] width 515 height 18
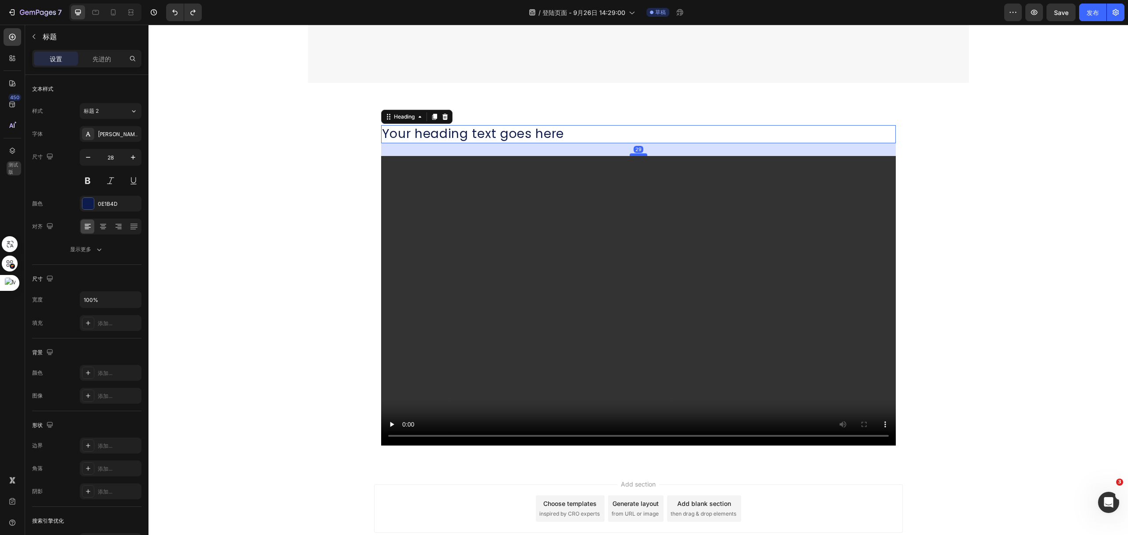
drag, startPoint x: 630, startPoint y: 149, endPoint x: 629, endPoint y: 154, distance: 5.8
click at [630, 154] on div at bounding box center [639, 154] width 18 height 3
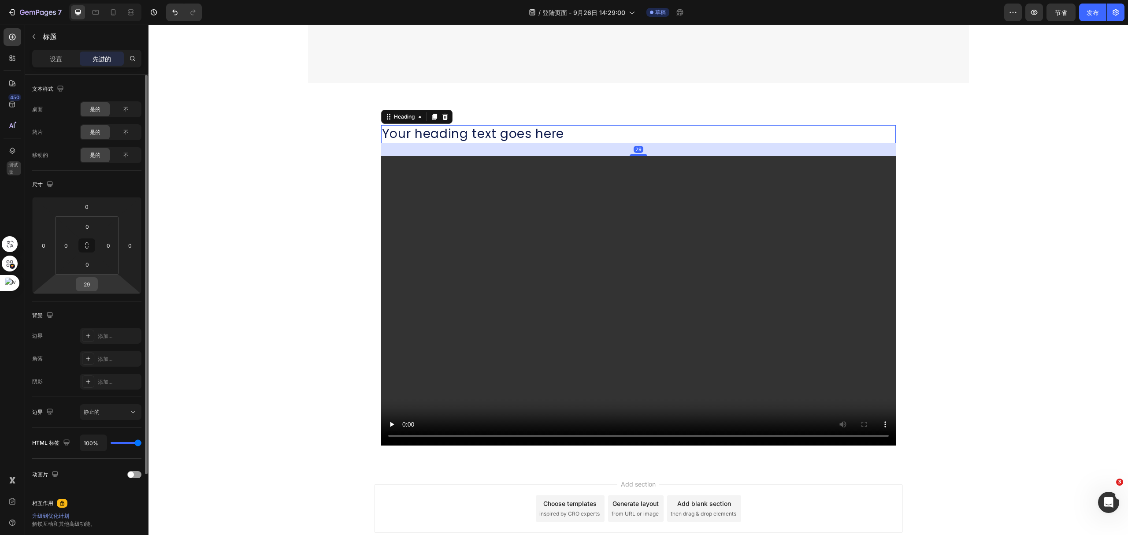
click at [90, 286] on input "29" at bounding box center [87, 284] width 18 height 13
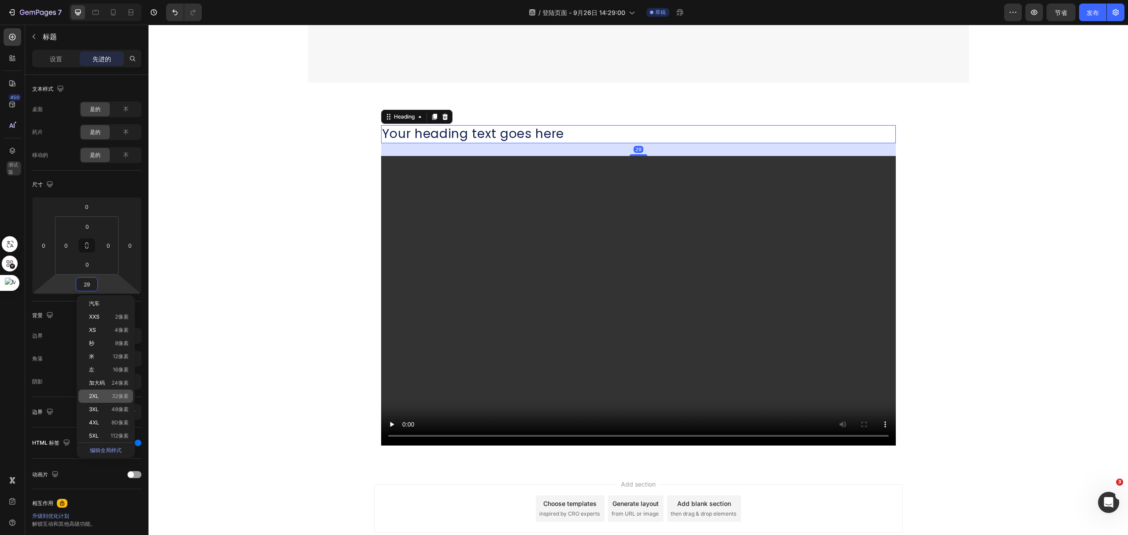
click at [115, 392] on div "2XL 32像素" at bounding box center [105, 396] width 55 height 13
type input "32"
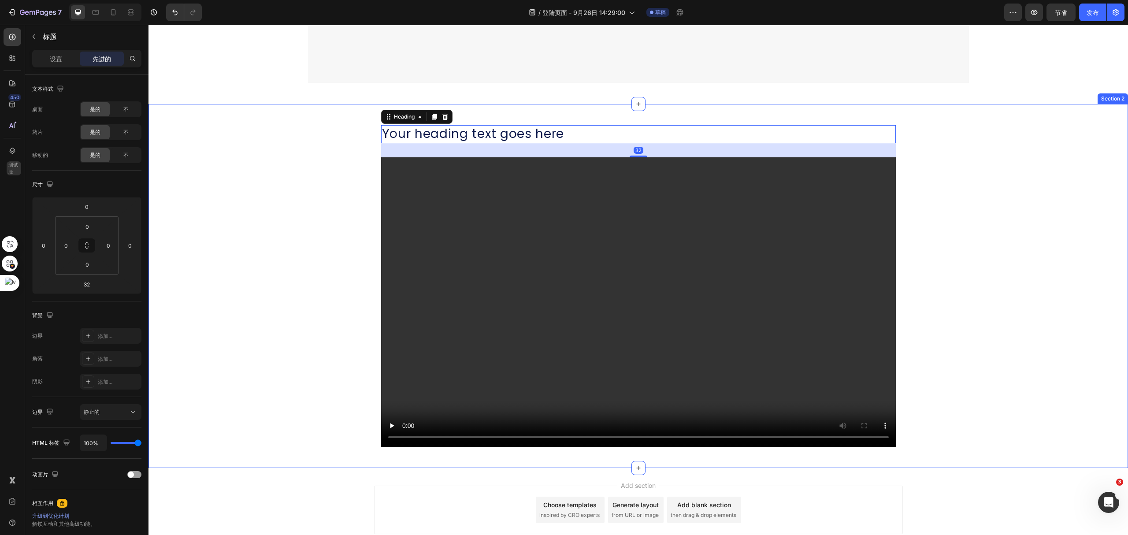
click at [568, 116] on div "Your heading text goes here Heading 32 Video Row Section 2" at bounding box center [639, 286] width 980 height 364
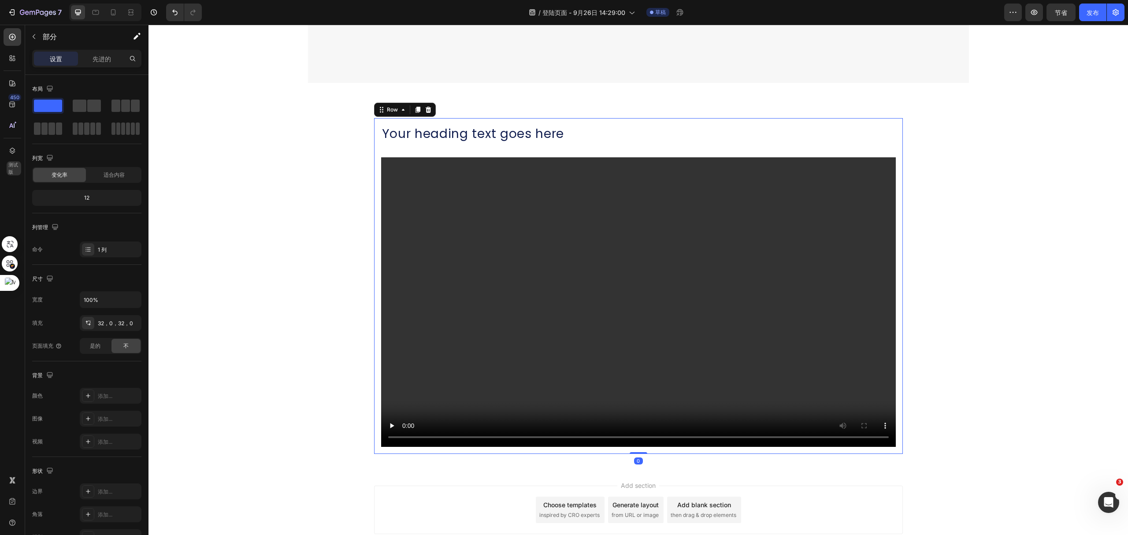
click at [895, 153] on div "Your heading text goes here Heading Video Row 0" at bounding box center [638, 285] width 529 height 335
click at [458, 184] on video at bounding box center [638, 302] width 515 height 290
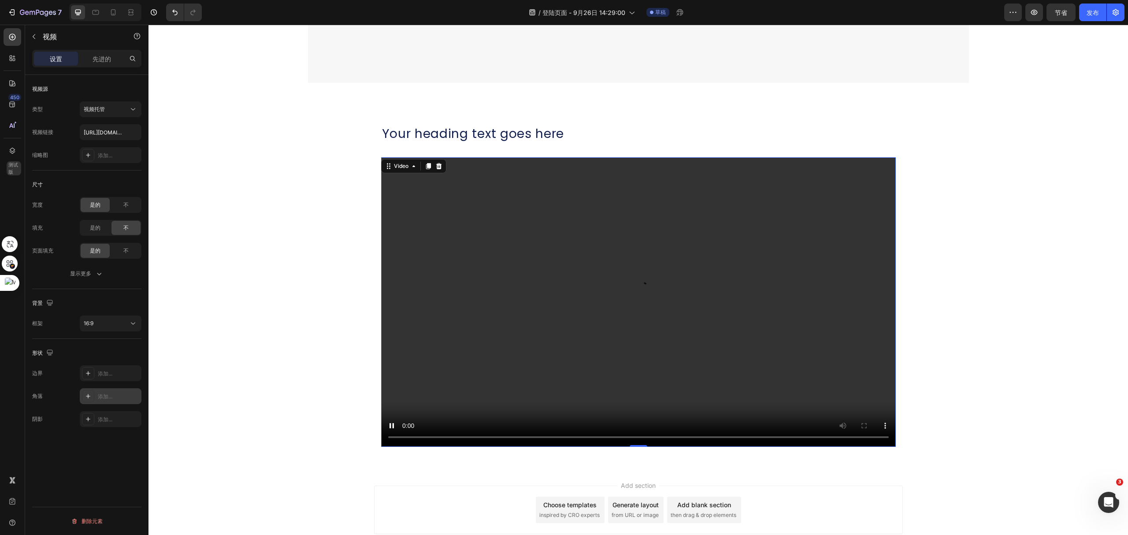
click at [86, 397] on icon at bounding box center [88, 396] width 7 height 7
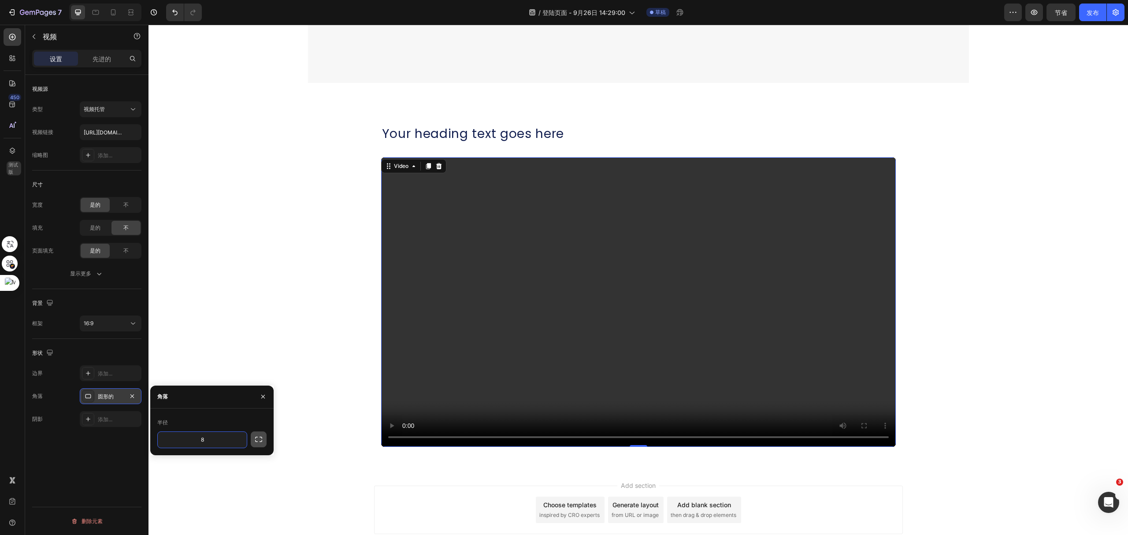
click at [253, 439] on button "button" at bounding box center [259, 439] width 16 height 16
click at [238, 441] on input "8" at bounding box center [226, 440] width 42 height 16
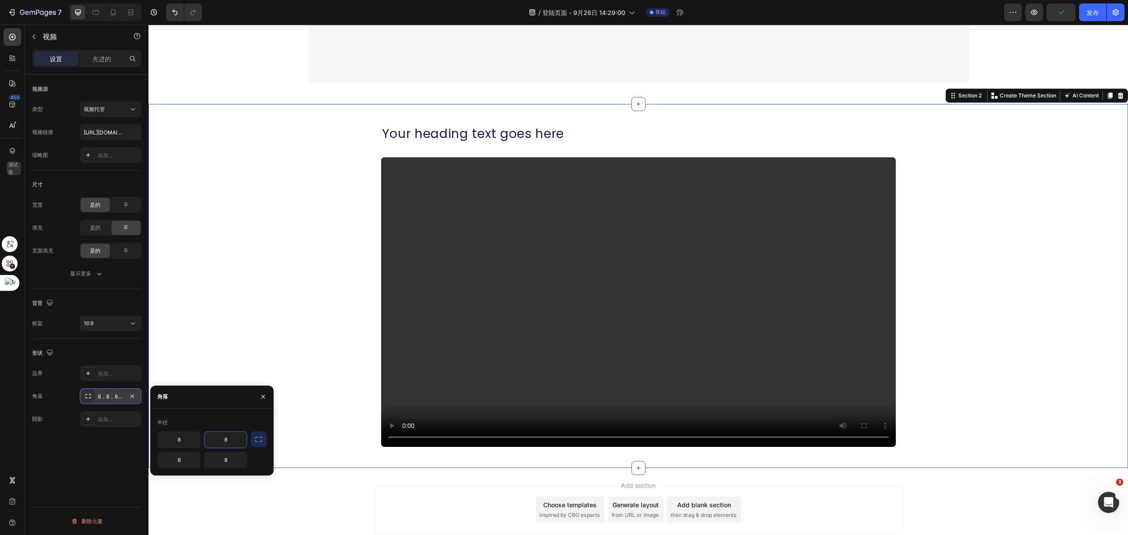
click at [248, 355] on div "Your heading text goes here Heading Video Row" at bounding box center [639, 285] width 980 height 335
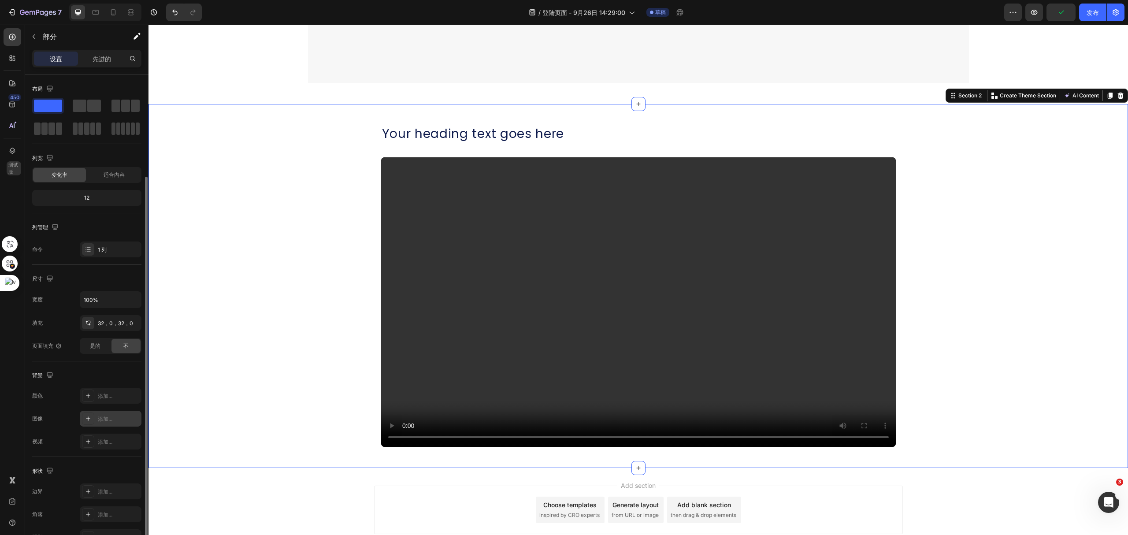
scroll to position [53, 0]
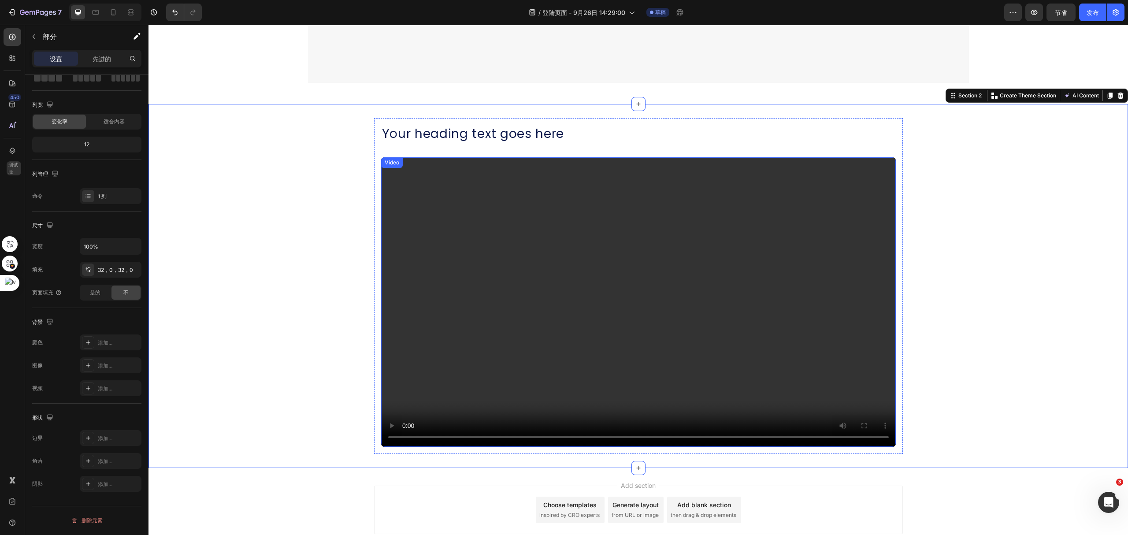
click at [388, 258] on video at bounding box center [638, 302] width 515 height 290
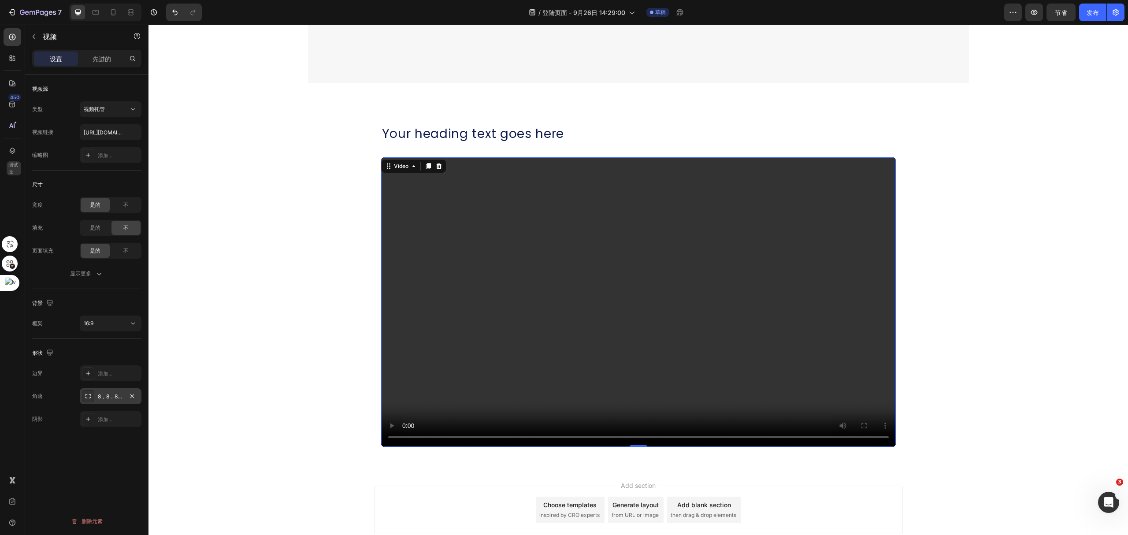
click at [104, 402] on div "8，8，8，8" at bounding box center [111, 396] width 62 height 16
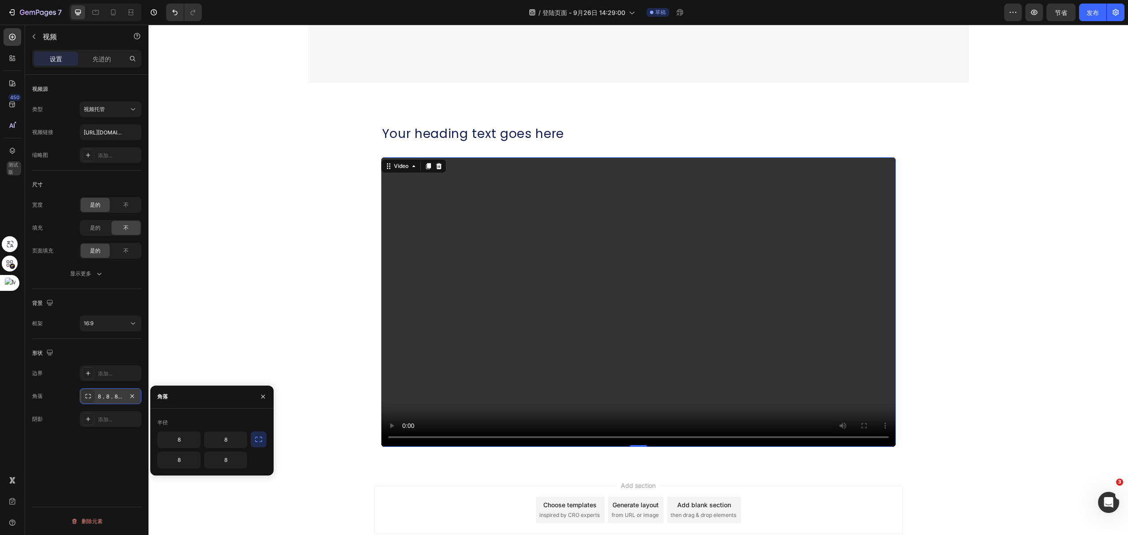
click at [85, 399] on icon at bounding box center [88, 396] width 7 height 7
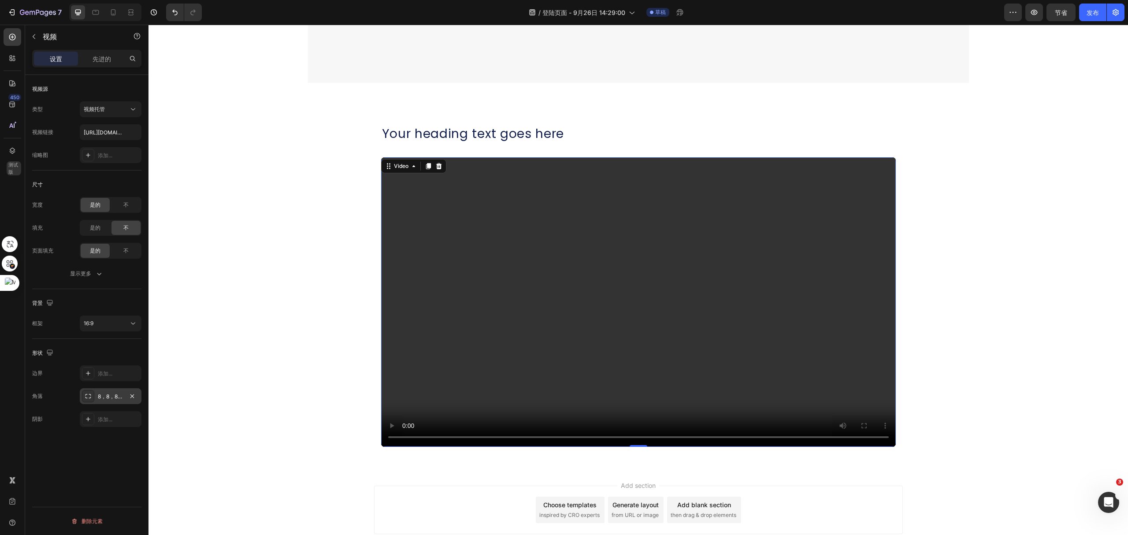
click at [85, 399] on icon at bounding box center [88, 396] width 7 height 7
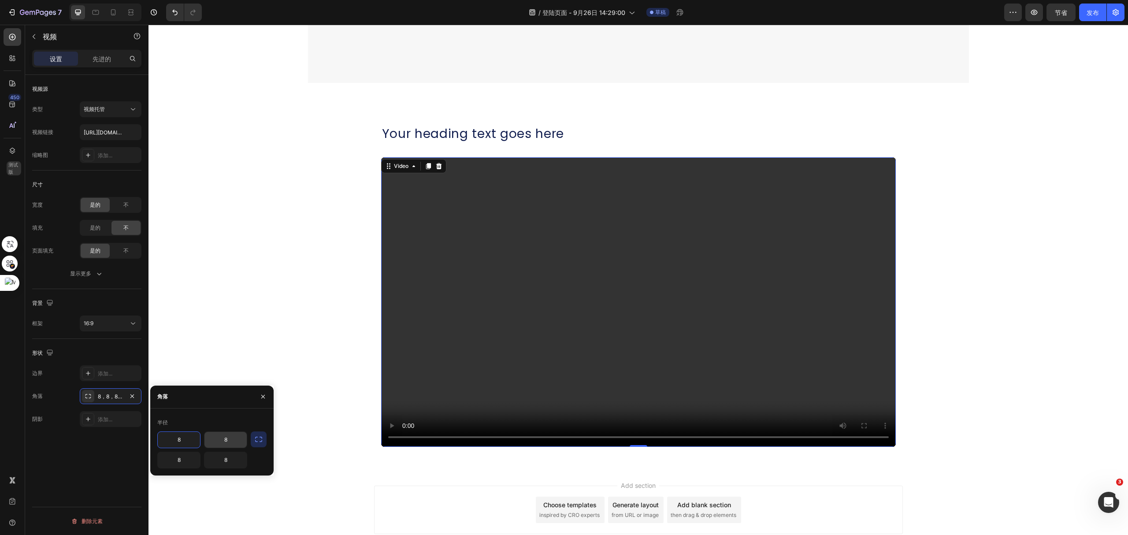
click at [230, 438] on input "8" at bounding box center [226, 440] width 42 height 16
type input "16"
click at [263, 434] on button "button" at bounding box center [259, 439] width 16 height 16
click at [240, 438] on icon "button" at bounding box center [238, 439] width 9 height 9
click at [221, 480] on p "圆形的" at bounding box center [214, 479] width 50 height 9
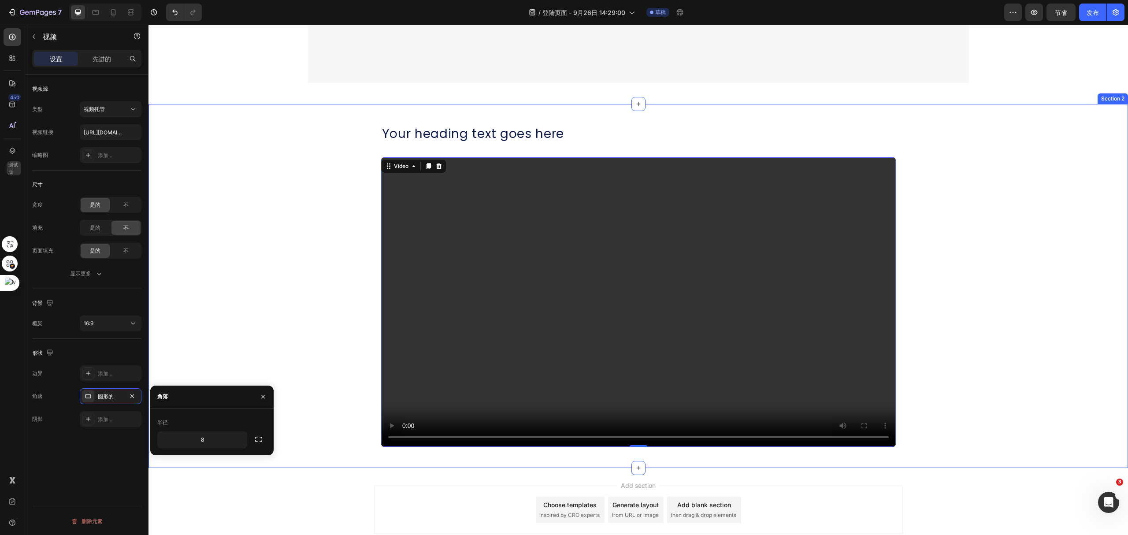
click at [300, 410] on div "Your heading text goes here Heading Video 0 Row" at bounding box center [639, 285] width 980 height 335
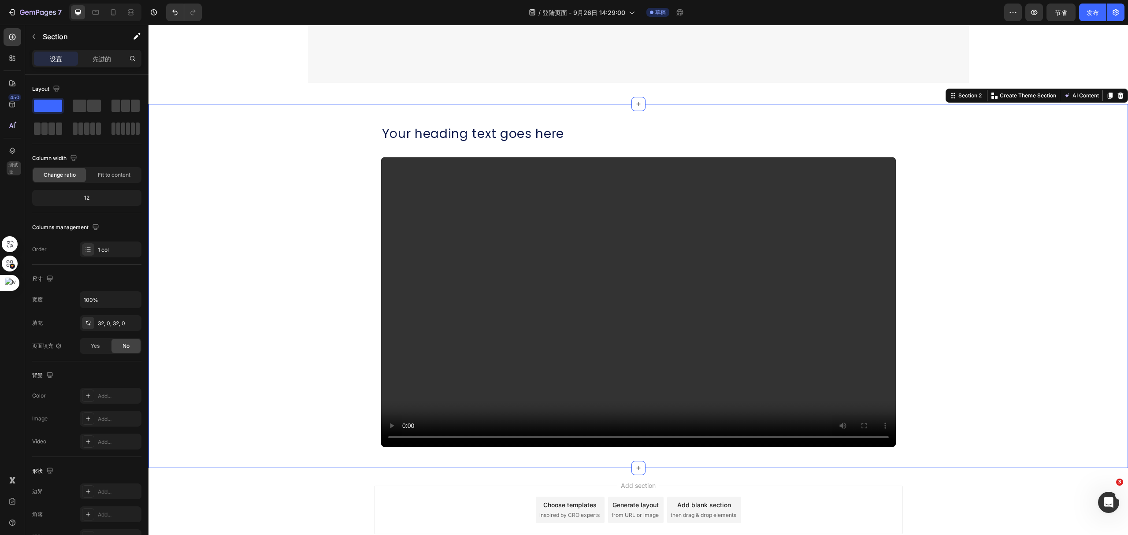
click at [300, 410] on div "Your heading text goes here Heading Video Row" at bounding box center [639, 285] width 980 height 335
click at [1043, 167] on div "Your heading text goes here Heading Video Row" at bounding box center [639, 285] width 980 height 335
click at [843, 152] on div "Your heading text goes here Heading Video" at bounding box center [638, 285] width 515 height 321
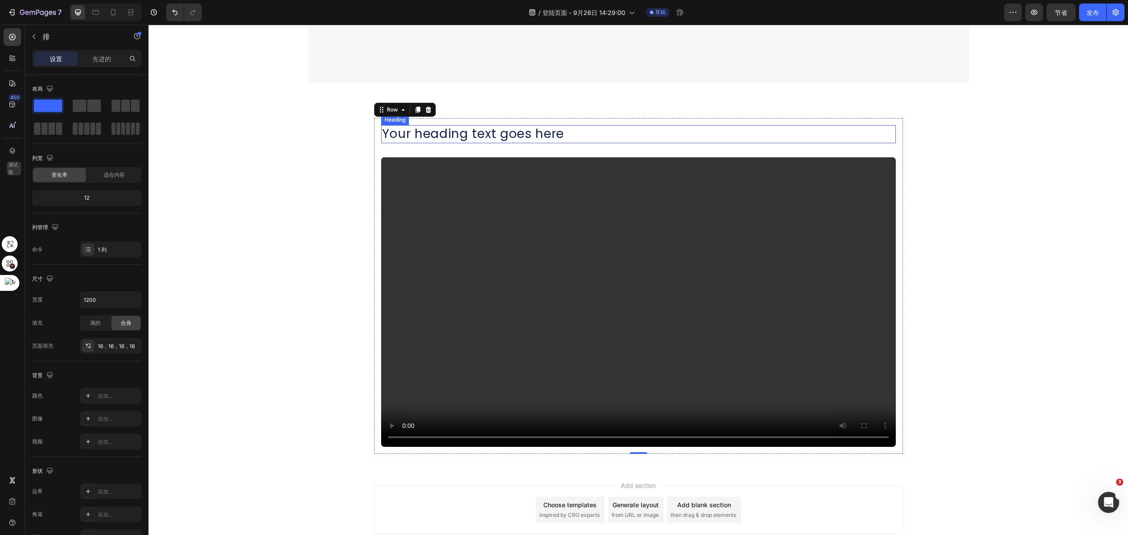
click at [573, 133] on h2 "Your heading text goes here" at bounding box center [638, 134] width 515 height 18
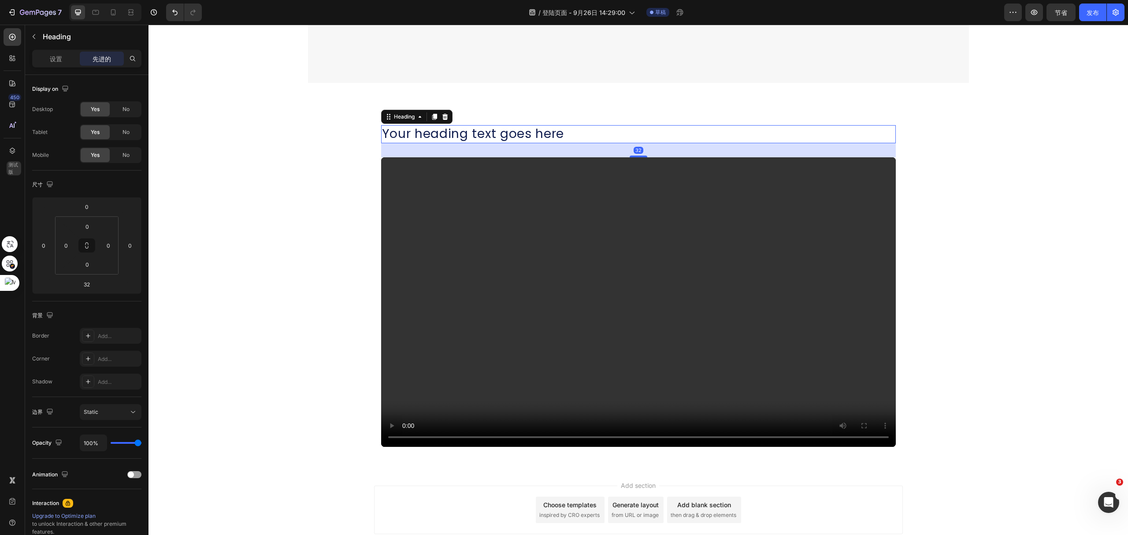
click at [573, 133] on h2 "Your heading text goes here" at bounding box center [638, 134] width 515 height 18
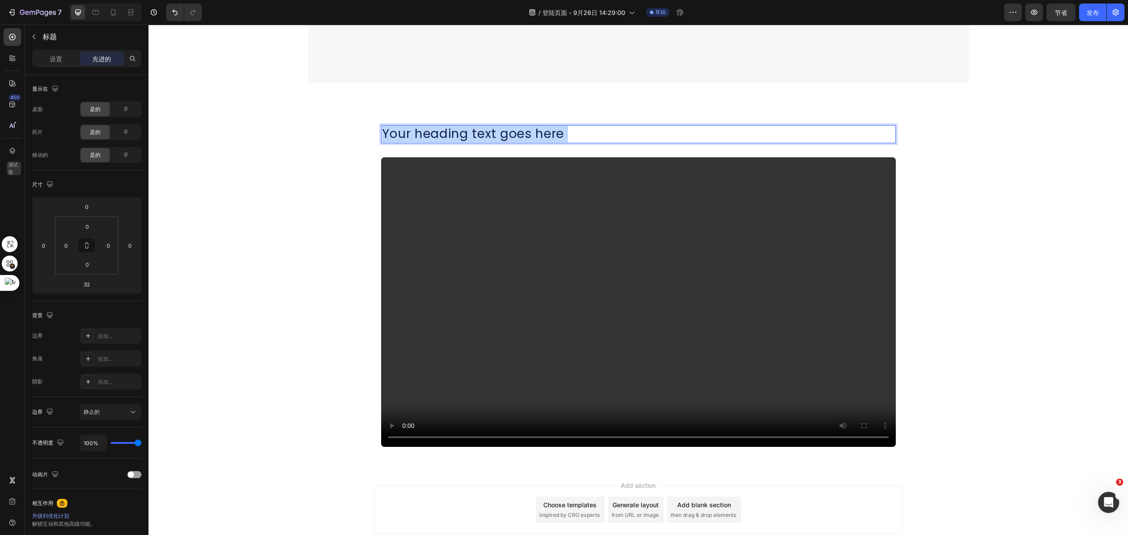
drag, startPoint x: 565, startPoint y: 134, endPoint x: 436, endPoint y: 134, distance: 128.7
click at [436, 134] on p "Your heading text goes here" at bounding box center [638, 134] width 513 height 16
drag, startPoint x: 378, startPoint y: 132, endPoint x: 580, endPoint y: 143, distance: 203.0
click at [580, 143] on h2 "Your heading text goes here" at bounding box center [638, 134] width 515 height 18
click at [596, 137] on p "How to Wear:" at bounding box center [638, 134] width 513 height 16
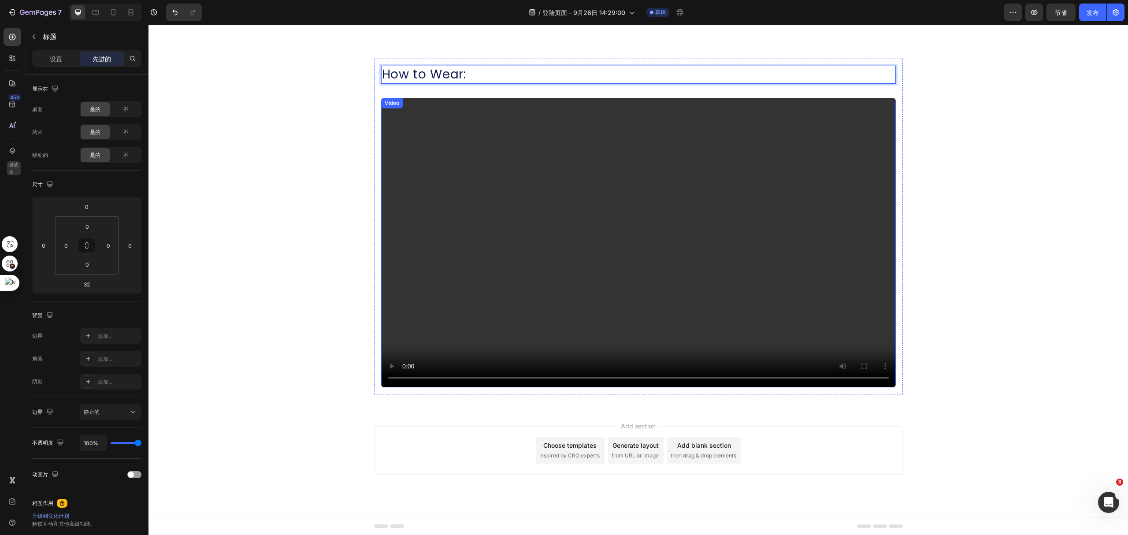
scroll to position [530, 0]
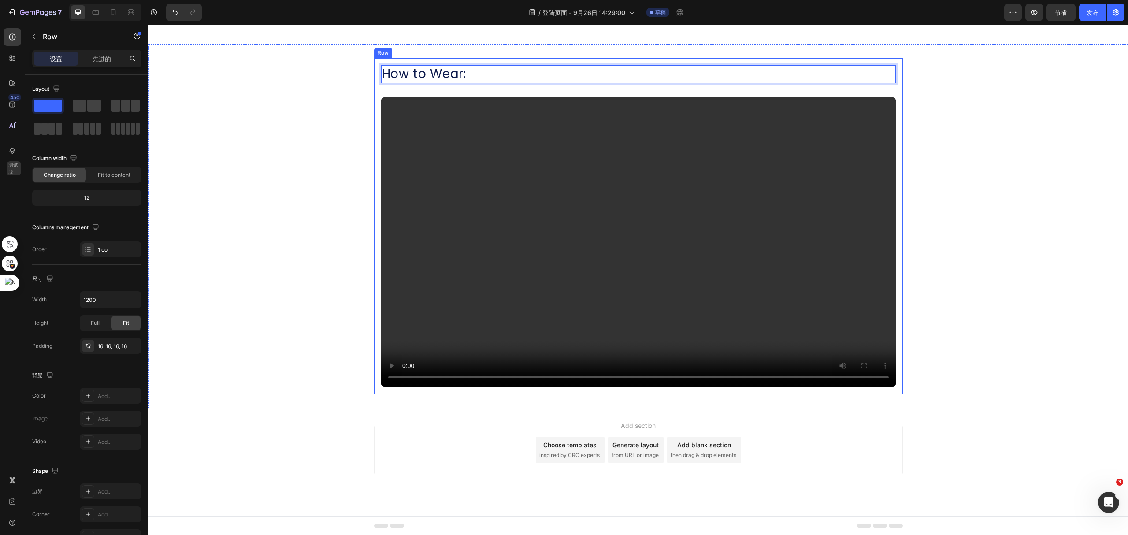
click at [896, 164] on div "How to Wear: Heading 32 Video Row" at bounding box center [638, 225] width 529 height 335
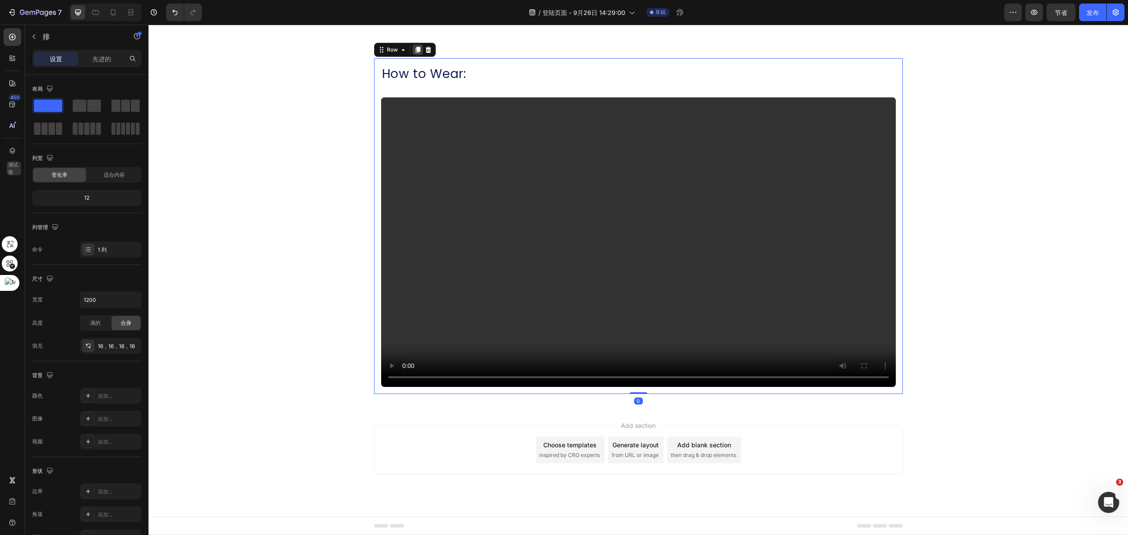
click at [415, 48] on icon at bounding box center [417, 50] width 5 height 6
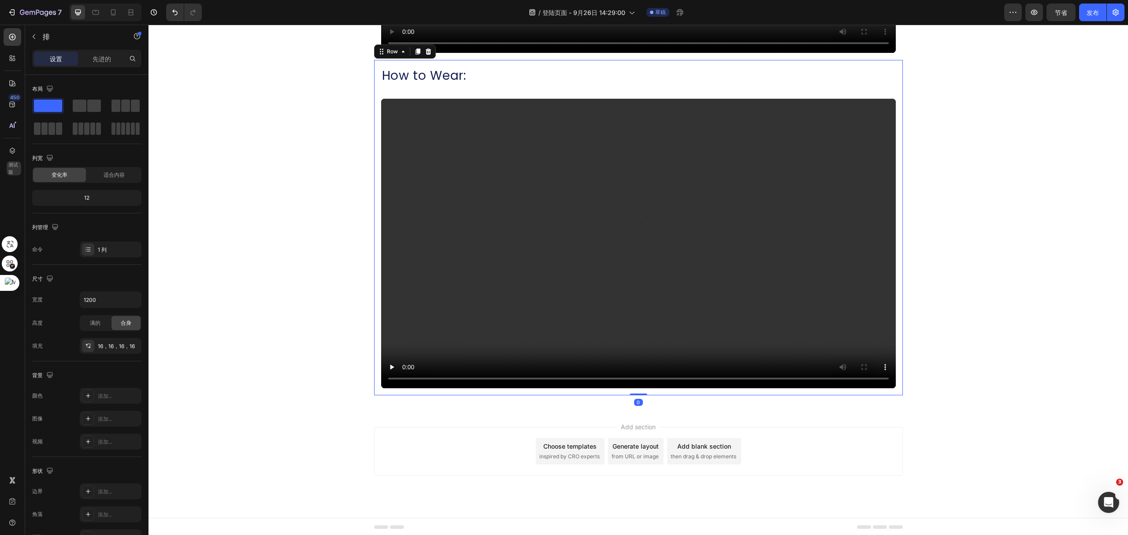
scroll to position [866, 0]
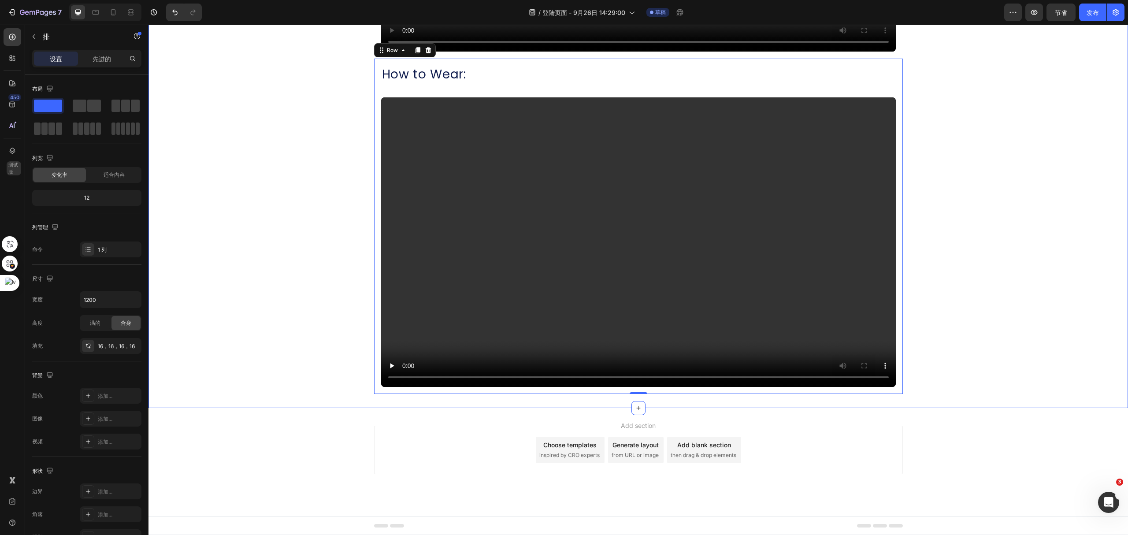
click at [1034, 153] on div "How to Wear: Heading Video Row How to Wear: Heading Video Row 0" at bounding box center [639, 58] width 980 height 671
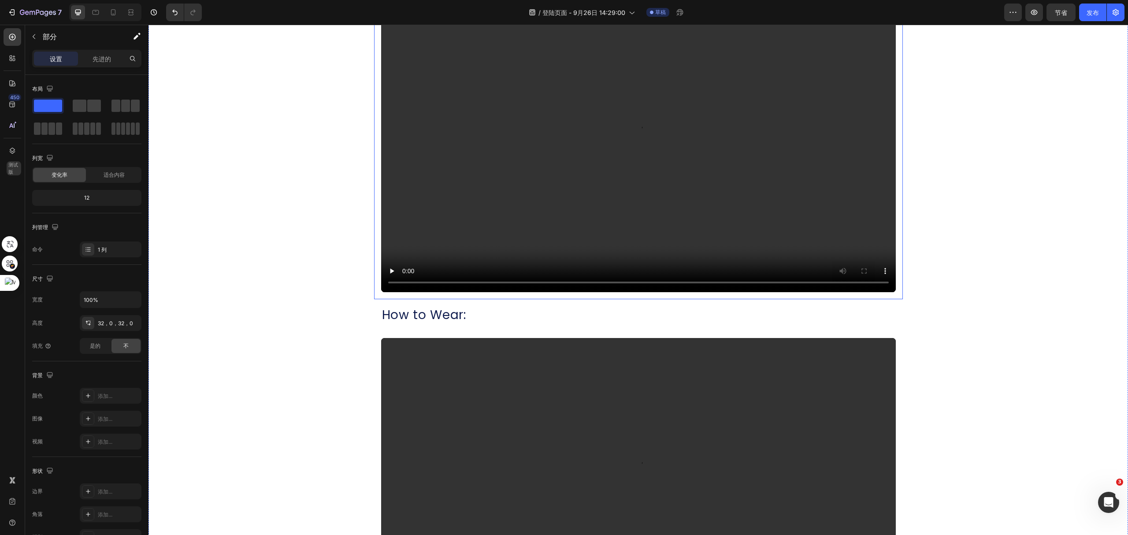
scroll to position [822, 0]
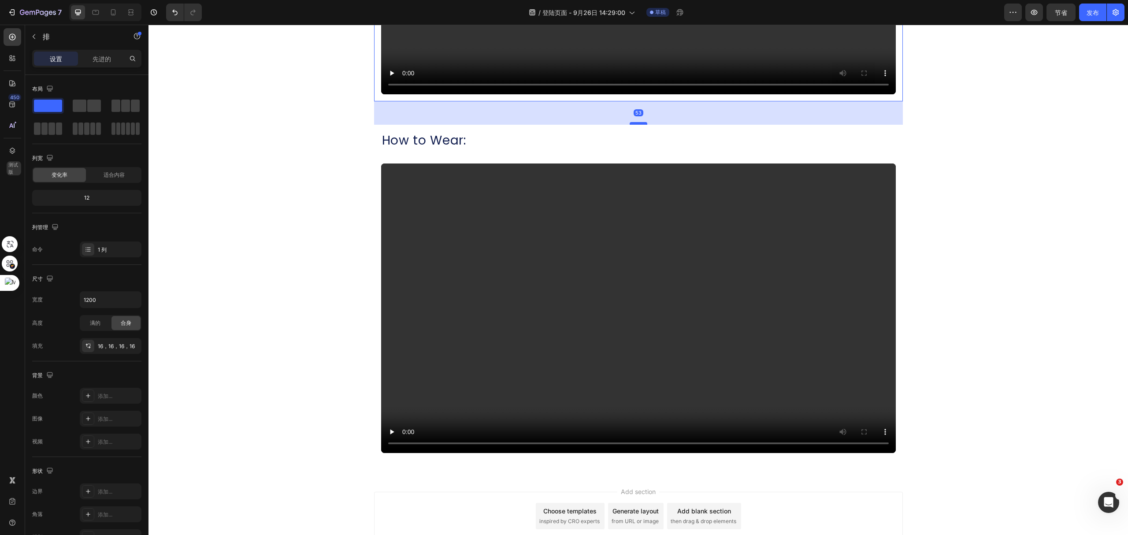
drag, startPoint x: 639, startPoint y: 100, endPoint x: 642, endPoint y: 124, distance: 23.6
click at [642, 124] on div at bounding box center [639, 123] width 18 height 3
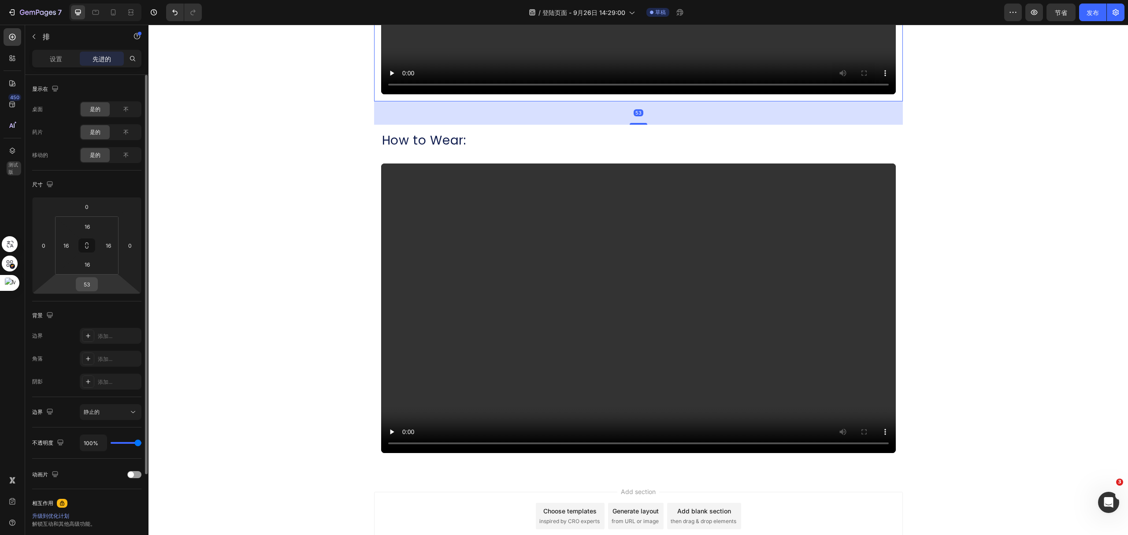
click at [91, 288] on input "53" at bounding box center [87, 284] width 18 height 13
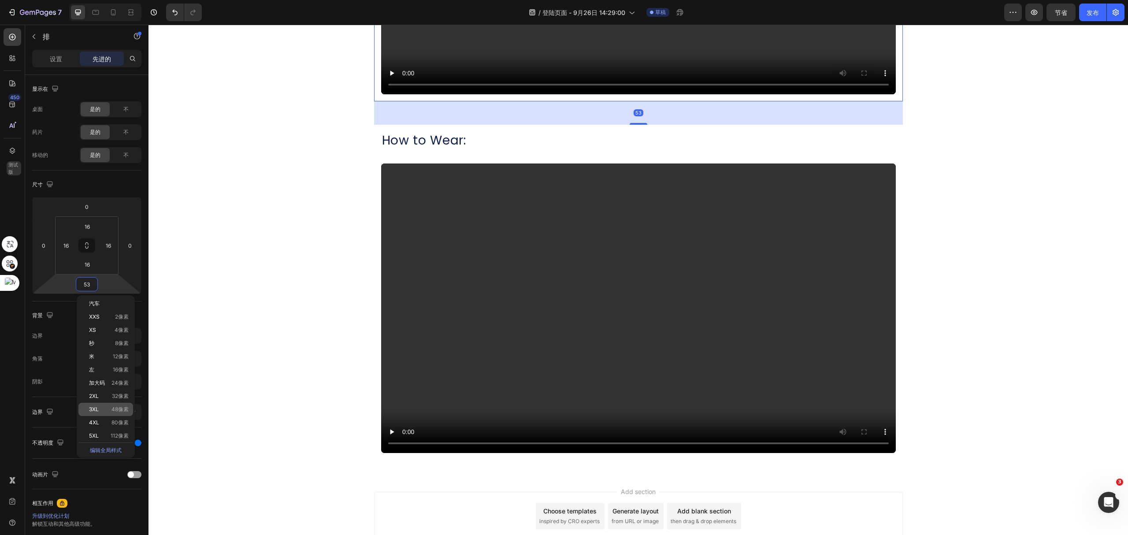
click at [113, 405] on div "3XL 48像素" at bounding box center [105, 409] width 55 height 13
type input "48"
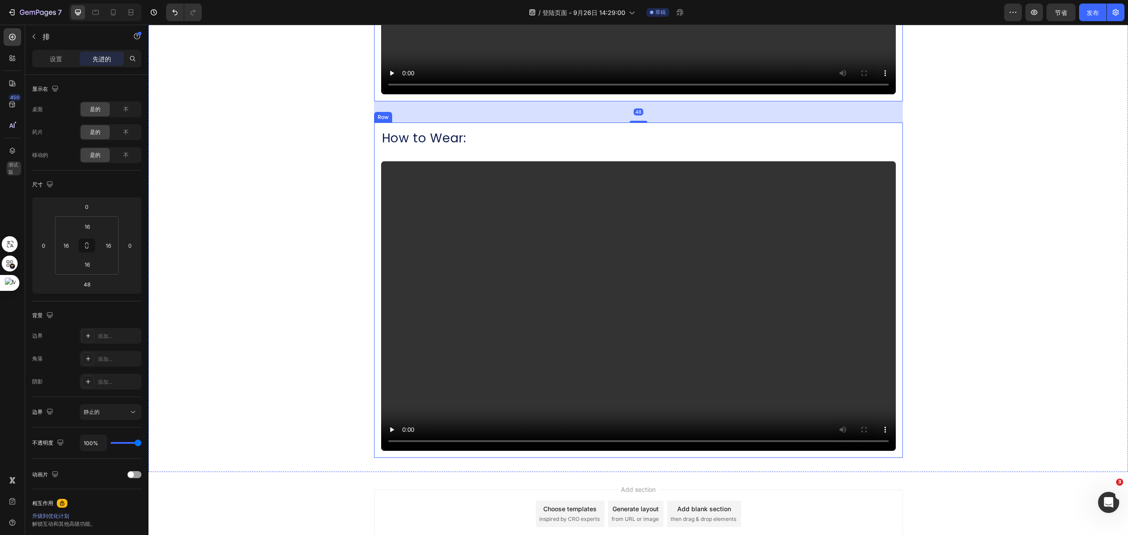
click at [894, 130] on div "How to Wear: Heading Video Row" at bounding box center [638, 290] width 529 height 335
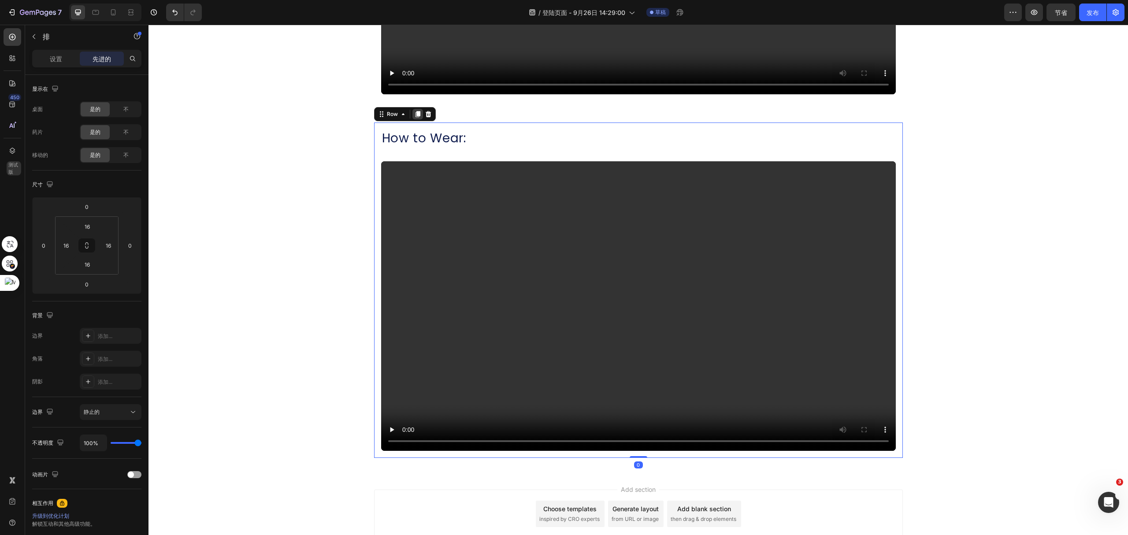
click at [415, 115] on icon at bounding box center [417, 114] width 5 height 6
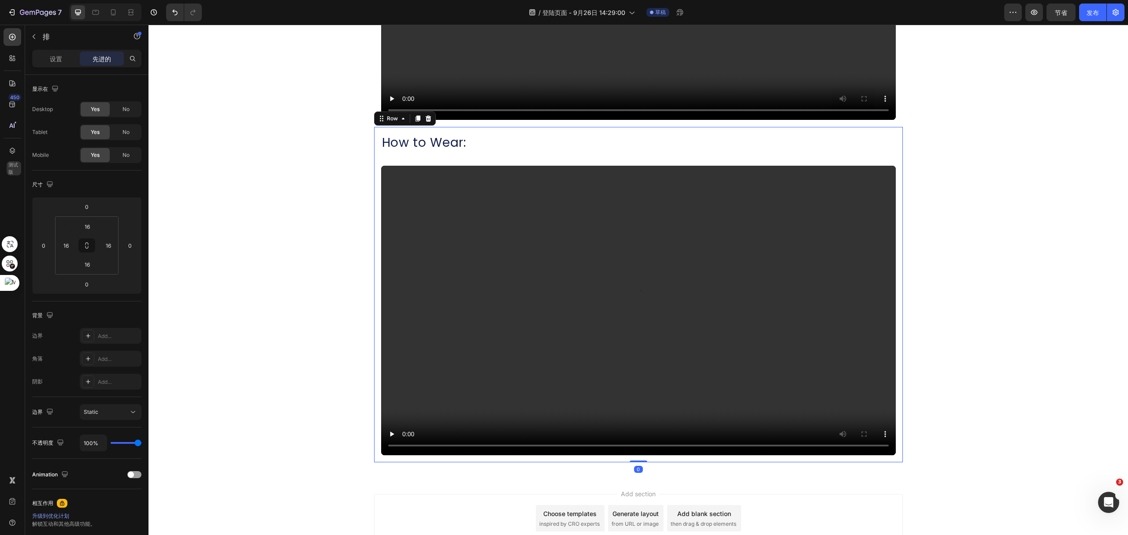
scroll to position [1222, 0]
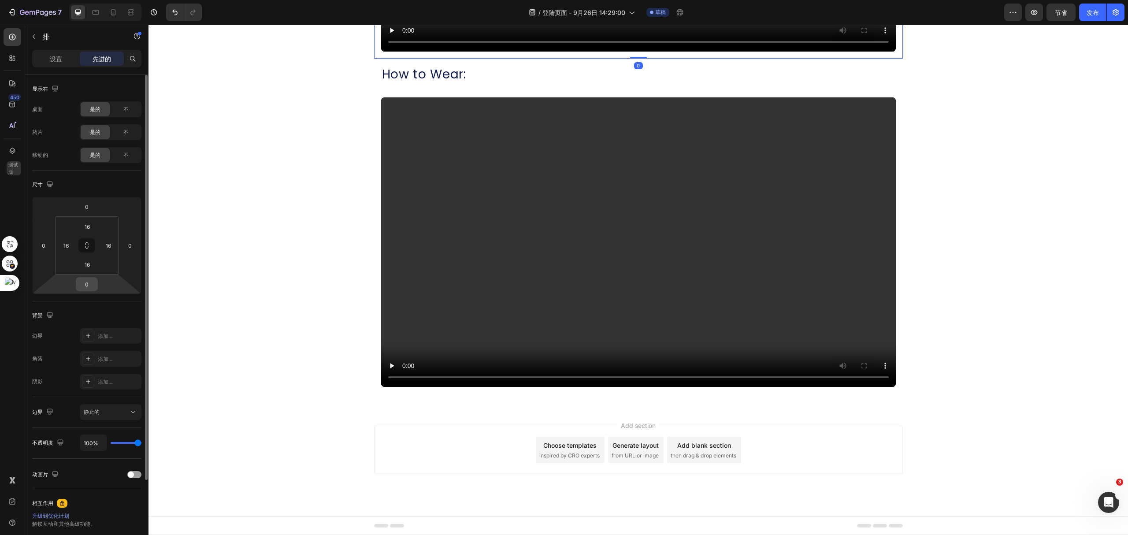
click at [86, 283] on input "0" at bounding box center [87, 284] width 18 height 13
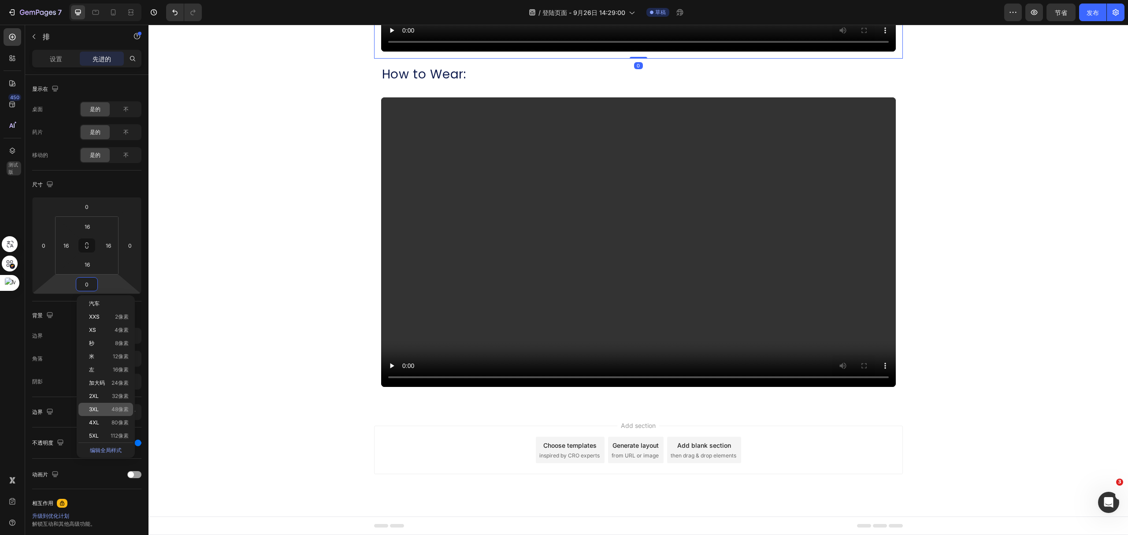
click at [116, 407] on font "48像素" at bounding box center [120, 409] width 17 height 7
type input "48"
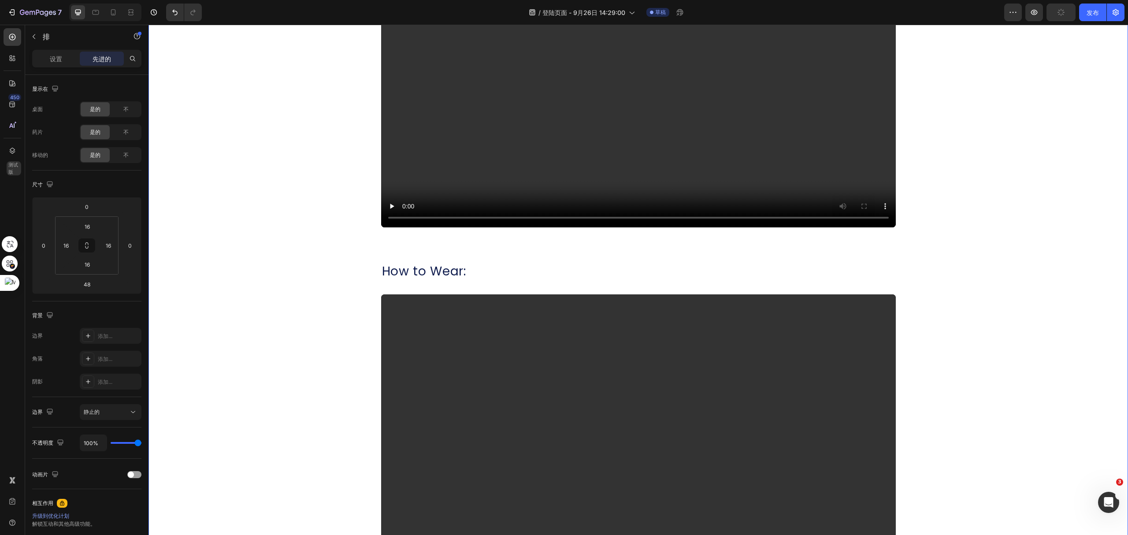
click at [956, 228] on div "How to Wear: Heading Video Row How to Wear: Heading Video Row How to Wear: Head…" at bounding box center [639, 66] width 980 height 1049
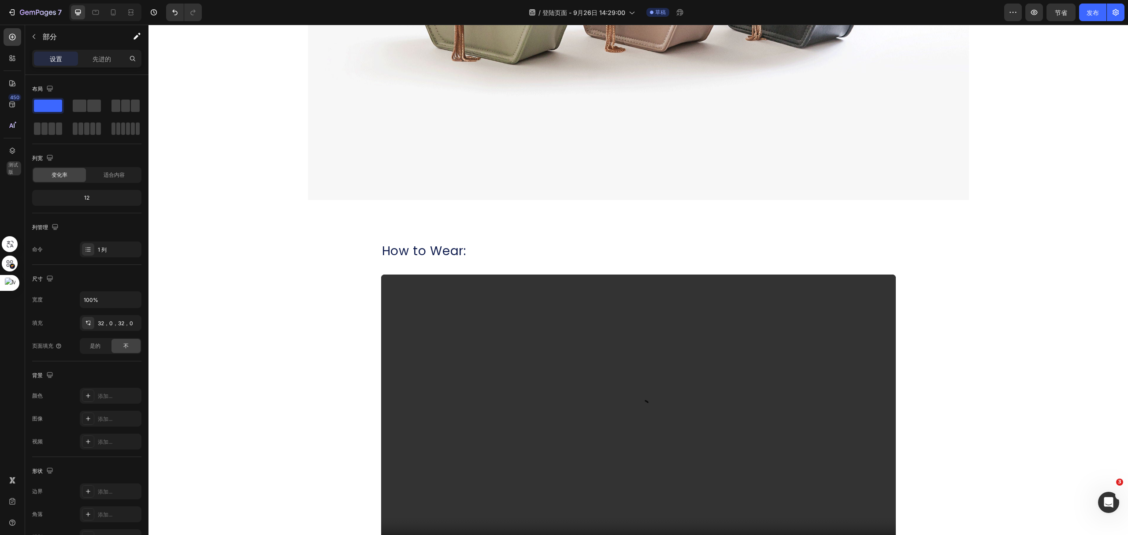
scroll to position [59, 0]
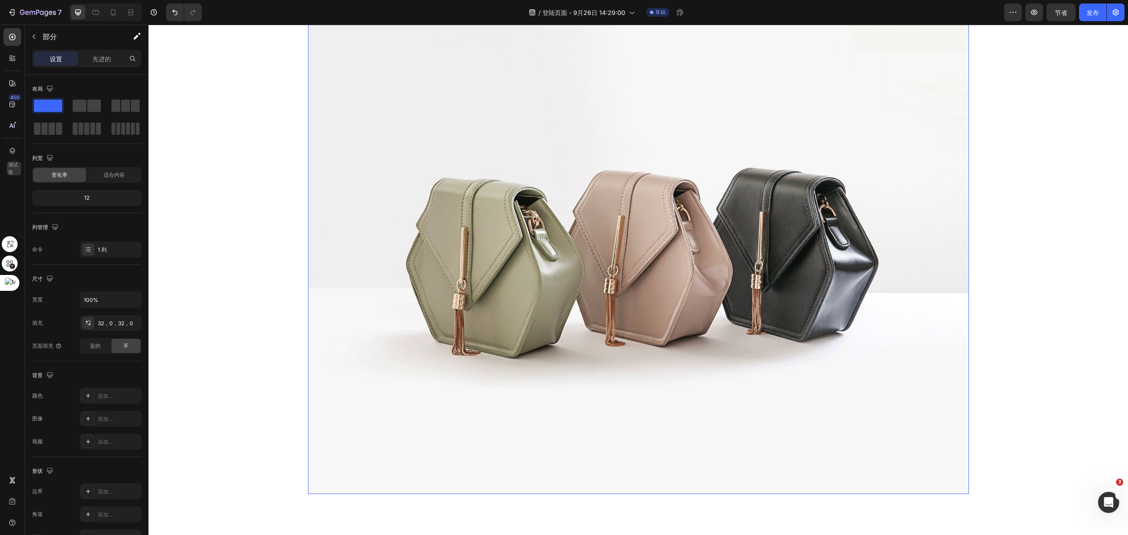
click at [877, 227] on img at bounding box center [638, 246] width 661 height 496
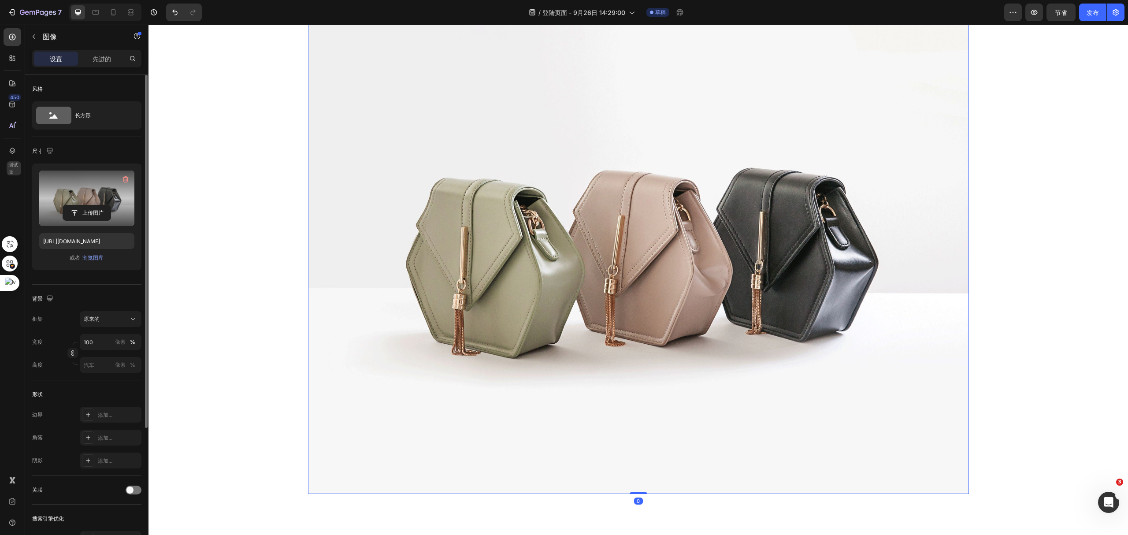
click at [78, 199] on label at bounding box center [86, 199] width 95 height 56
click at [78, 205] on input "file" at bounding box center [87, 212] width 48 height 15
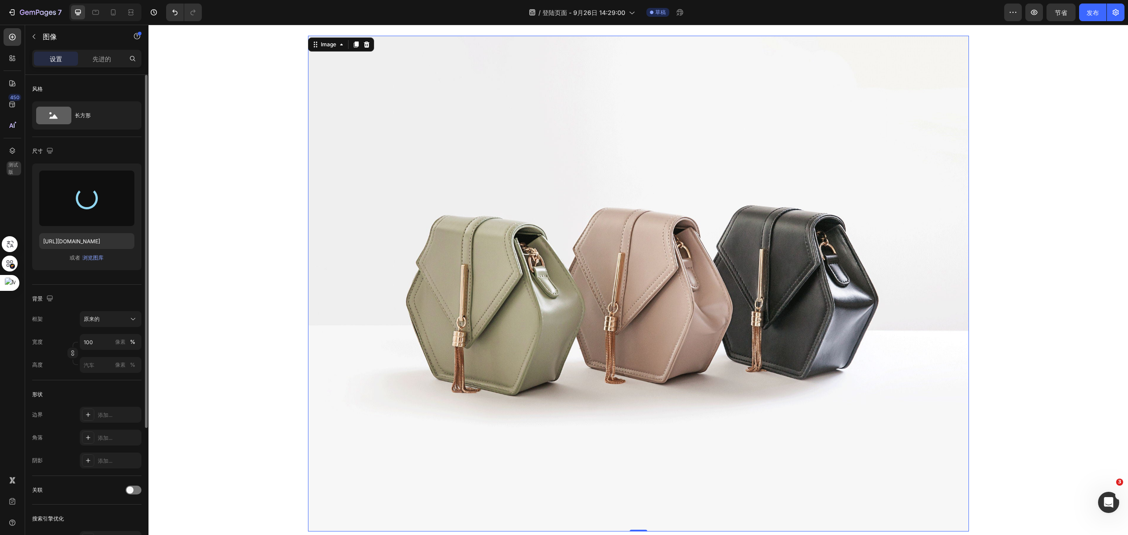
scroll to position [0, 0]
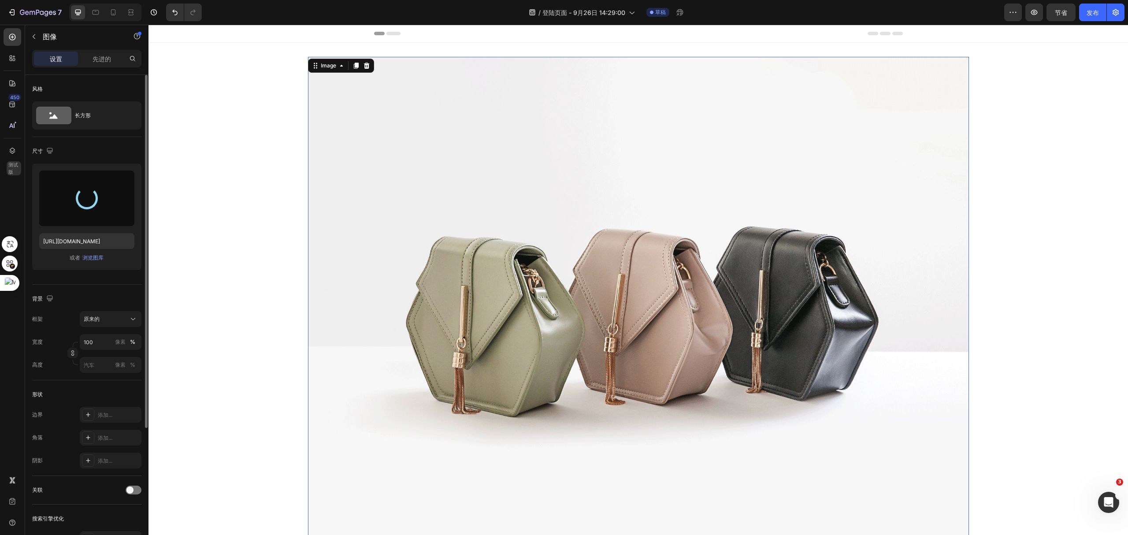
type input "[URL][DOMAIN_NAME]"
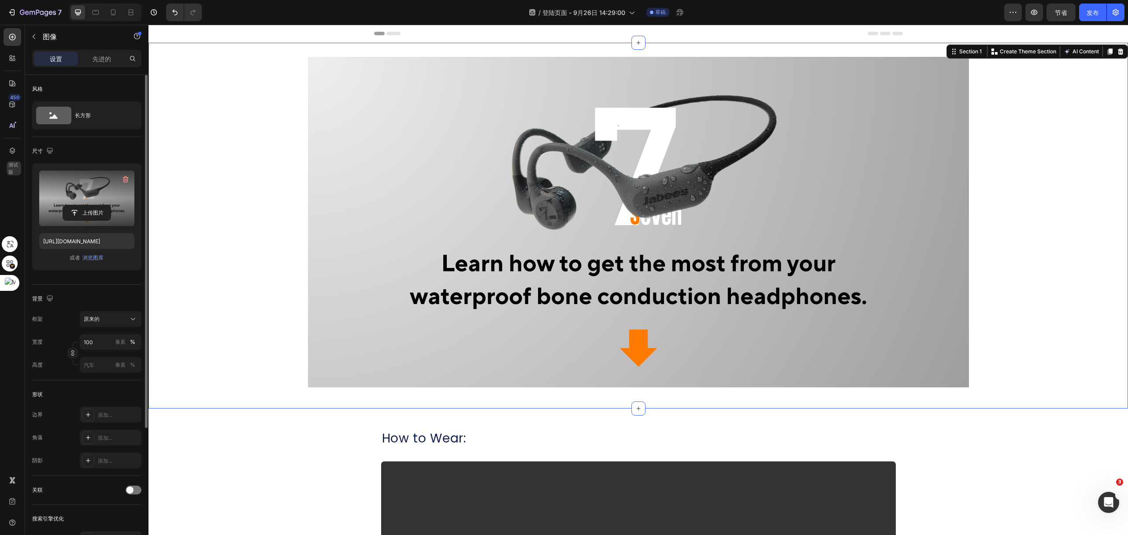
click at [985, 220] on div "Image Row" at bounding box center [639, 226] width 980 height 338
click at [829, 168] on img at bounding box center [638, 222] width 661 height 331
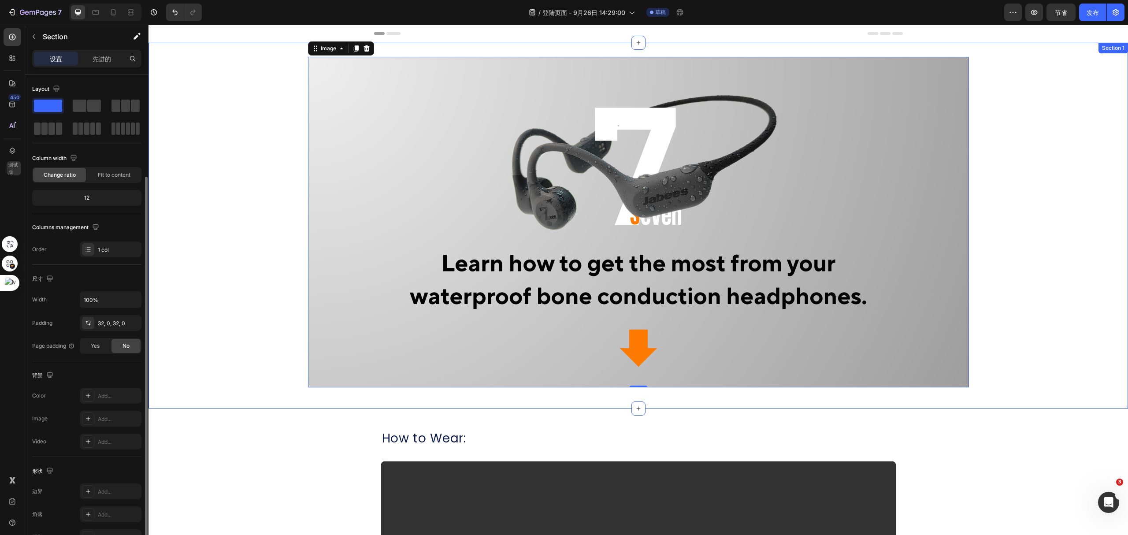
click at [582, 395] on div "Image 0 Row Section 1" at bounding box center [639, 226] width 980 height 366
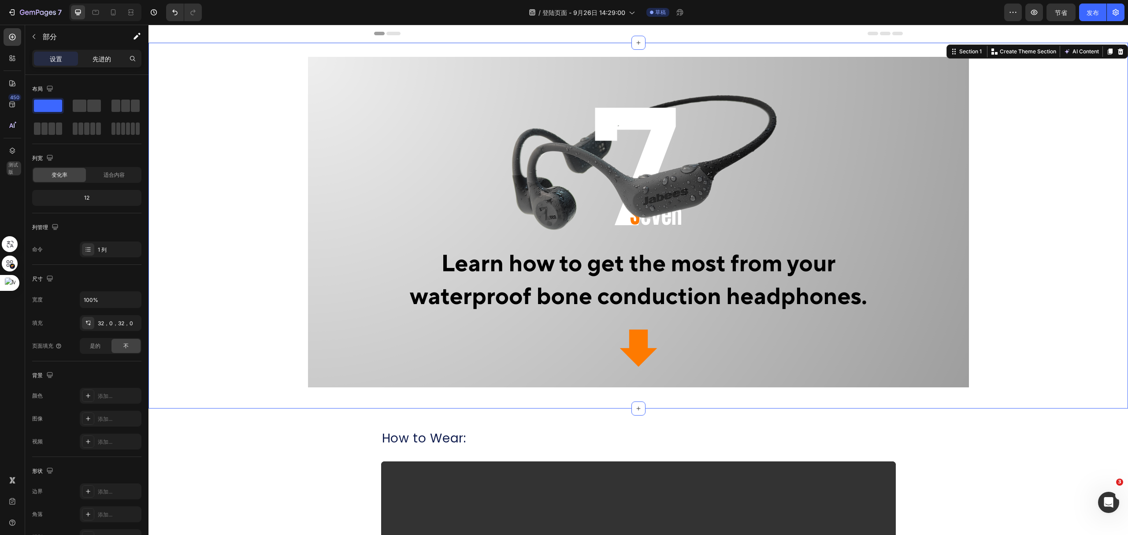
click at [91, 52] on div "先进的" at bounding box center [102, 59] width 44 height 14
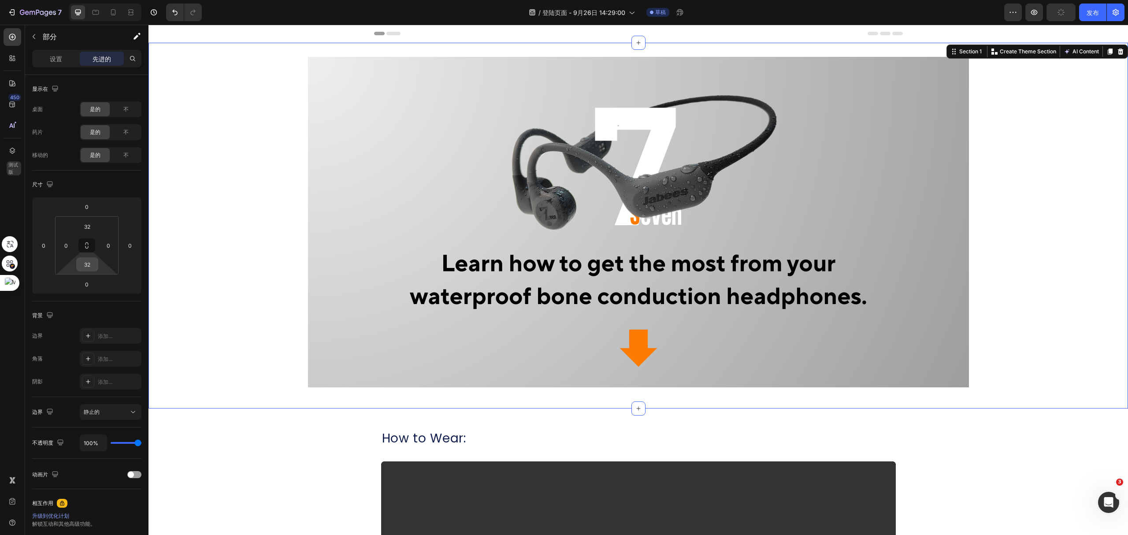
click at [92, 264] on input "32" at bounding box center [87, 264] width 18 height 13
click at [104, 282] on p "汽车" at bounding box center [109, 284] width 40 height 6
type input "Auto"
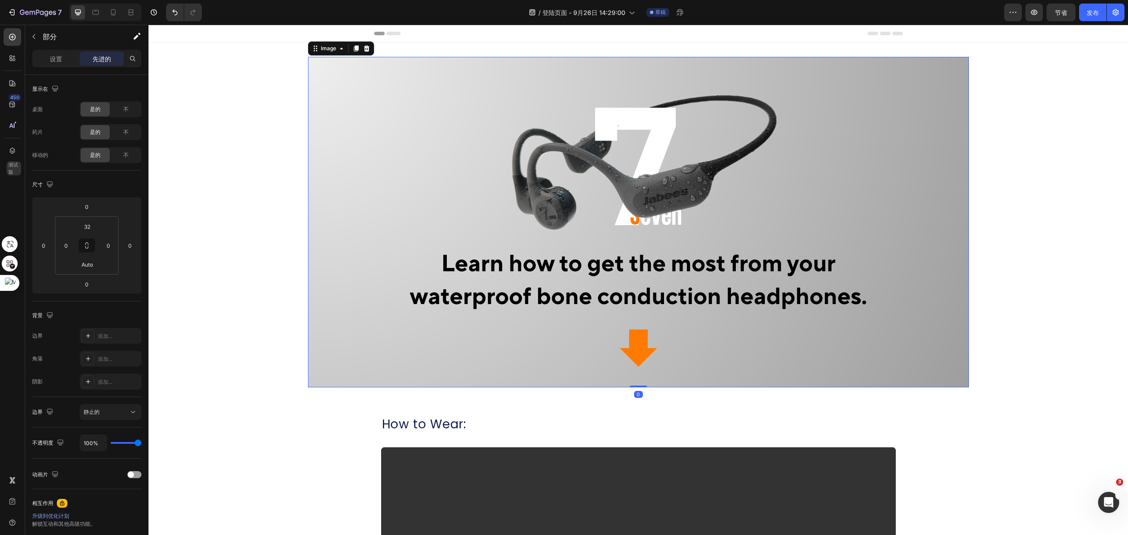
click at [478, 379] on img at bounding box center [638, 222] width 661 height 331
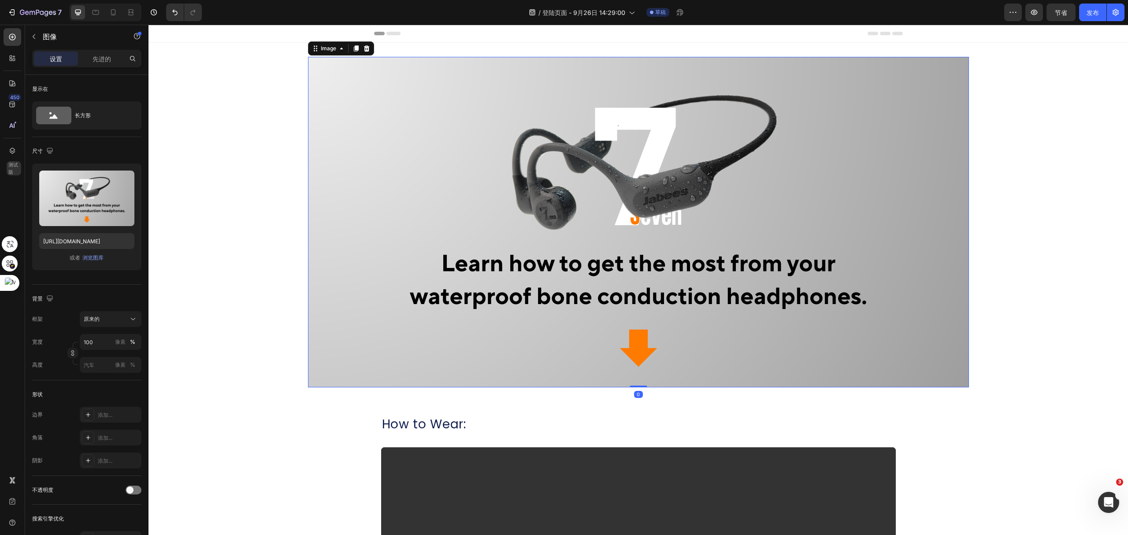
click at [314, 386] on img at bounding box center [638, 222] width 661 height 331
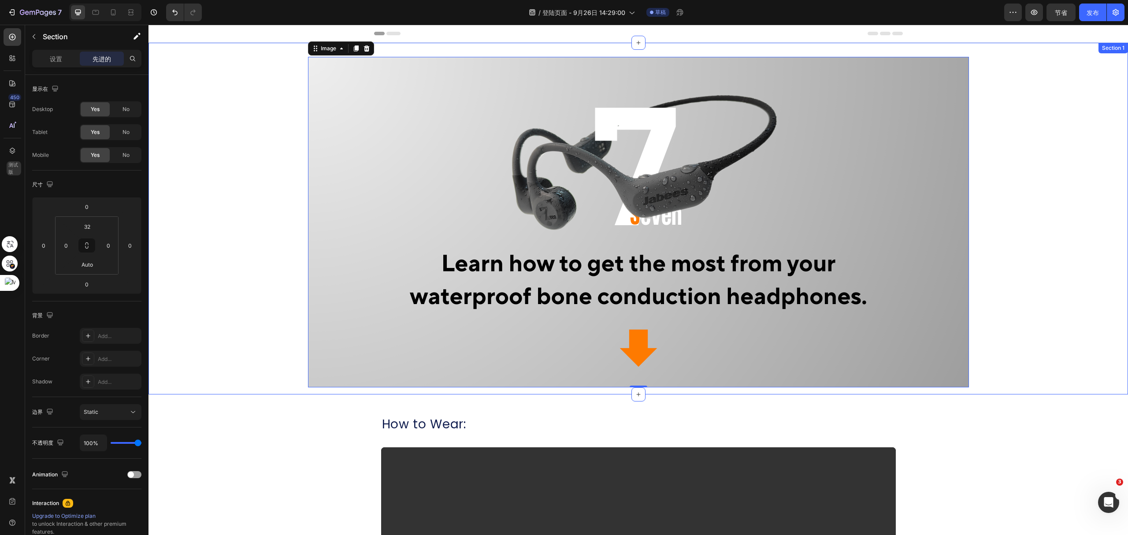
click at [277, 389] on div "Image 0 Row" at bounding box center [639, 226] width 980 height 338
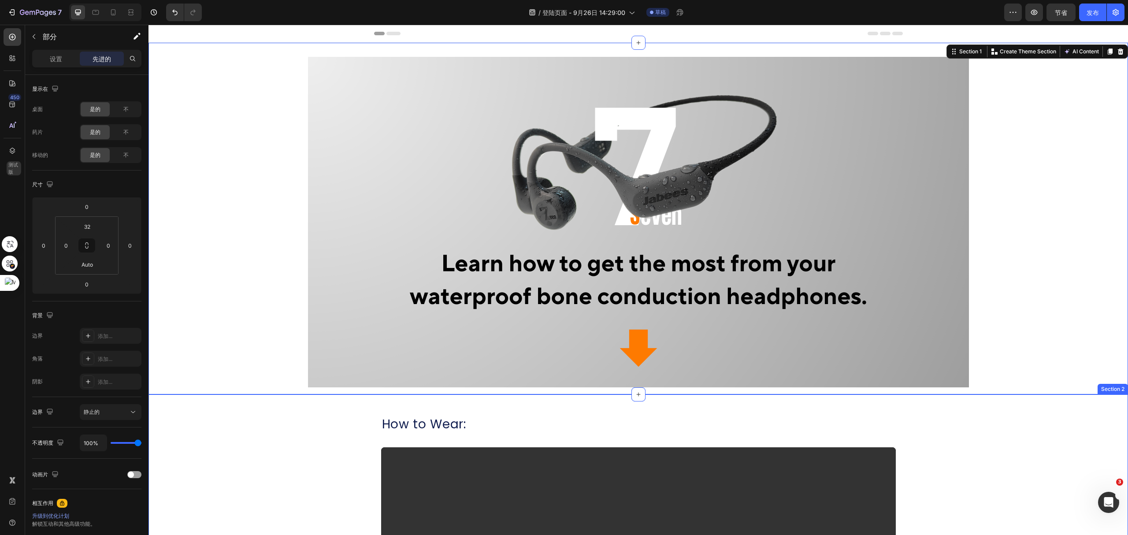
click at [410, 418] on h2 "How to Wear:" at bounding box center [638, 425] width 515 height 18
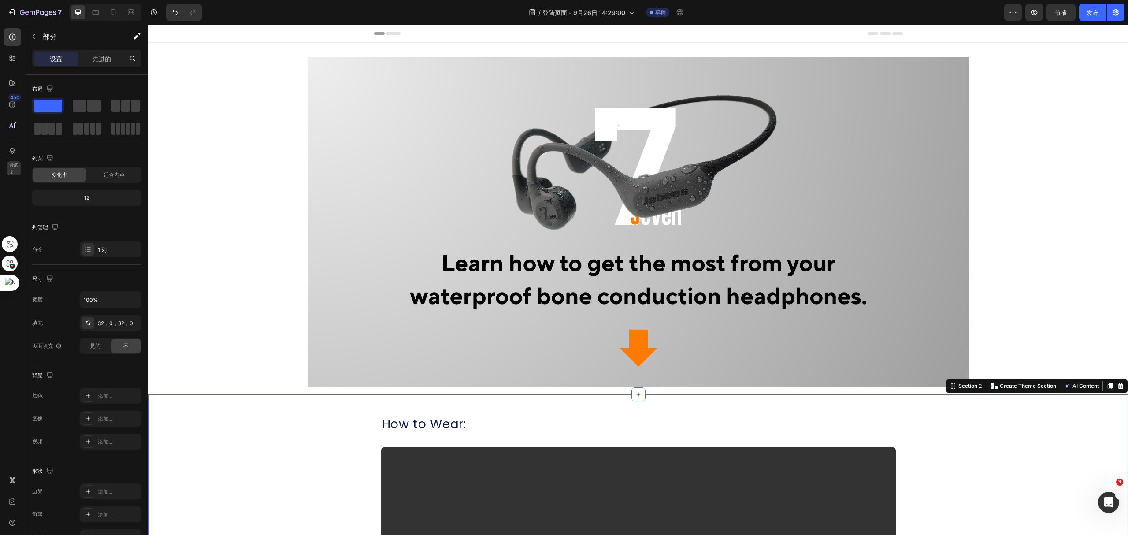
click at [286, 383] on div "Image Row" at bounding box center [639, 226] width 980 height 338
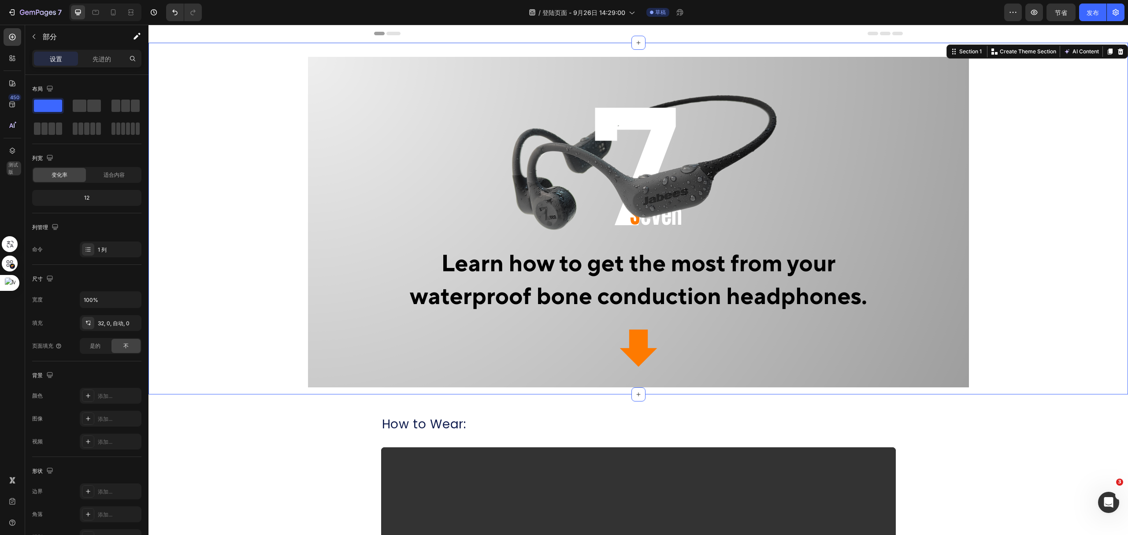
click at [1018, 291] on div "Image Row" at bounding box center [639, 226] width 980 height 338
click at [919, 259] on img at bounding box center [638, 222] width 661 height 331
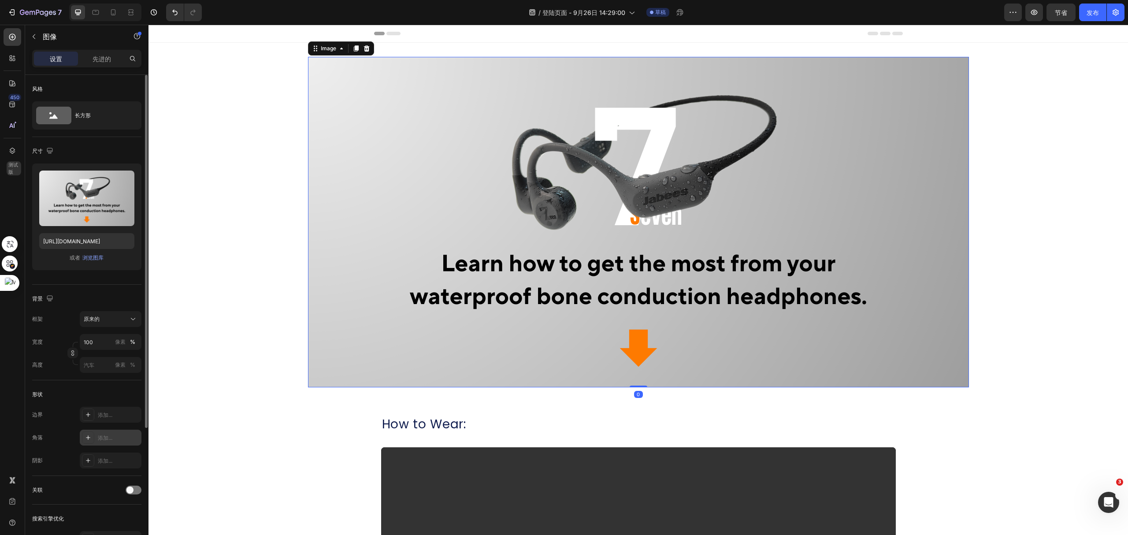
click at [100, 438] on font "添加..." at bounding box center [105, 438] width 15 height 7
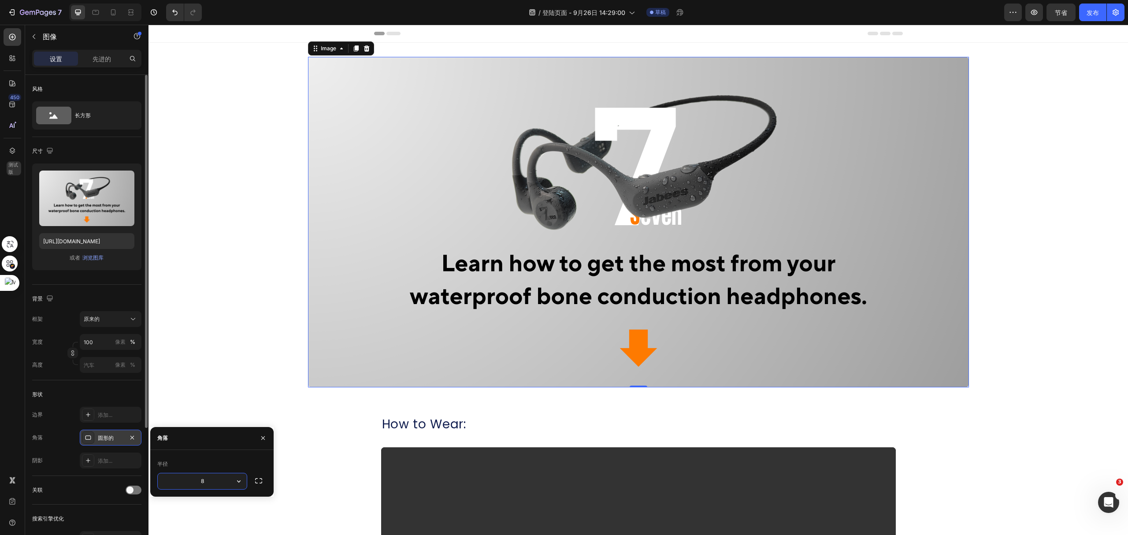
click at [203, 379] on div "Image 0 Row" at bounding box center [639, 226] width 980 height 338
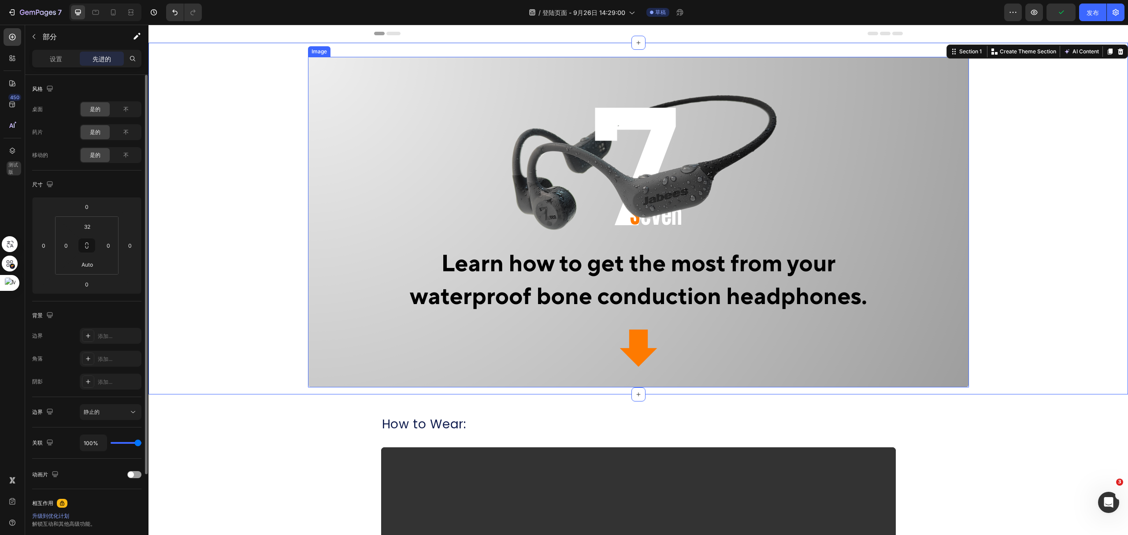
click at [1074, 209] on div "Image Row" at bounding box center [639, 226] width 980 height 338
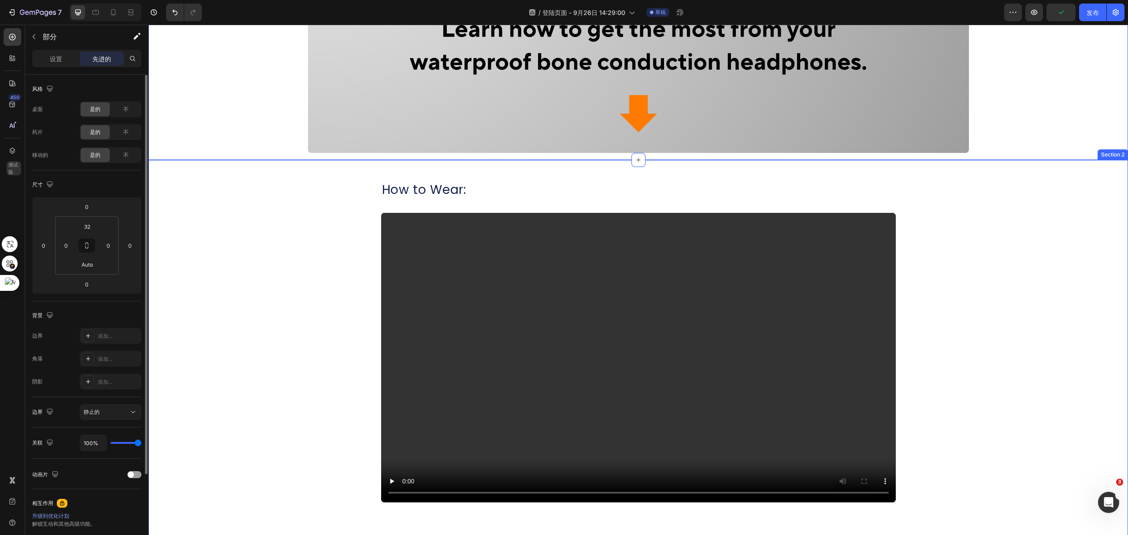
scroll to position [235, 0]
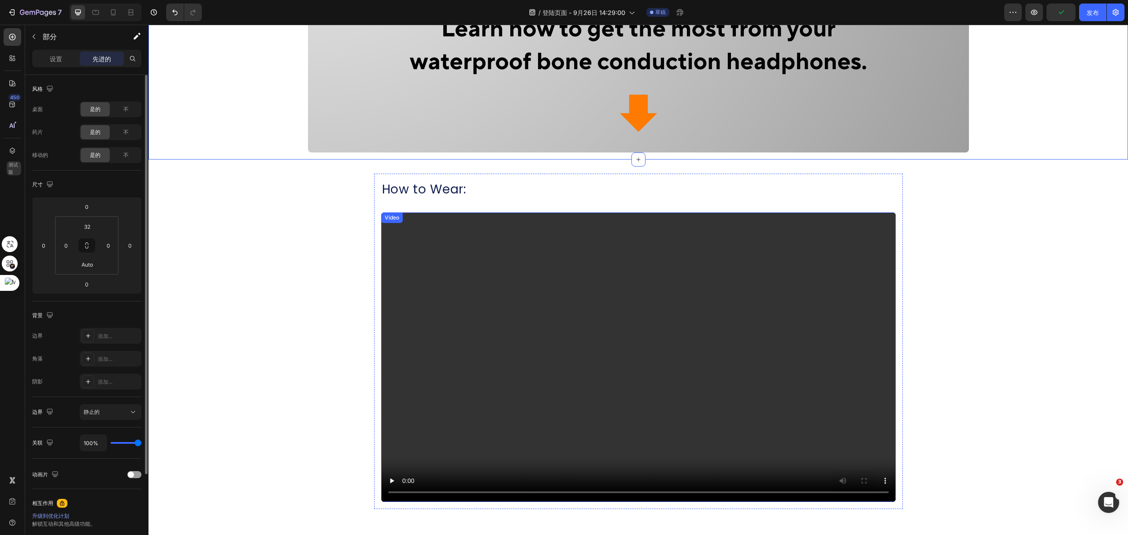
click at [766, 300] on video at bounding box center [638, 357] width 515 height 290
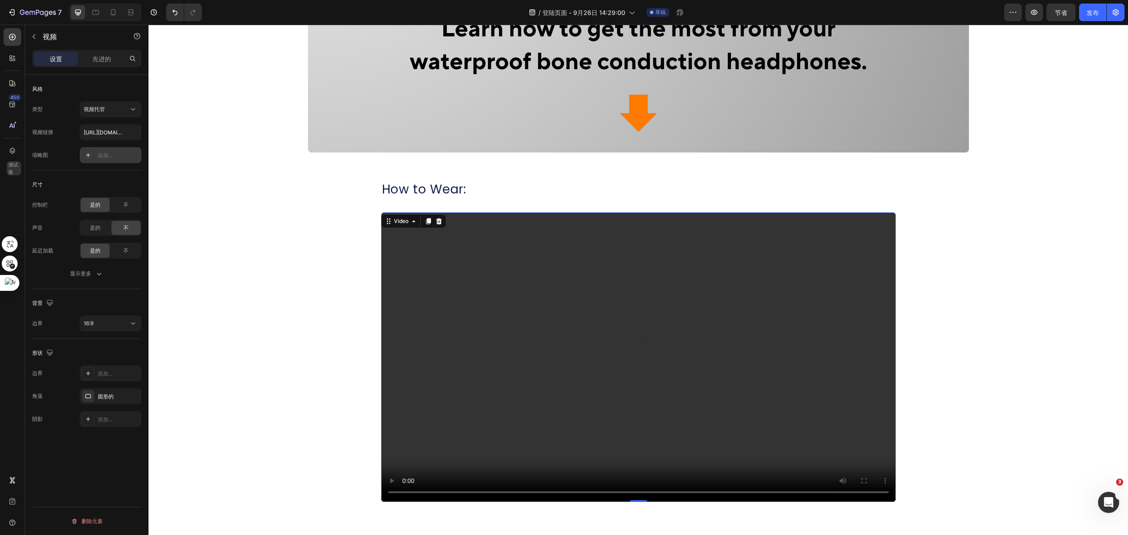
click at [80, 156] on div "添加..." at bounding box center [111, 155] width 62 height 16
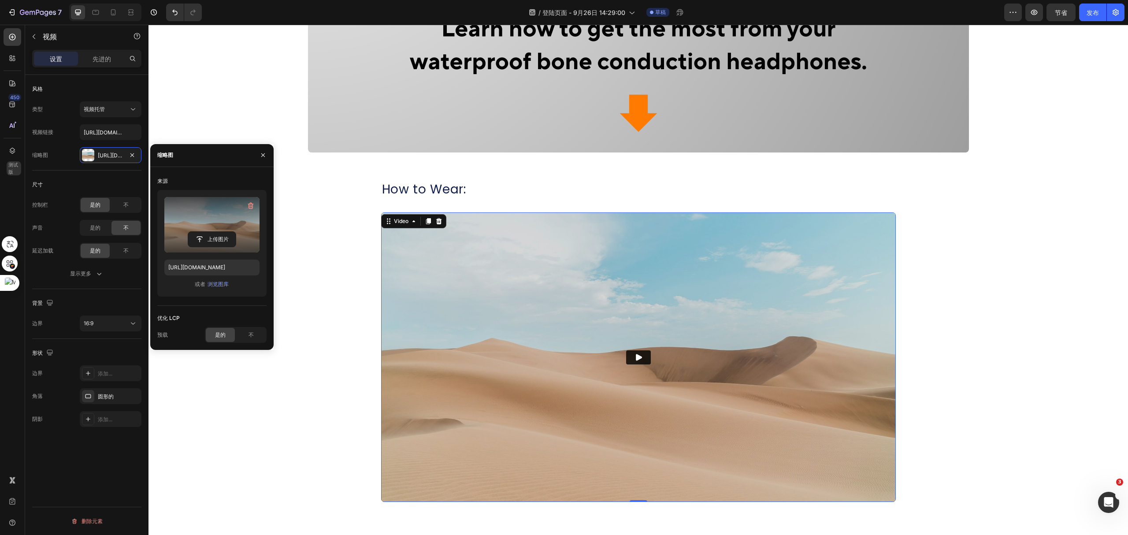
click at [205, 216] on label at bounding box center [211, 225] width 95 height 56
click at [205, 232] on input "file" at bounding box center [212, 239] width 48 height 15
type input "[URL][DOMAIN_NAME]"
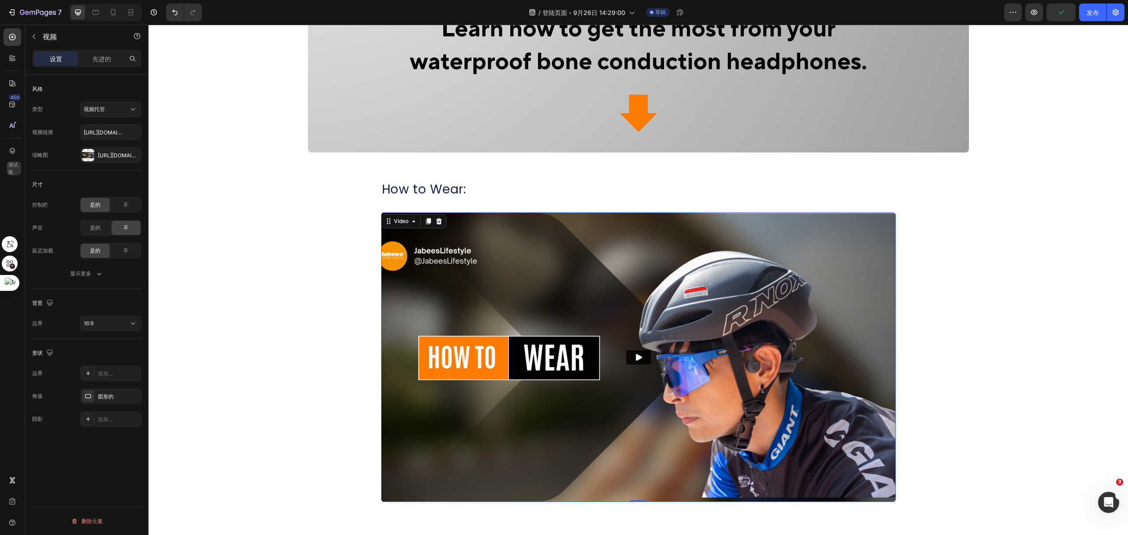
click at [743, 298] on img at bounding box center [638, 357] width 515 height 290
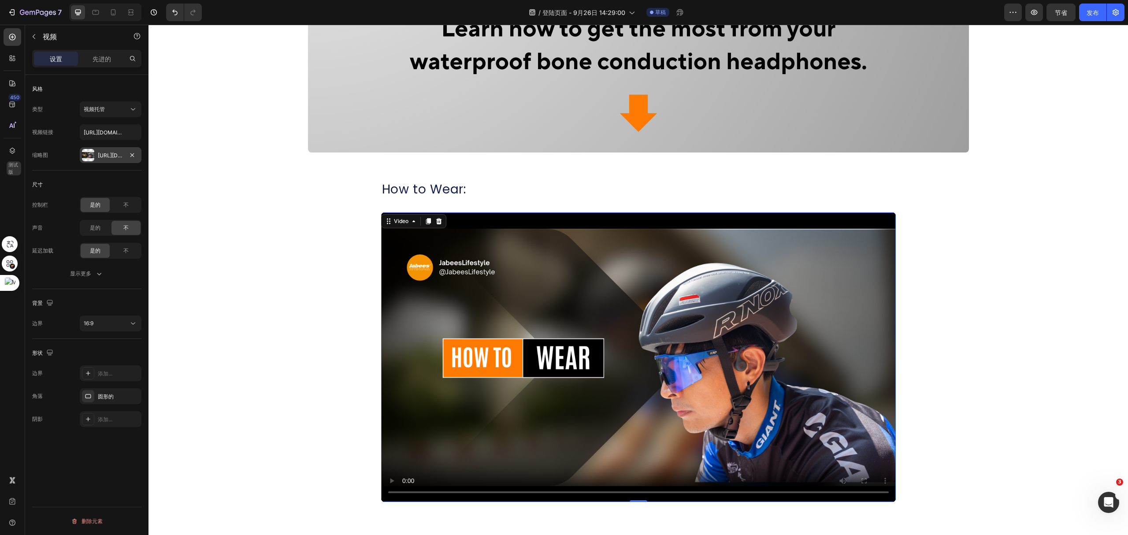
click at [87, 156] on div at bounding box center [88, 155] width 12 height 12
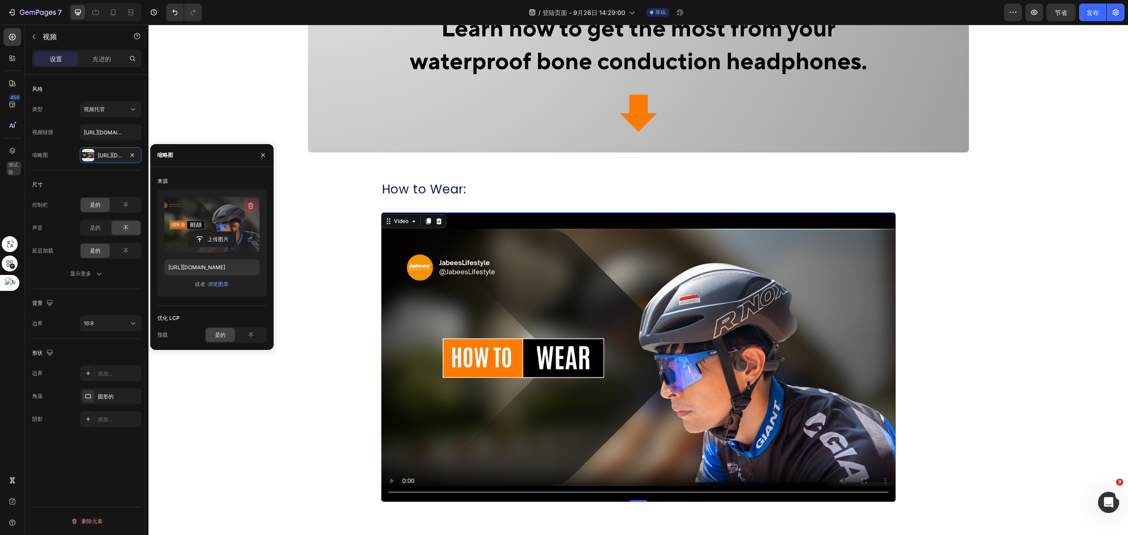
click at [249, 205] on icon "button" at bounding box center [251, 205] width 6 height 7
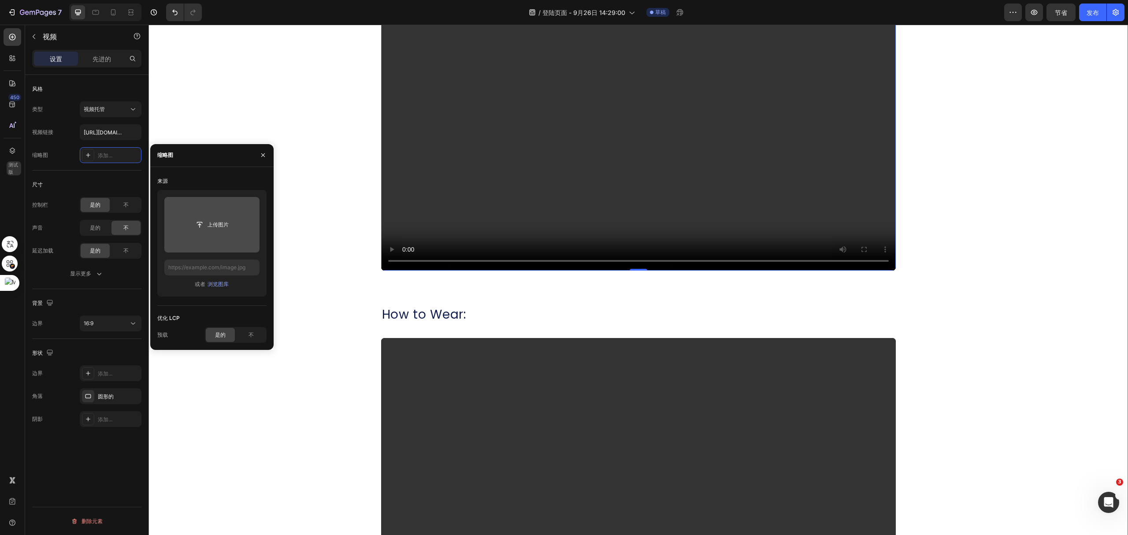
scroll to position [294, 0]
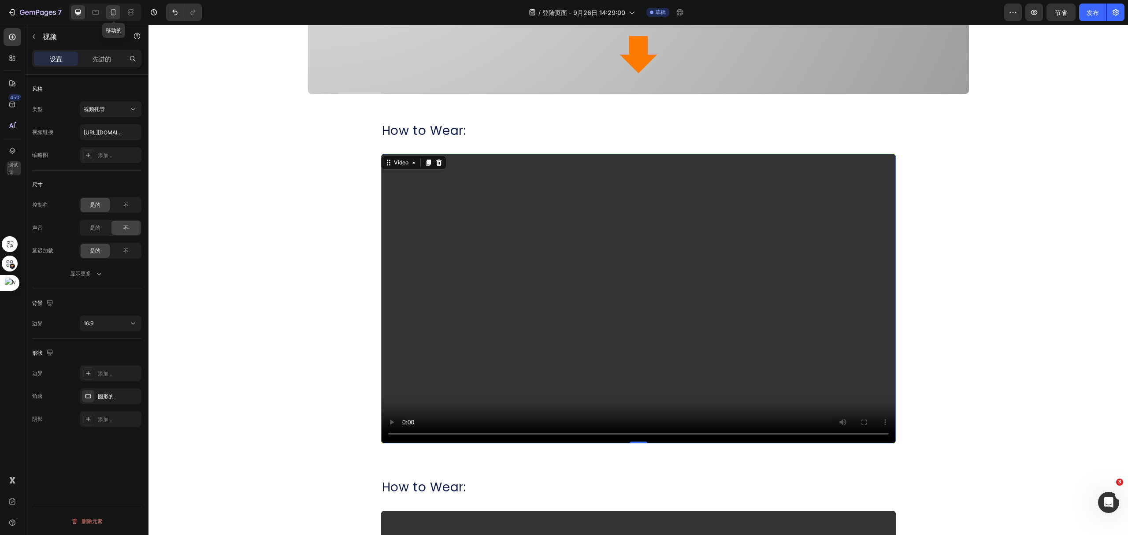
click at [113, 13] on icon at bounding box center [113, 12] width 9 height 9
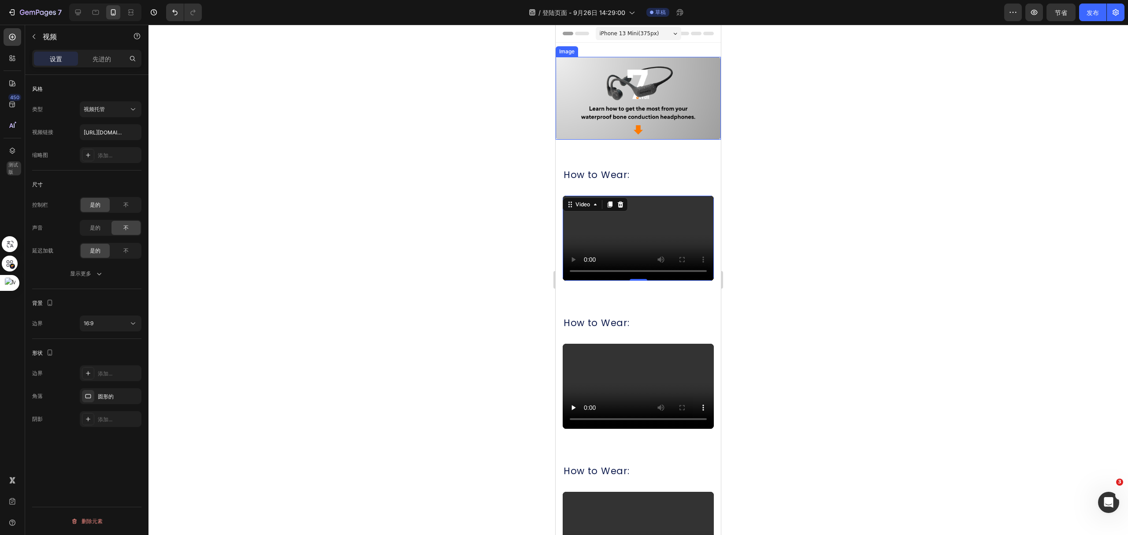
click at [663, 117] on img at bounding box center [638, 98] width 165 height 83
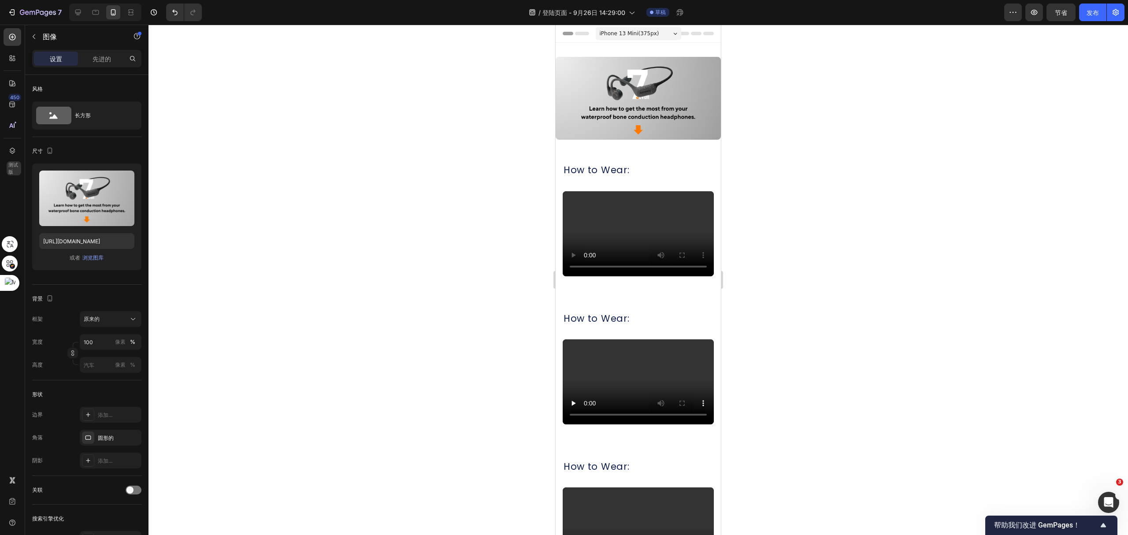
click at [673, 113] on img at bounding box center [638, 98] width 165 height 83
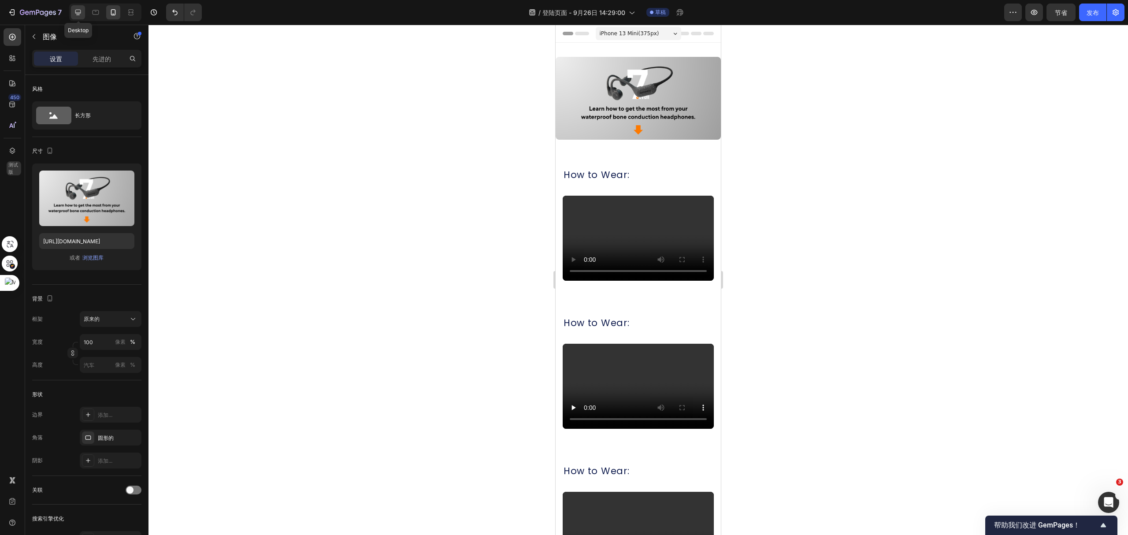
click at [75, 13] on icon at bounding box center [78, 12] width 9 height 9
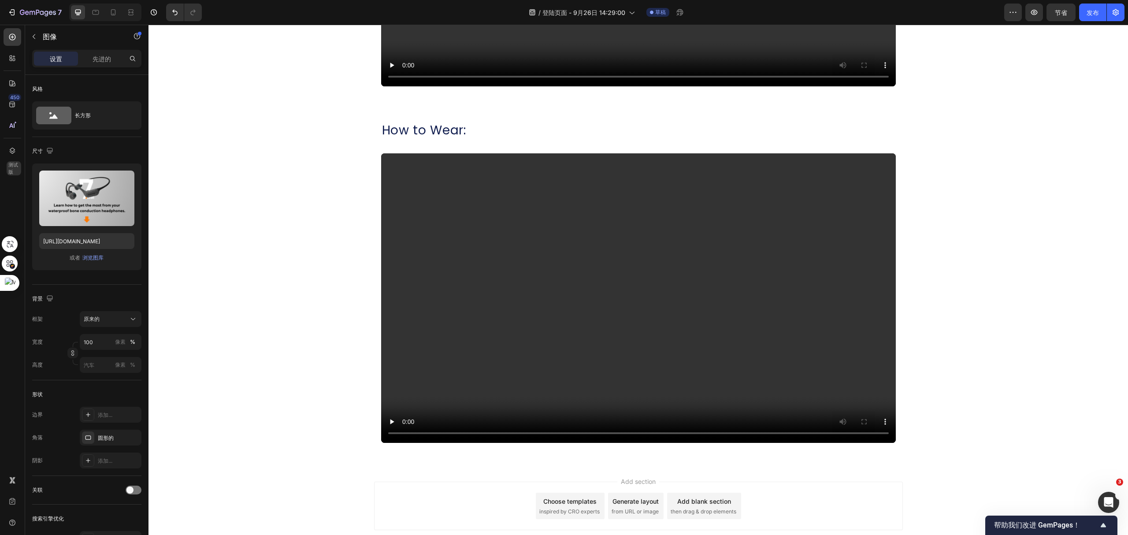
scroll to position [1058, 0]
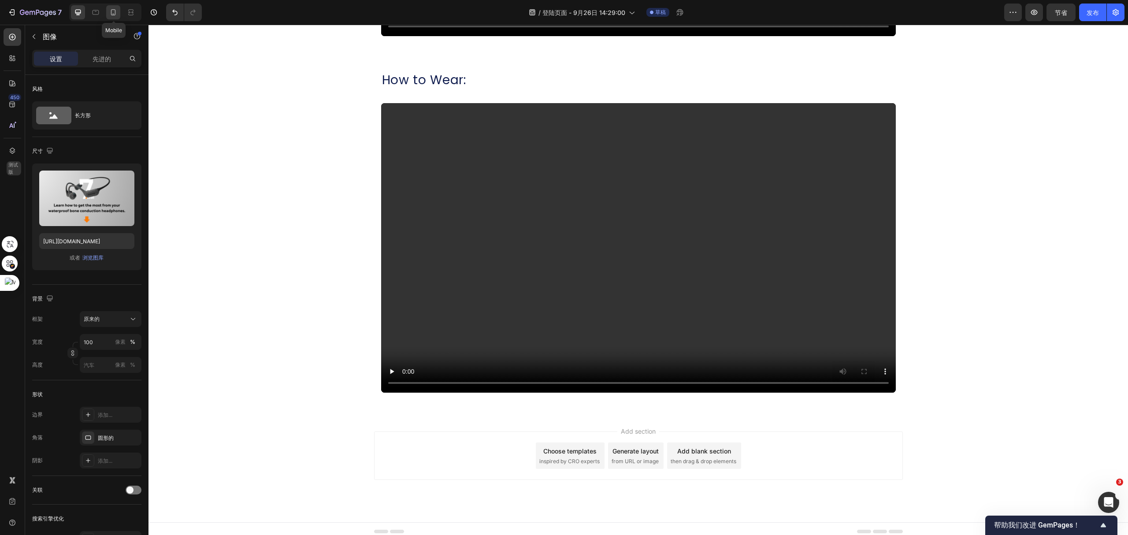
click at [110, 15] on icon at bounding box center [113, 12] width 9 height 9
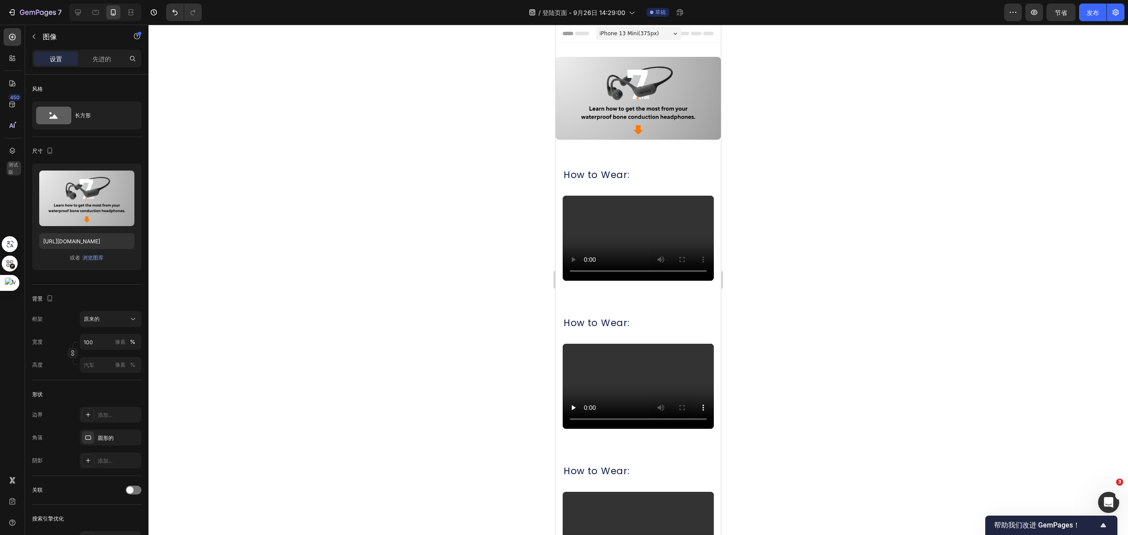
click at [592, 89] on img at bounding box center [638, 98] width 165 height 83
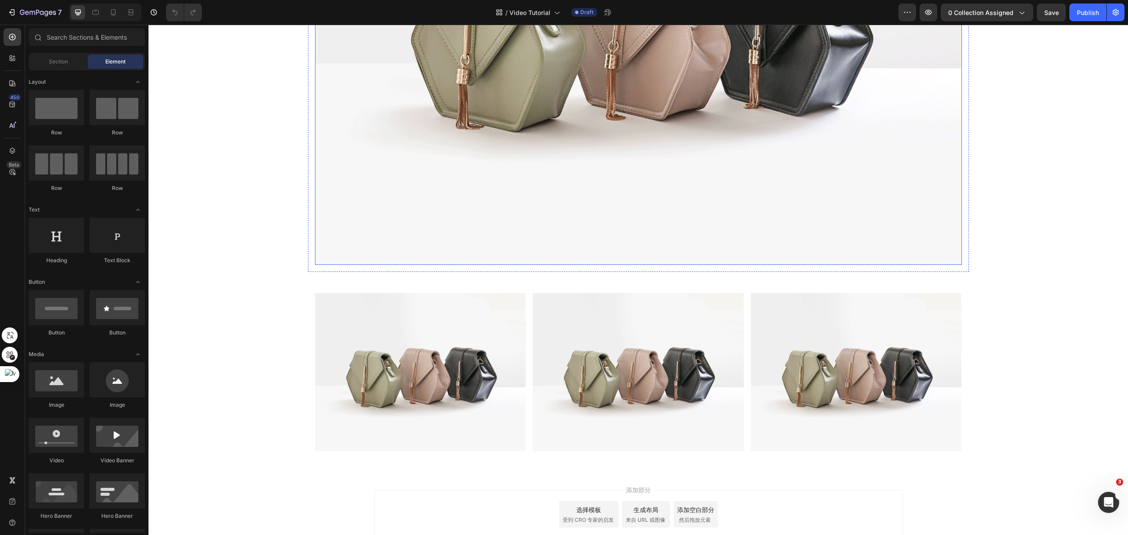
scroll to position [335, 0]
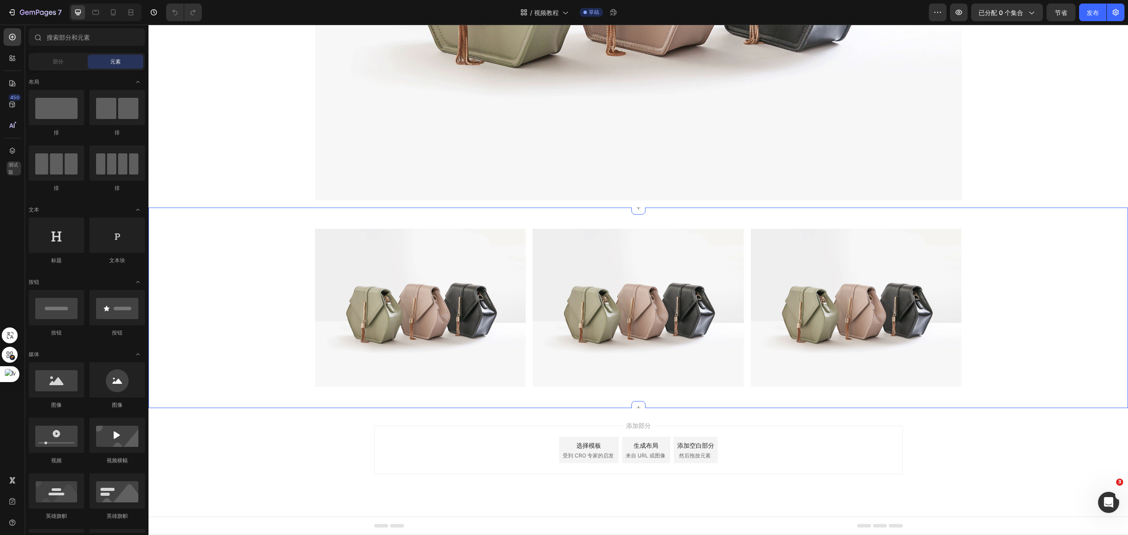
click at [1007, 271] on div "Image Image Image Row" at bounding box center [639, 308] width 980 height 172
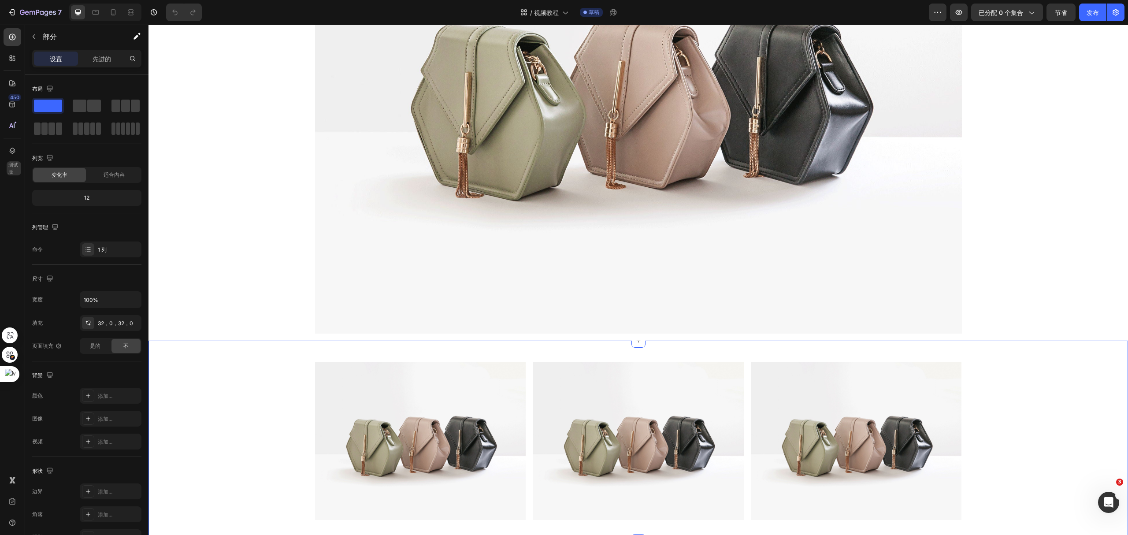
scroll to position [0, 0]
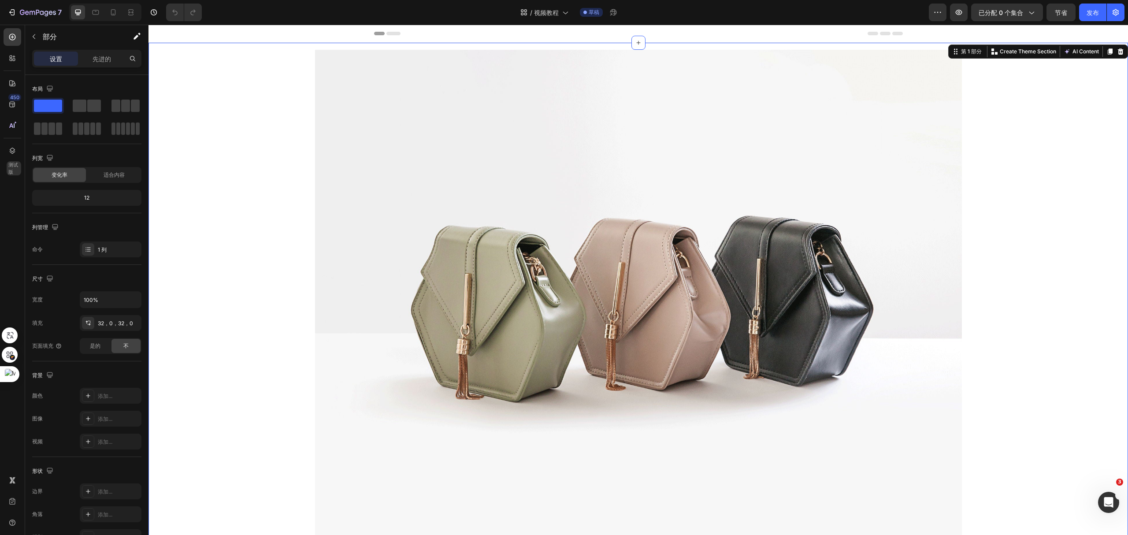
click at [1015, 207] on div "图像 排" at bounding box center [639, 292] width 980 height 499
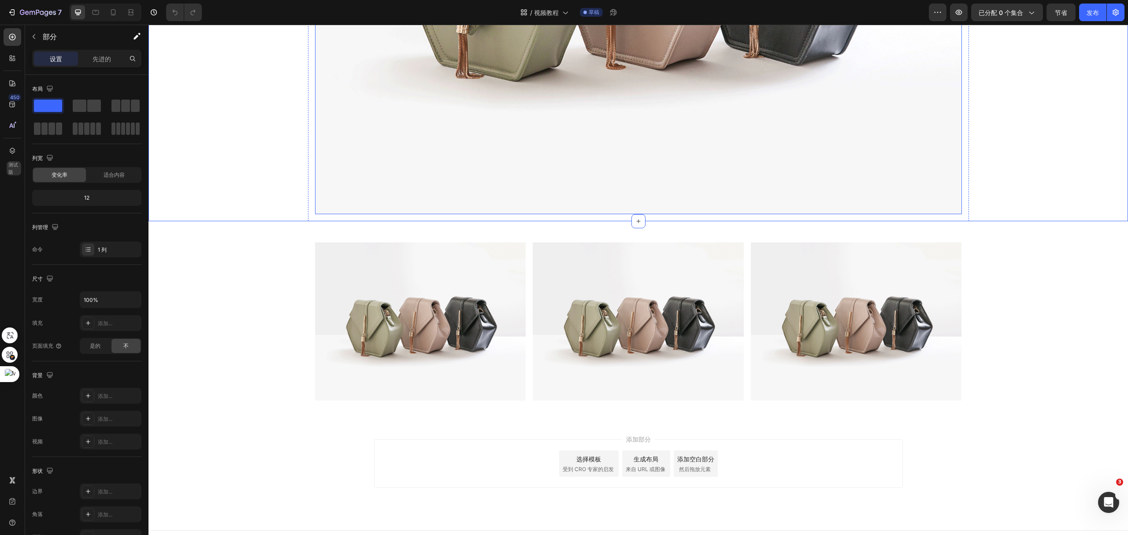
scroll to position [335, 0]
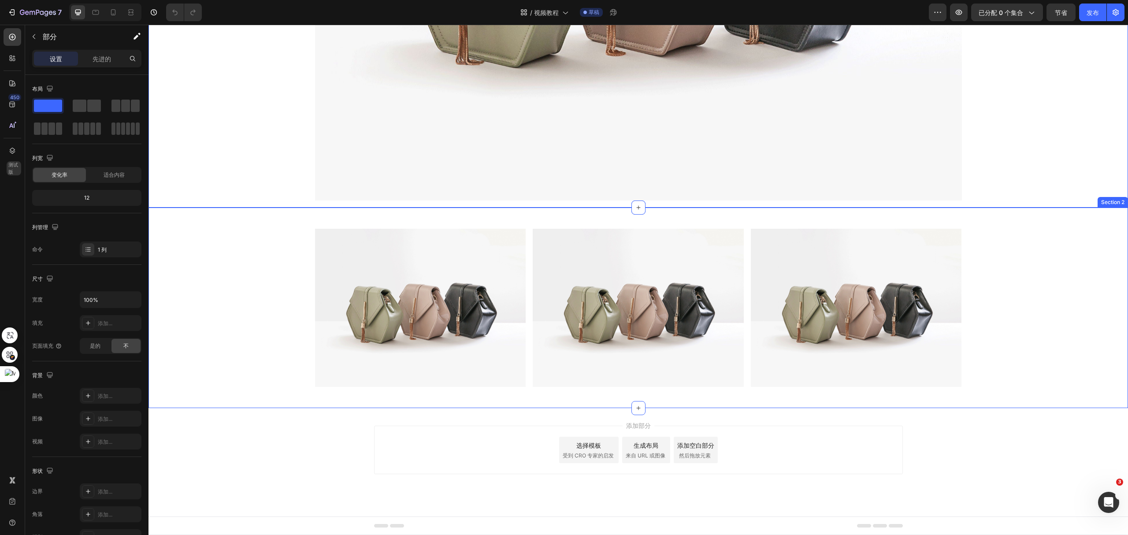
click at [1012, 304] on div "Image Image Image Row" at bounding box center [639, 308] width 980 height 172
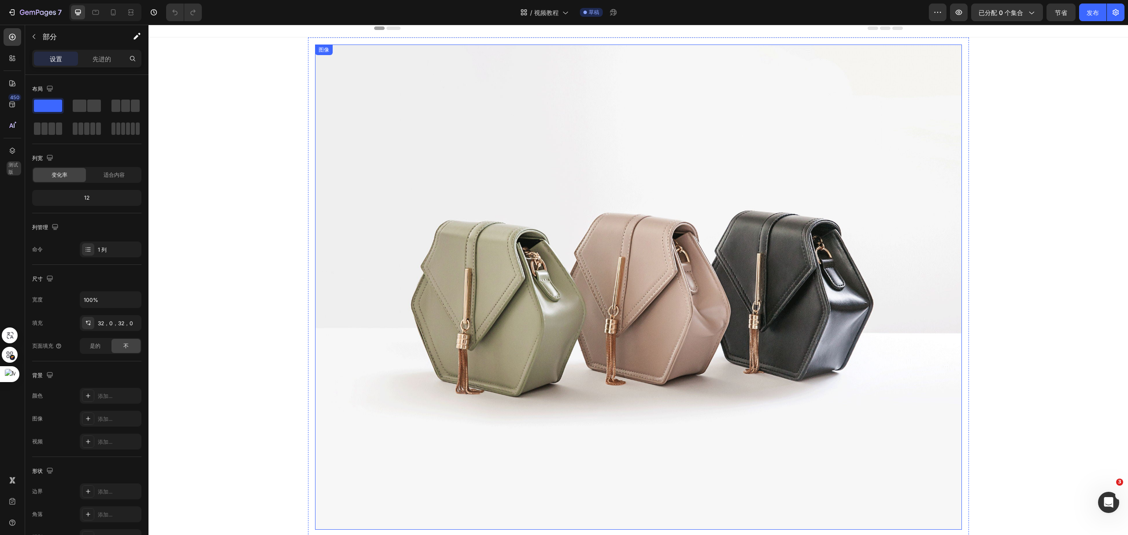
scroll to position [0, 0]
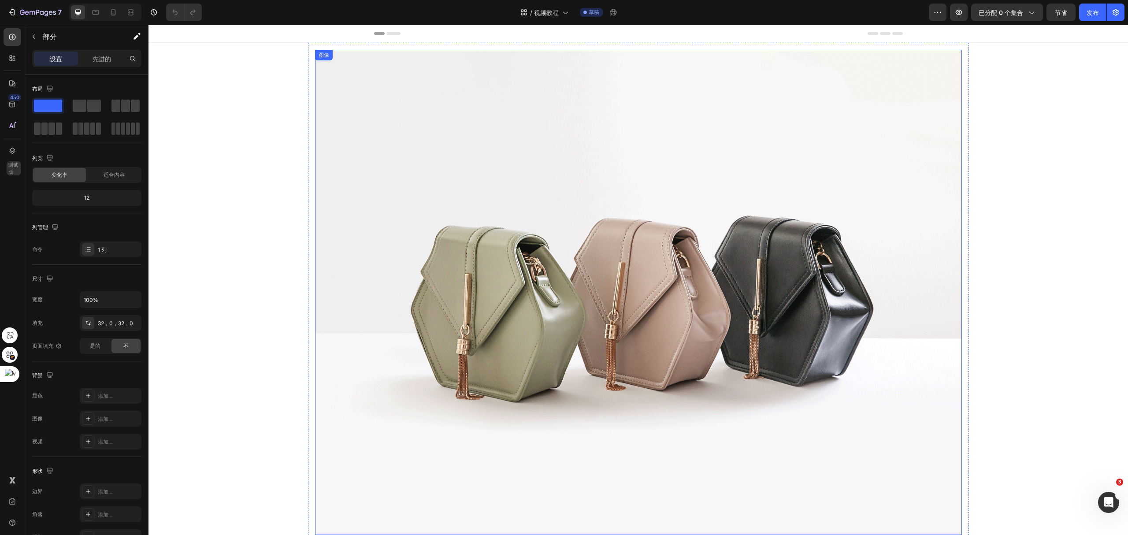
click at [628, 170] on img at bounding box center [638, 292] width 647 height 485
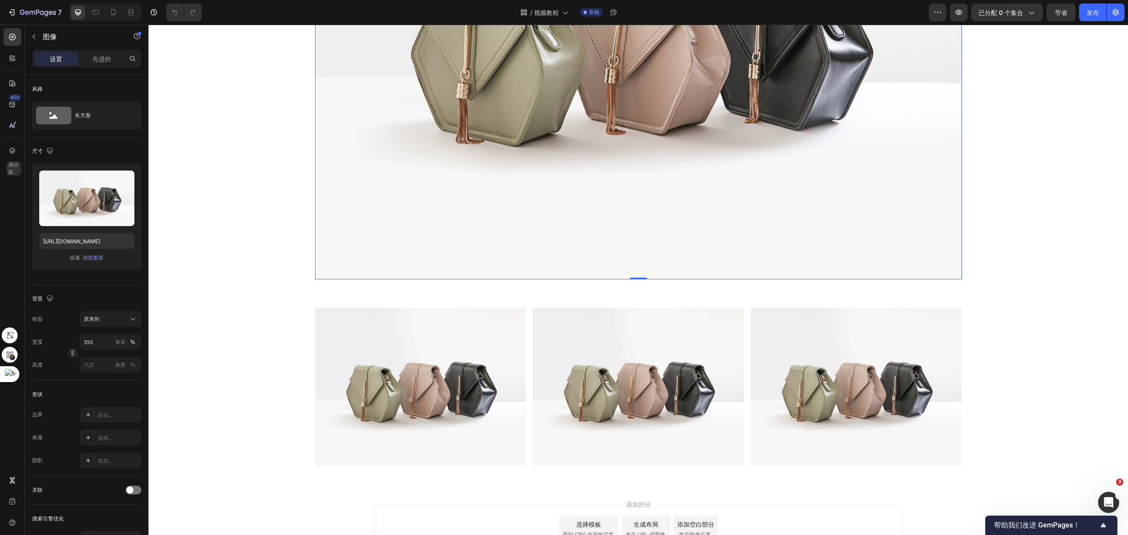
scroll to position [335, 0]
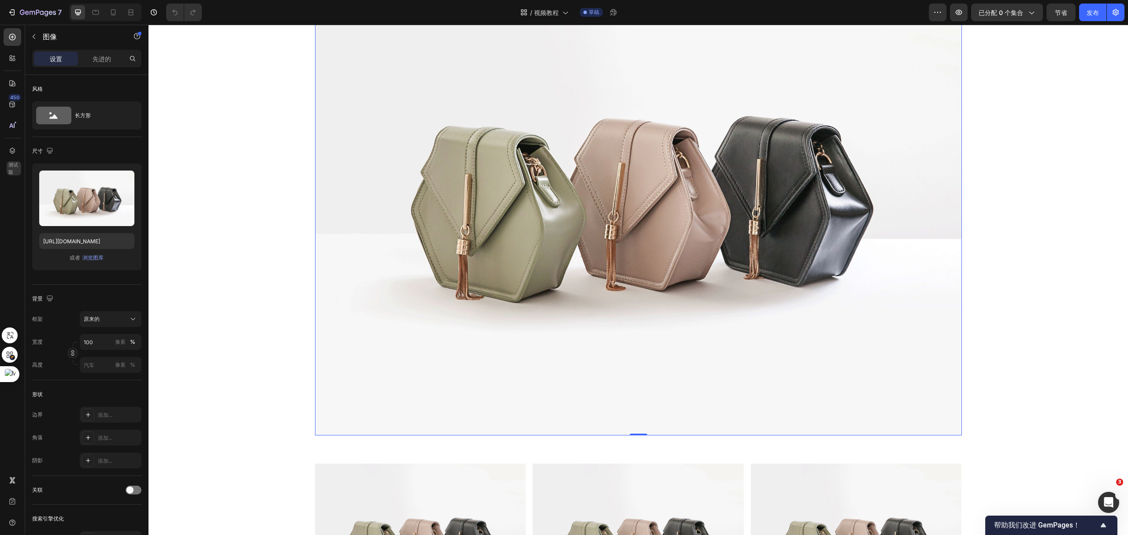
click at [678, 179] on img at bounding box center [638, 192] width 647 height 485
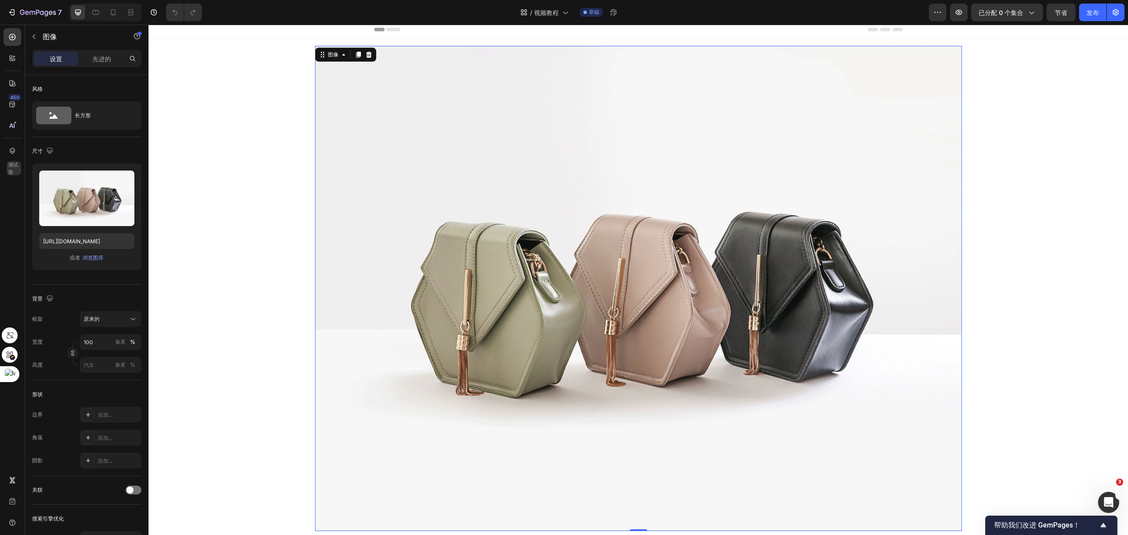
scroll to position [0, 0]
